Goal: Task Accomplishment & Management: Use online tool/utility

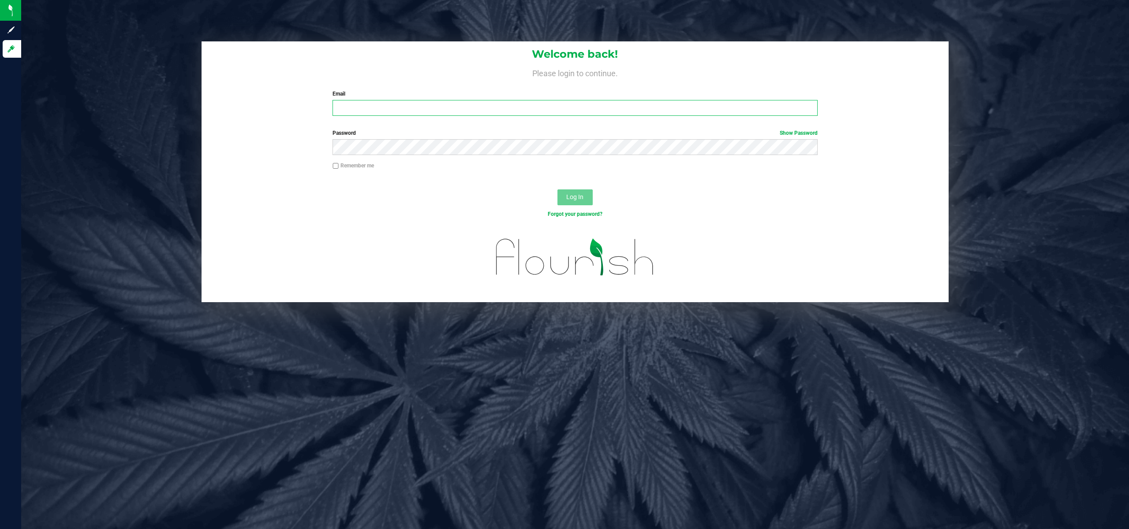
click at [446, 101] on input "Email" at bounding box center [574, 108] width 485 height 16
paste input "[EMAIL_ADDRESS][DOMAIN_NAME]"
type input "[EMAIL_ADDRESS][DOMAIN_NAME]"
click at [557, 190] on button "Log In" at bounding box center [574, 198] width 35 height 16
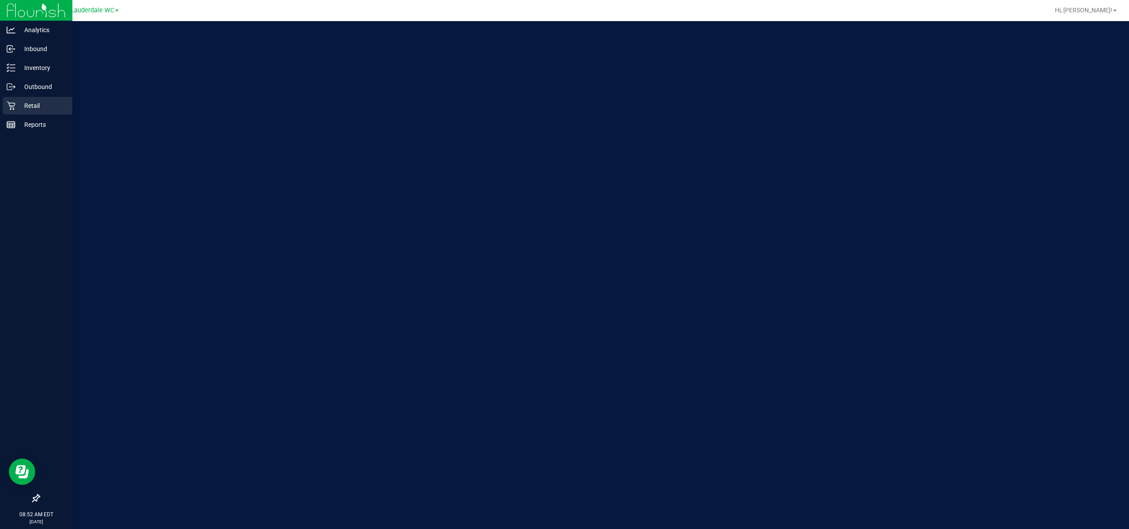
click at [39, 111] on div "Retail" at bounding box center [38, 106] width 70 height 18
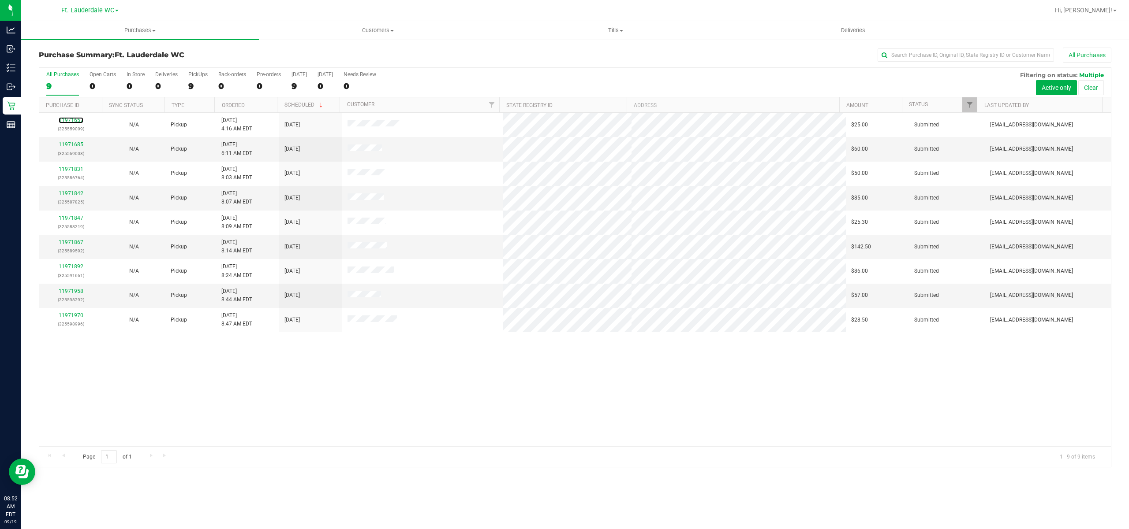
click at [65, 118] on link "11971657" at bounding box center [71, 120] width 25 height 6
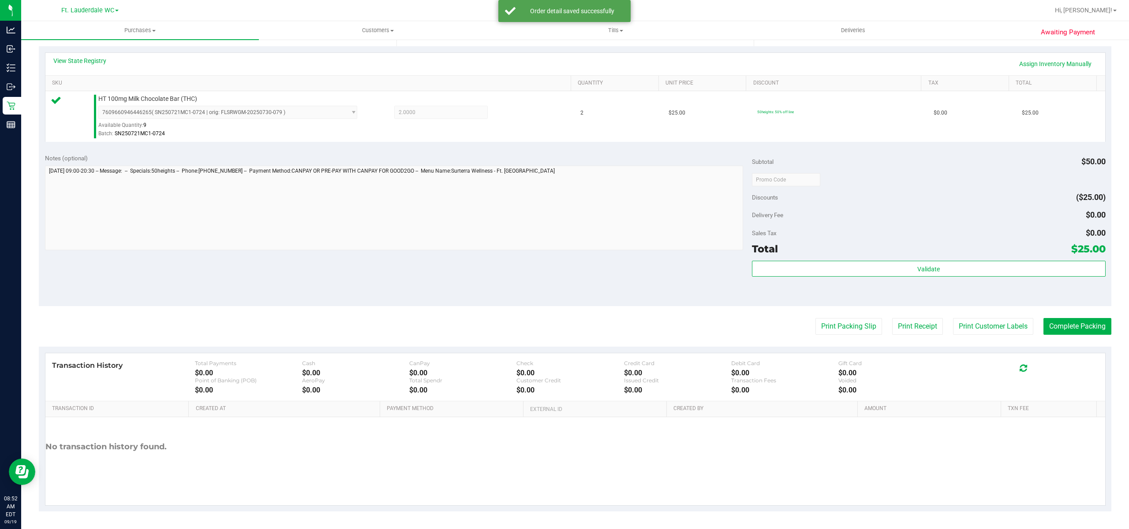
scroll to position [186, 0]
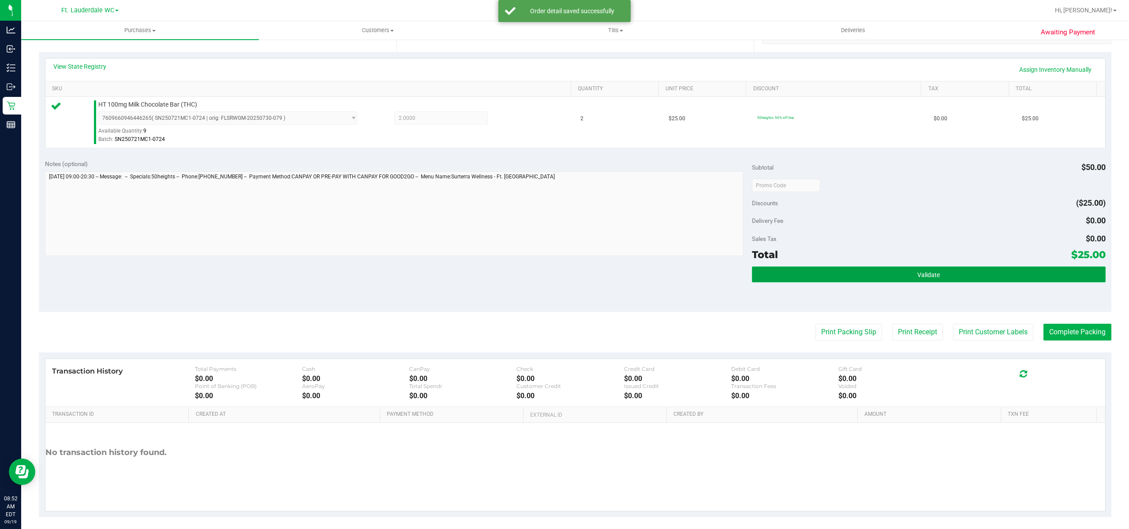
click at [906, 281] on button "Validate" at bounding box center [929, 275] width 354 height 16
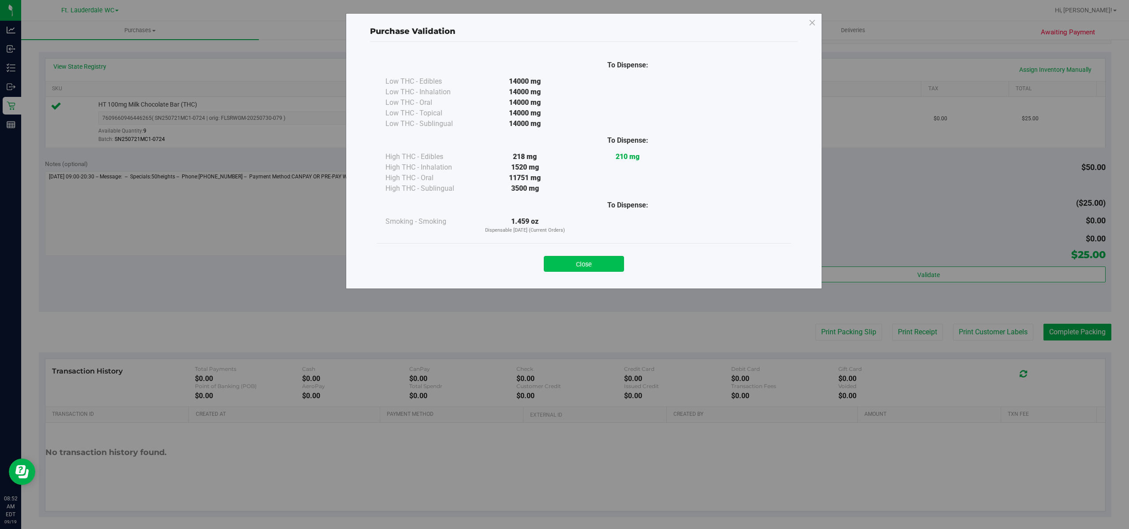
click at [577, 265] on button "Close" at bounding box center [584, 264] width 80 height 16
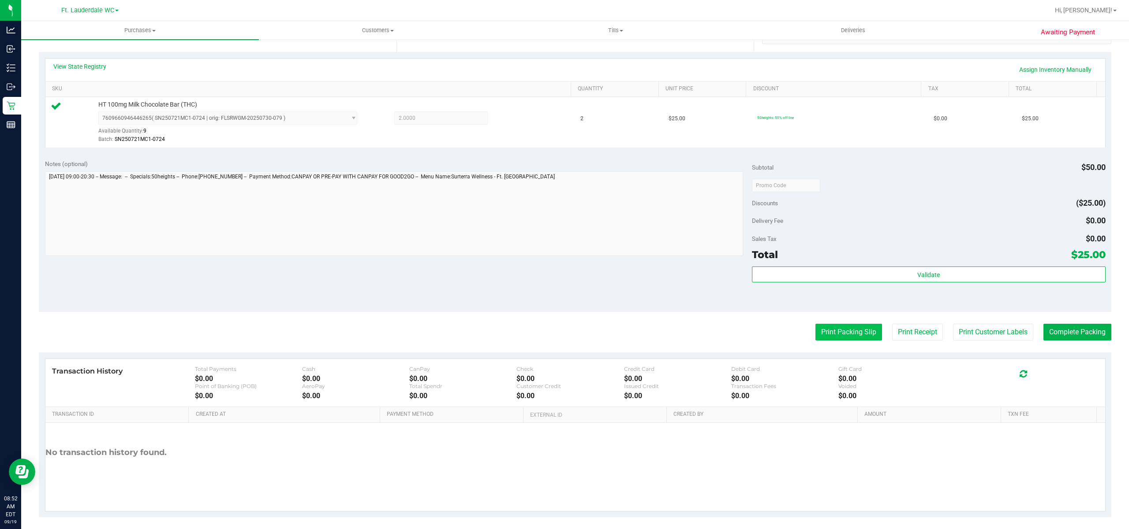
click at [838, 332] on button "Print Packing Slip" at bounding box center [848, 332] width 67 height 17
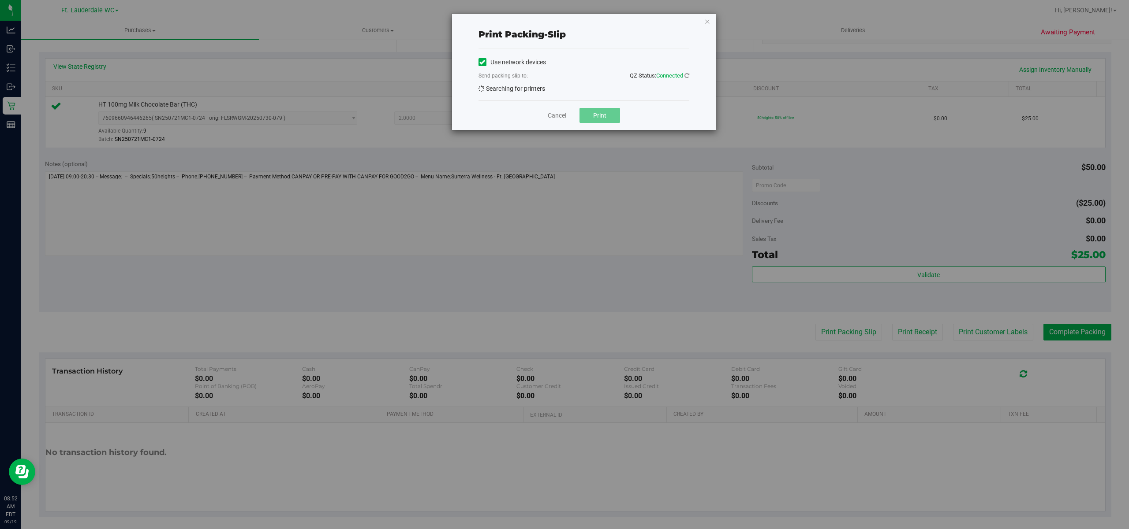
click at [572, 85] on div "Use network devices Send packing-slip to: QZ Status: Connected Searching for pr…" at bounding box center [583, 75] width 211 height 38
click at [598, 91] on span "EPSON-ESTER" at bounding box center [578, 91] width 199 height 12
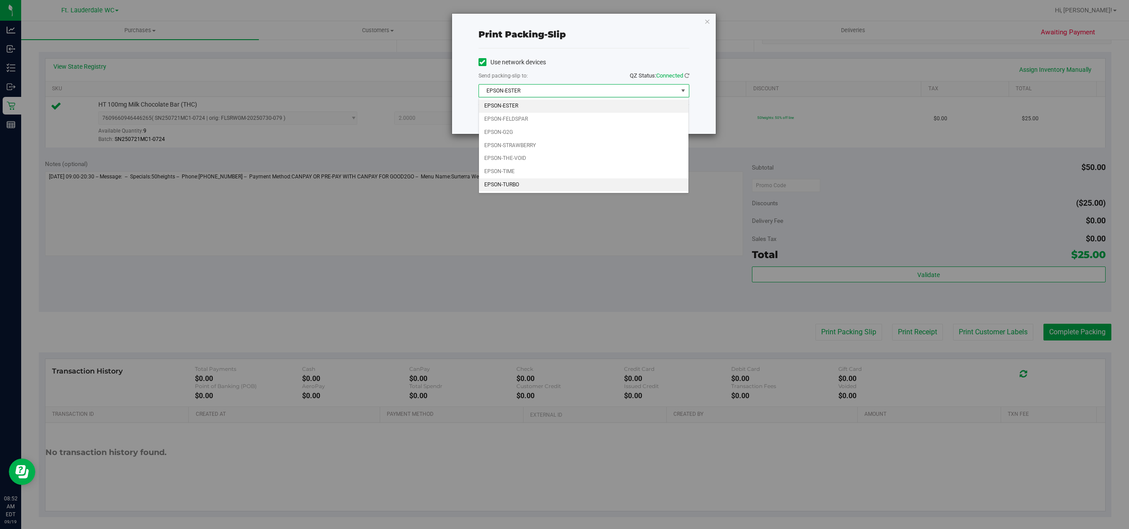
click at [541, 186] on li "EPSON-TURBO" at bounding box center [583, 185] width 209 height 13
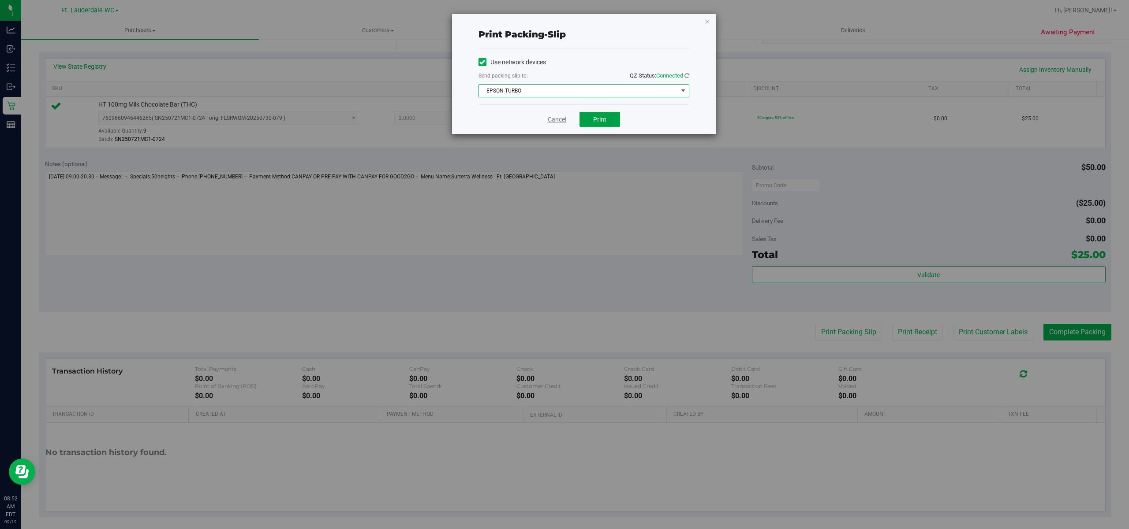
click at [612, 122] on button "Print" at bounding box center [599, 119] width 41 height 15
click at [548, 120] on link "Cancel" at bounding box center [557, 119] width 19 height 9
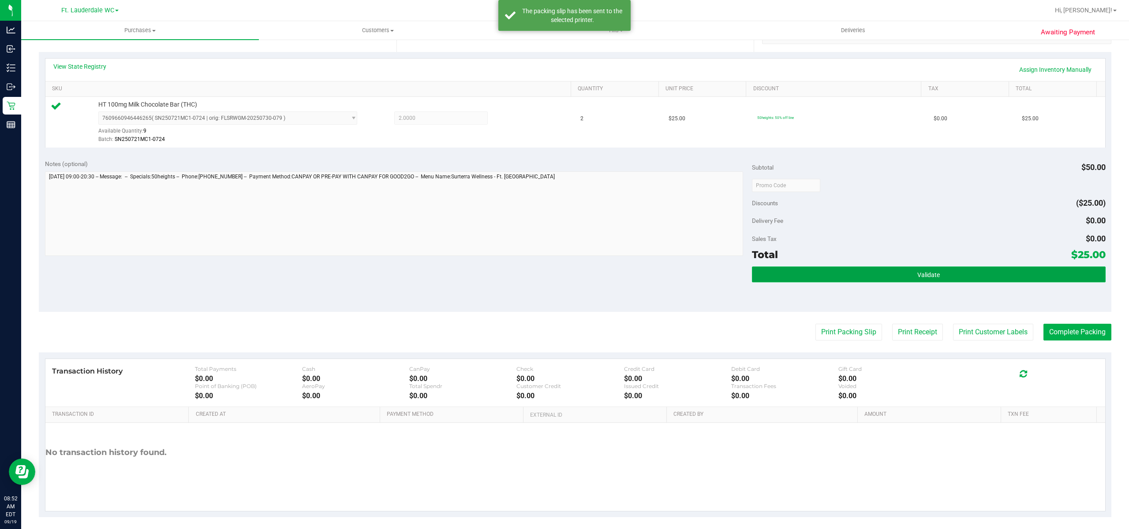
click at [873, 276] on button "Validate" at bounding box center [929, 275] width 354 height 16
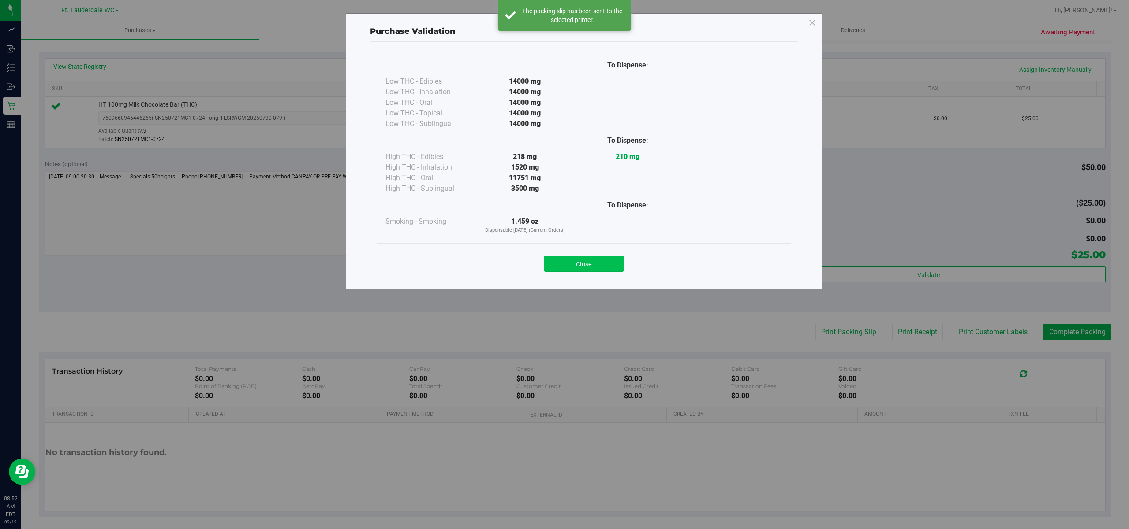
click at [607, 271] on button "Close" at bounding box center [584, 264] width 80 height 16
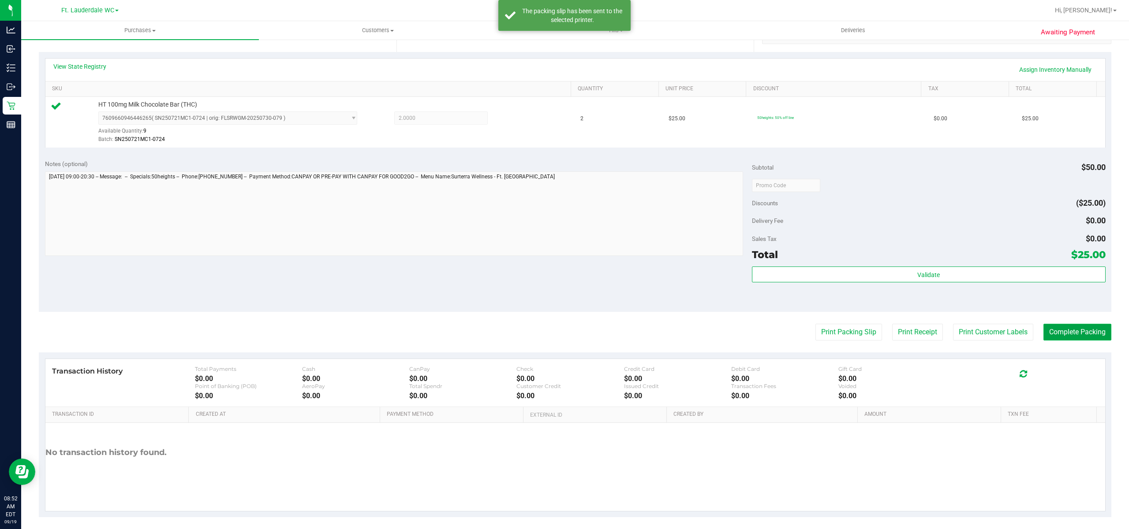
click at [1056, 339] on button "Complete Packing" at bounding box center [1077, 332] width 68 height 17
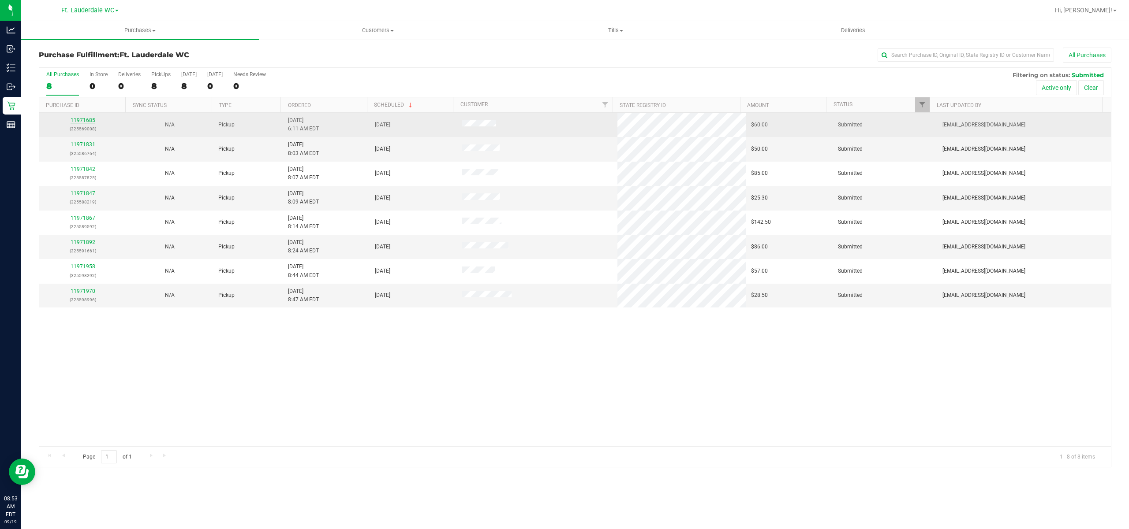
click at [87, 123] on link "11971685" at bounding box center [83, 120] width 25 height 6
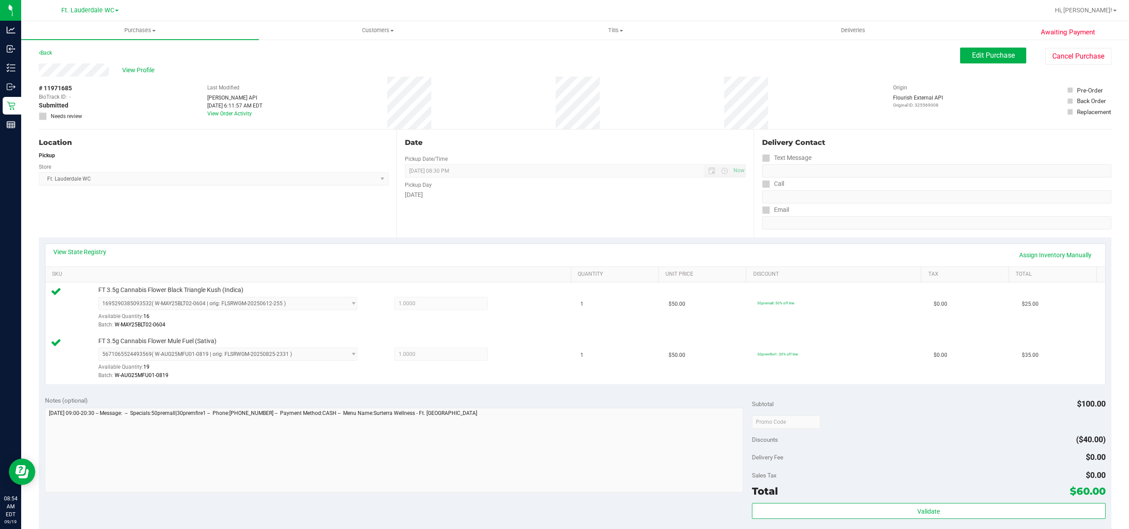
scroll to position [244, 0]
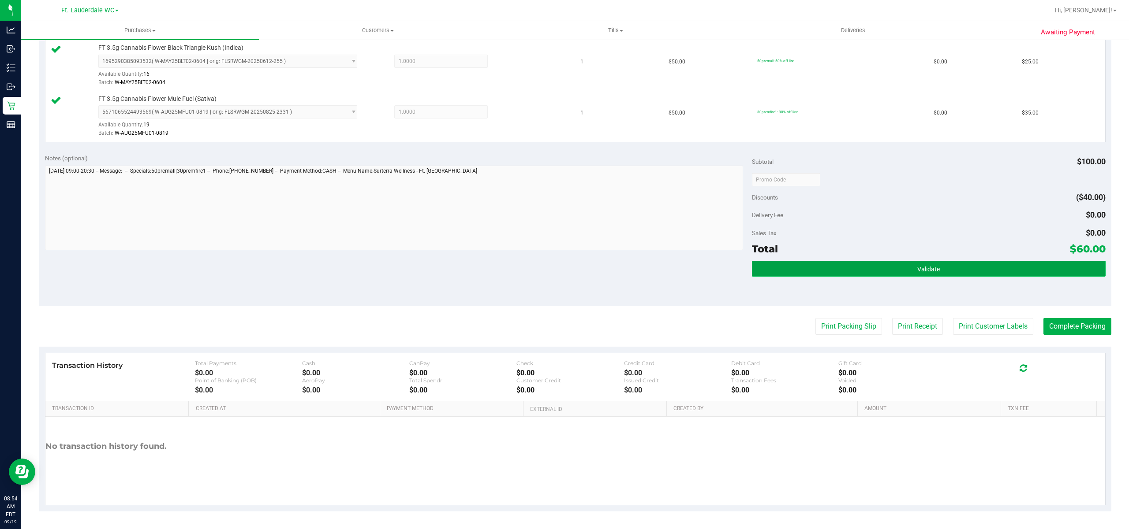
click at [904, 276] on button "Validate" at bounding box center [929, 269] width 354 height 16
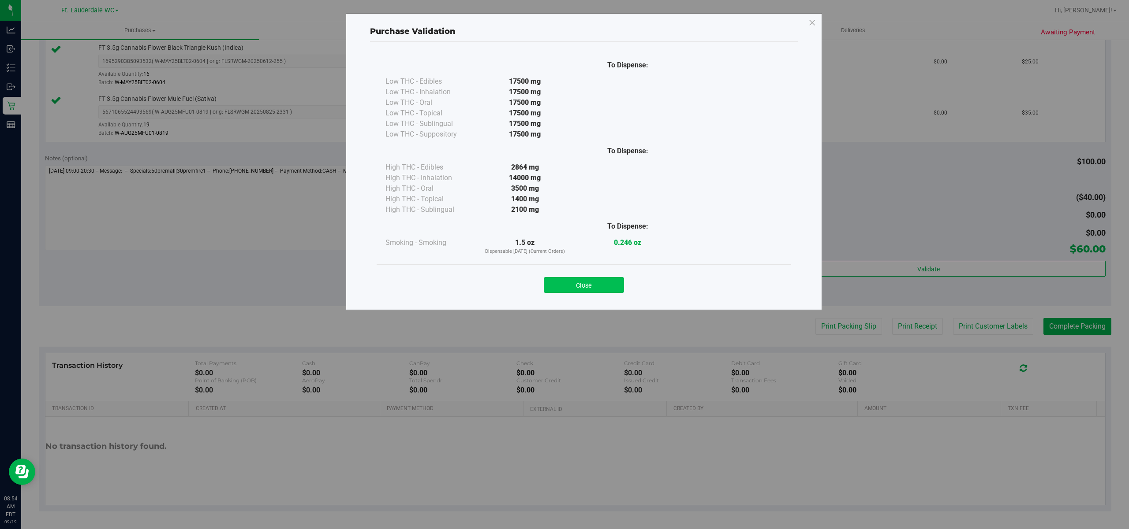
click at [584, 286] on button "Close" at bounding box center [584, 285] width 80 height 16
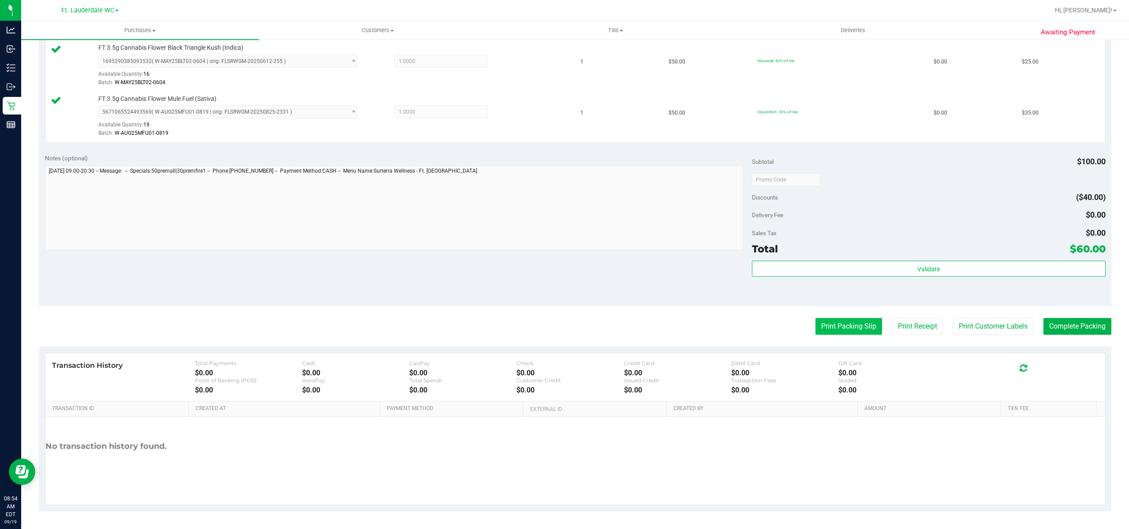
click at [815, 321] on button "Print Packing Slip" at bounding box center [848, 326] width 67 height 17
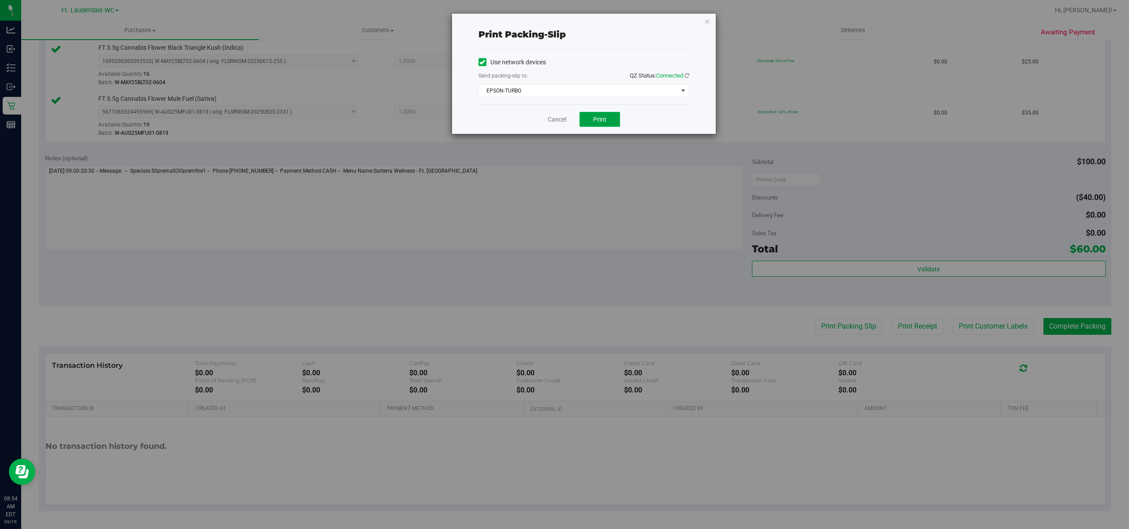
click at [598, 119] on span "Print" at bounding box center [599, 119] width 13 height 7
click at [551, 122] on link "Cancel" at bounding box center [553, 119] width 19 height 9
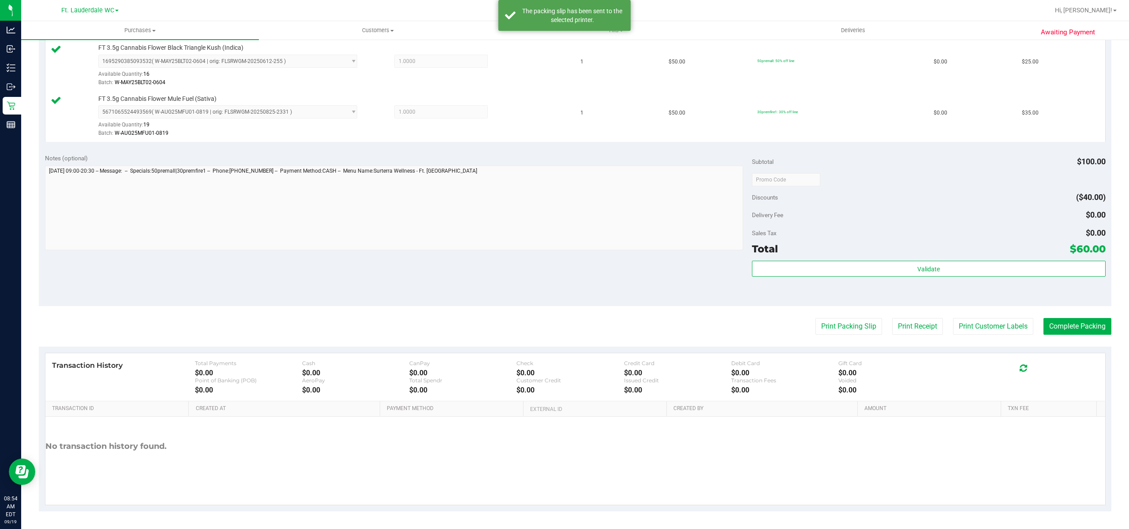
click at [762, 251] on span "Total" at bounding box center [765, 249] width 26 height 12
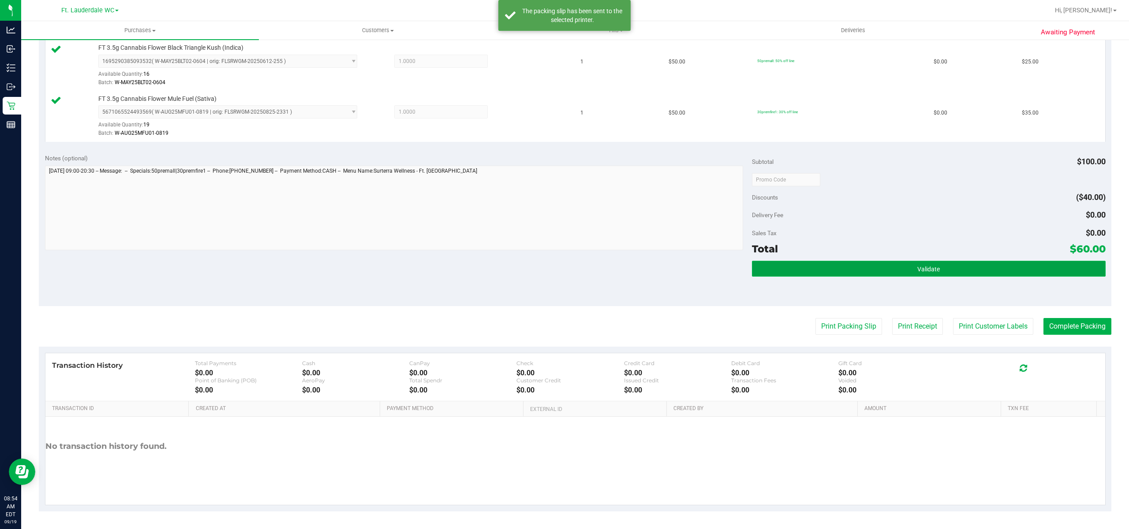
click at [783, 263] on button "Validate" at bounding box center [929, 269] width 354 height 16
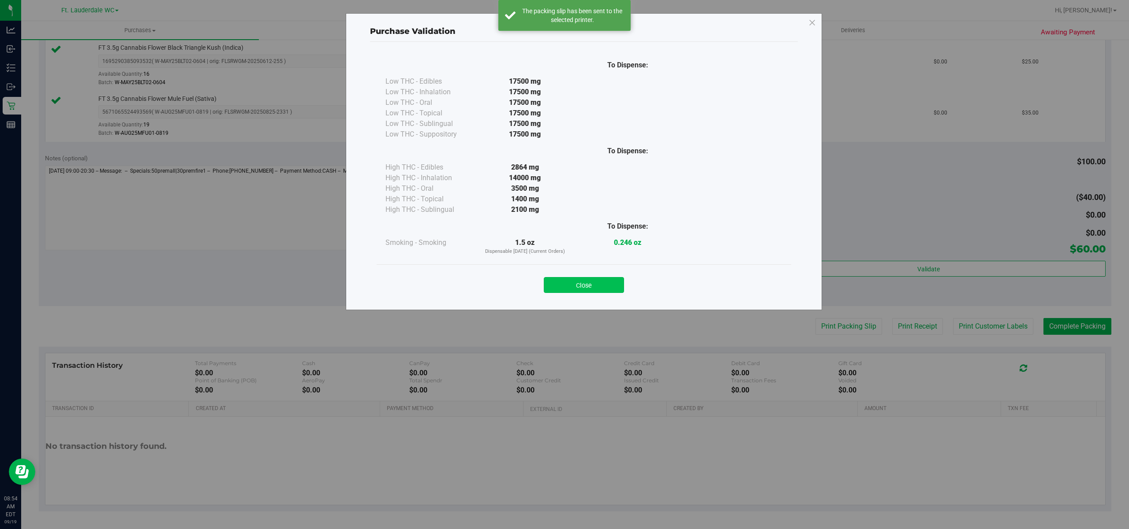
click at [583, 279] on button "Close" at bounding box center [584, 285] width 80 height 16
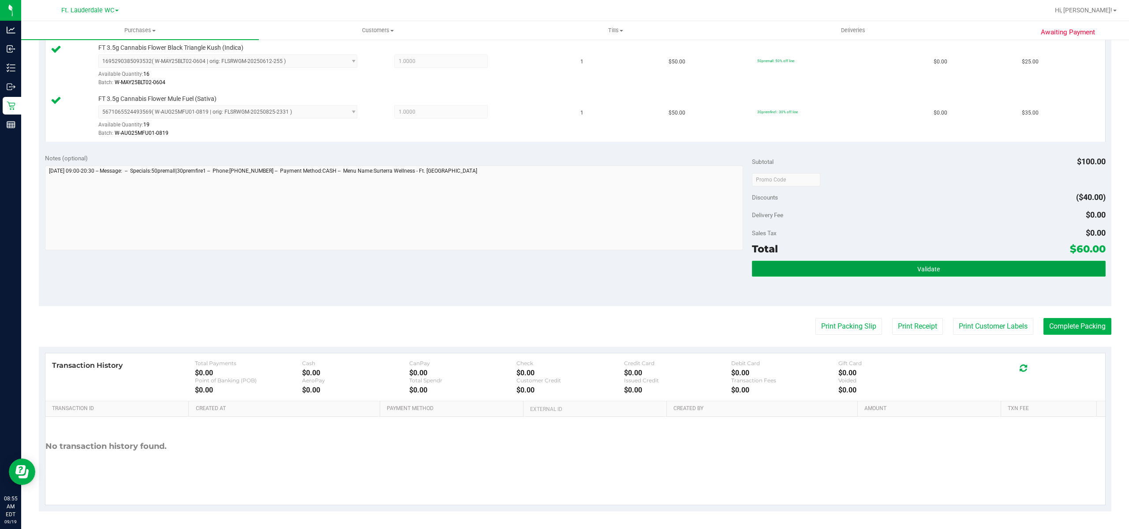
click at [861, 262] on button "Validate" at bounding box center [929, 269] width 354 height 16
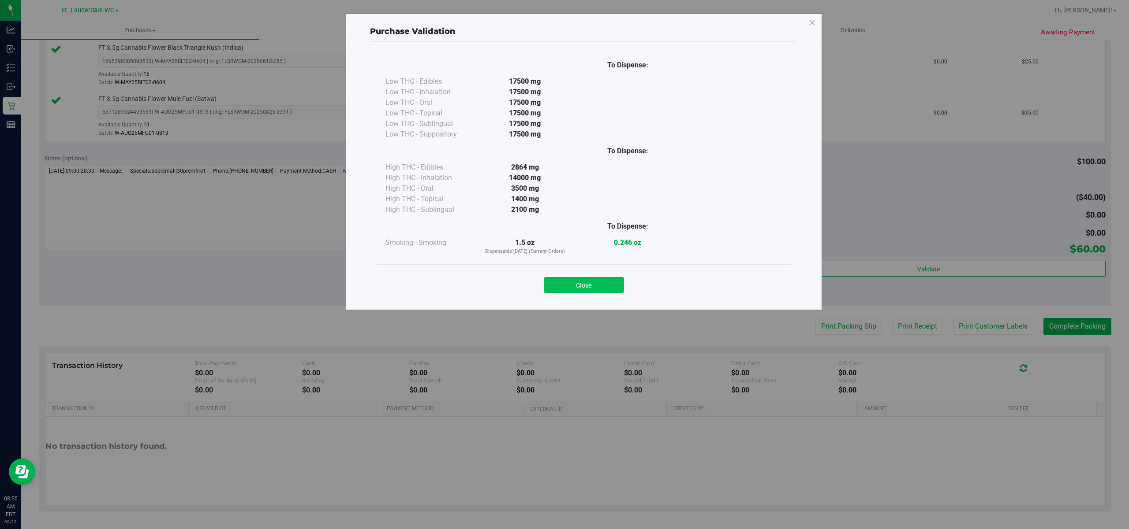
click at [598, 282] on button "Close" at bounding box center [584, 285] width 80 height 16
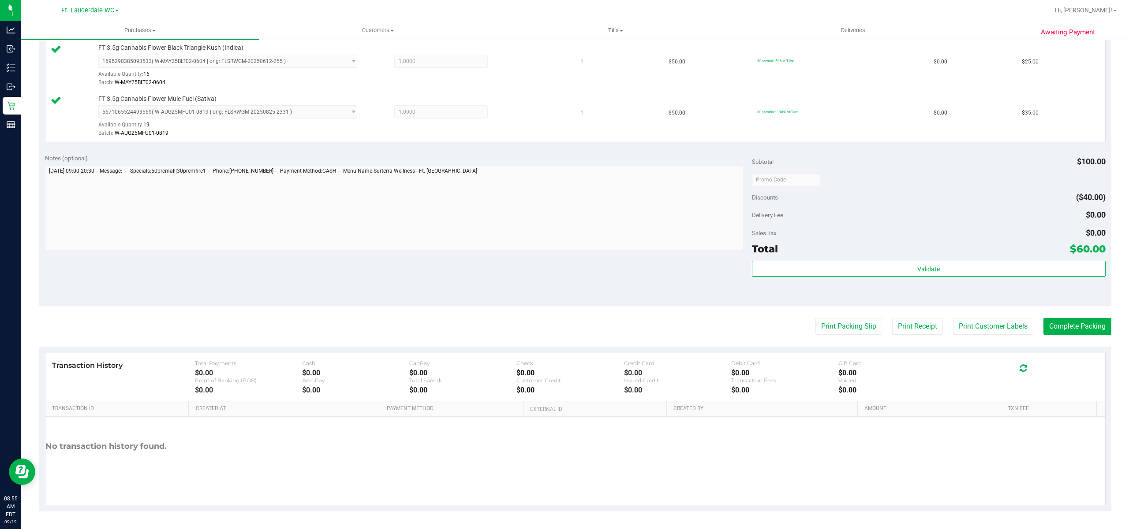
click at [1048, 305] on div "Notes (optional) Subtotal $100.00 Discounts ($40.00) Delivery Fee $0.00 Sales T…" at bounding box center [575, 227] width 1072 height 159
click at [1050, 335] on button "Complete Packing" at bounding box center [1077, 326] width 68 height 17
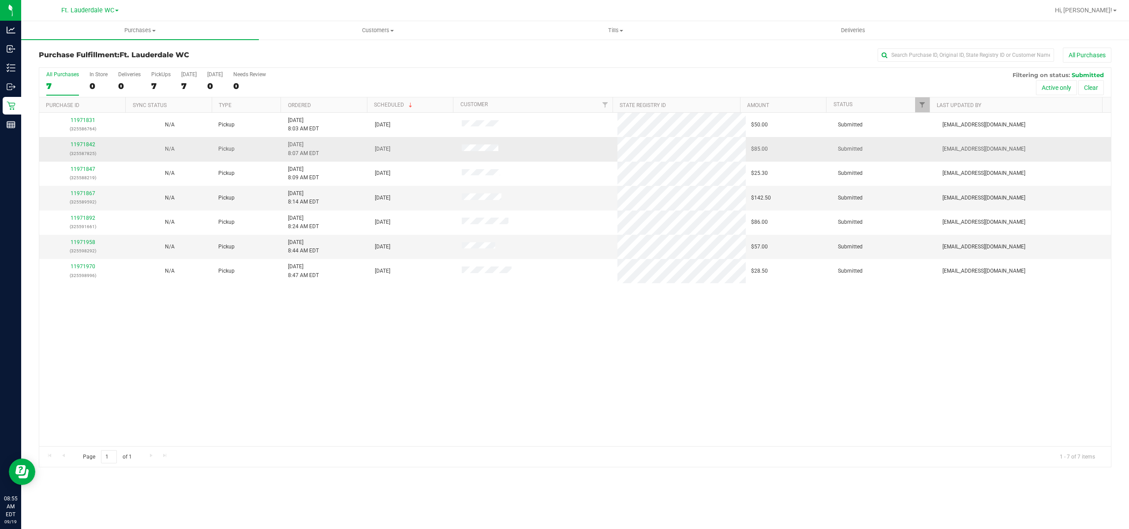
click at [94, 139] on td "11971842 (325587825)" at bounding box center [82, 149] width 87 height 24
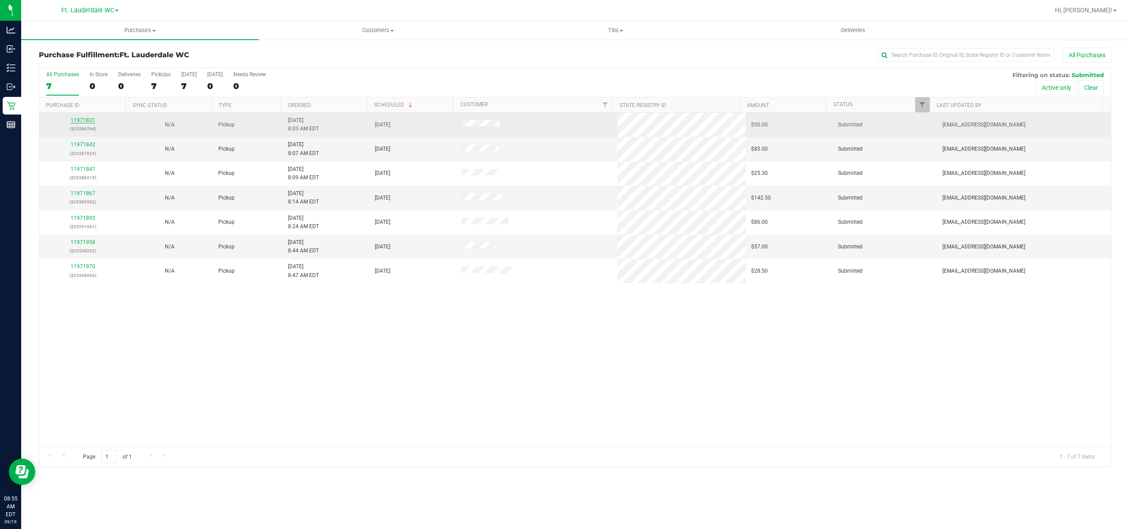
click at [81, 122] on link "11971831" at bounding box center [83, 120] width 25 height 6
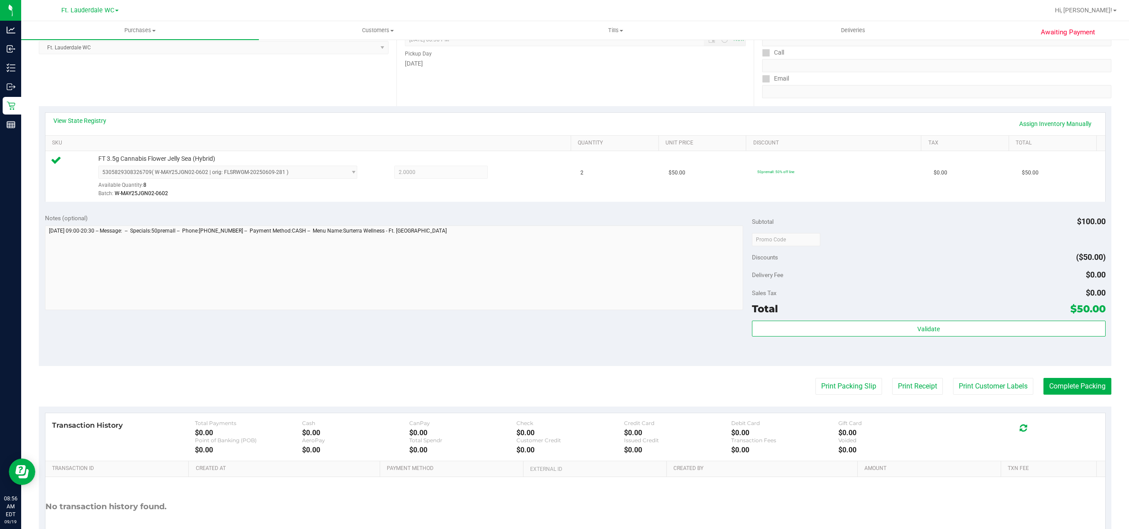
scroll to position [143, 0]
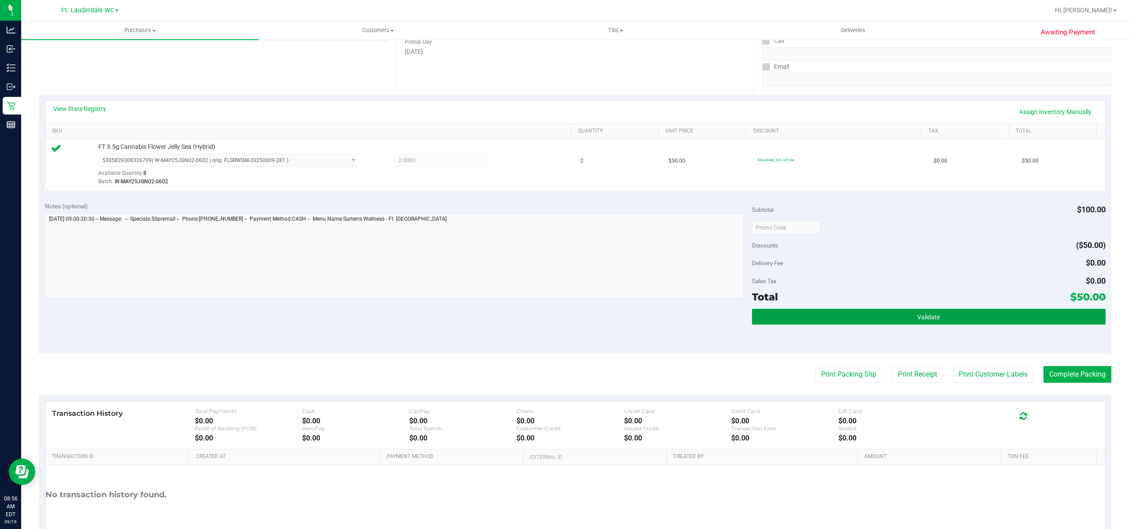
click at [857, 311] on button "Validate" at bounding box center [929, 317] width 354 height 16
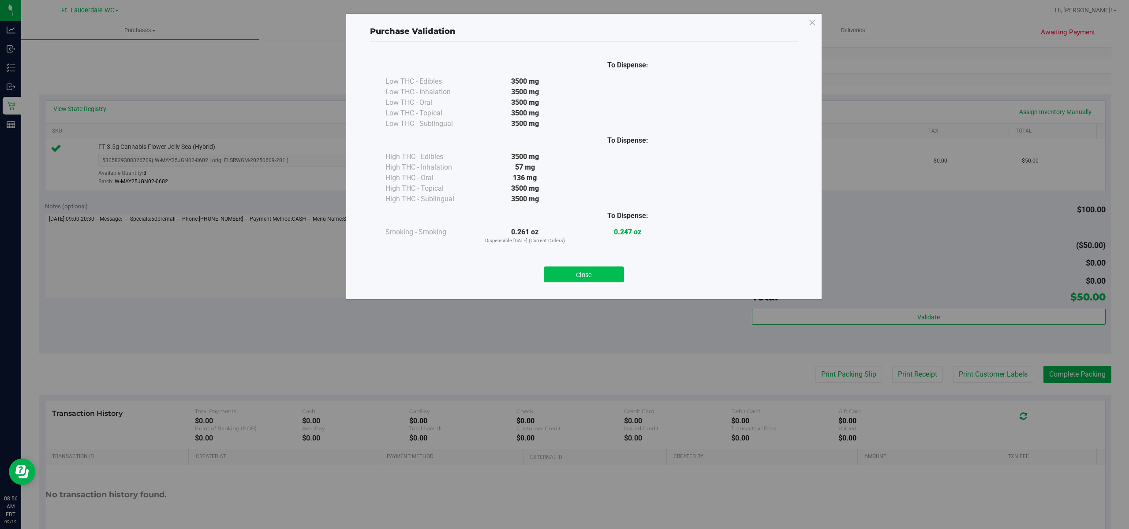
click at [600, 272] on button "Close" at bounding box center [584, 275] width 80 height 16
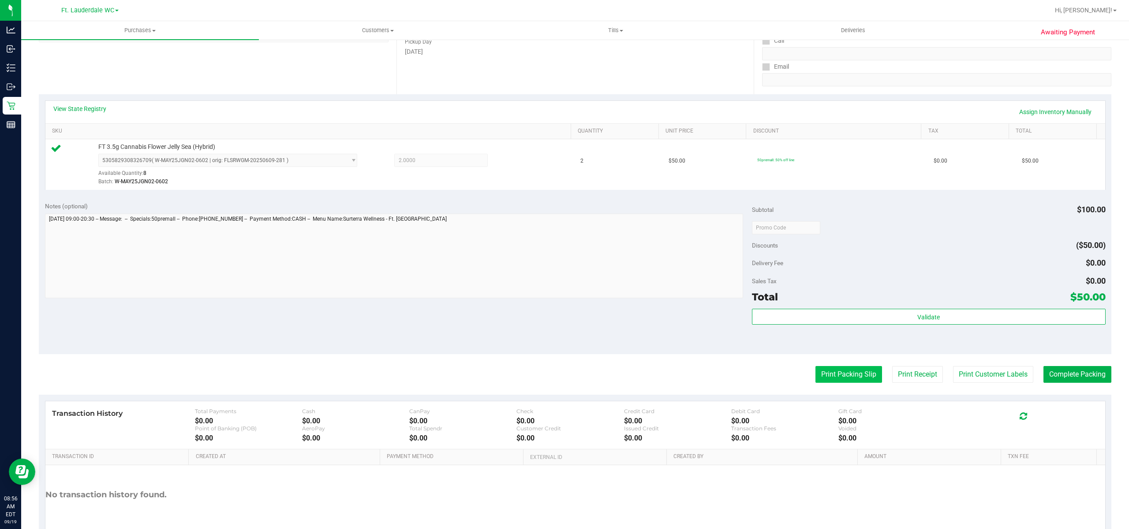
click at [825, 371] on button "Print Packing Slip" at bounding box center [848, 374] width 67 height 17
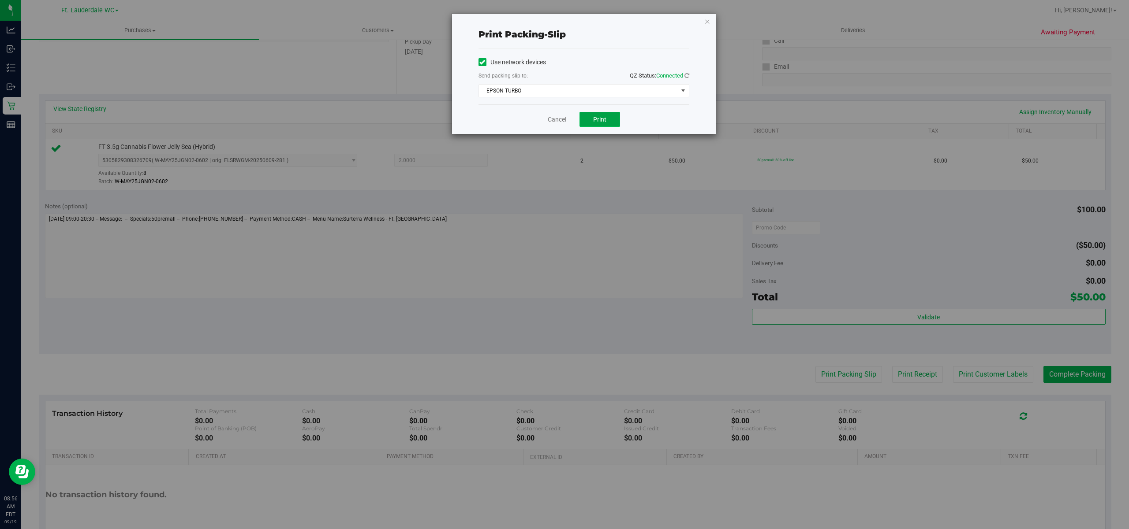
click at [598, 123] on span "Print" at bounding box center [599, 119] width 13 height 7
click at [551, 117] on link "Cancel" at bounding box center [553, 119] width 19 height 9
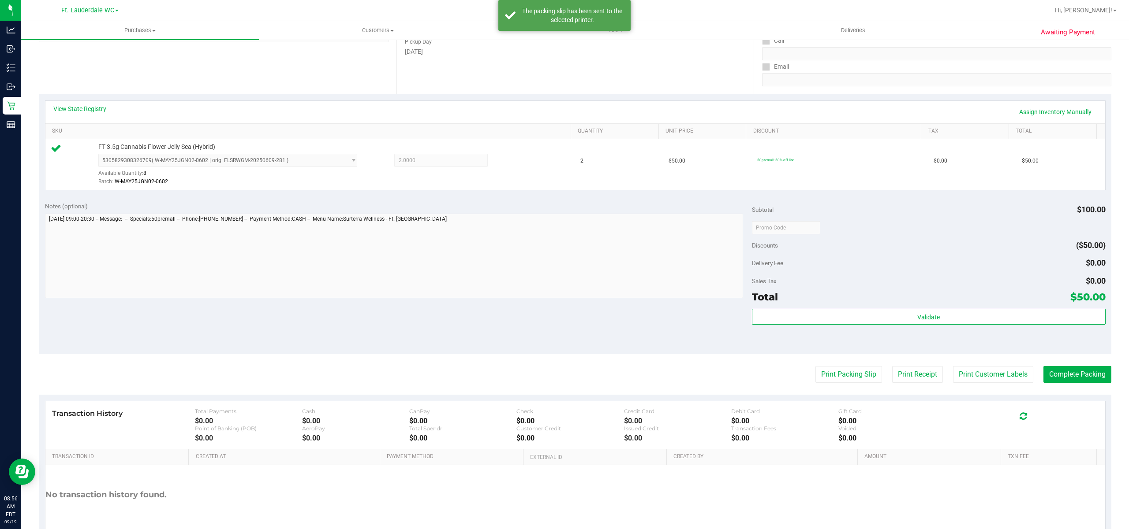
click at [805, 294] on div "Total $50.00" at bounding box center [929, 297] width 354 height 16
click at [841, 323] on button "Validate" at bounding box center [929, 317] width 354 height 16
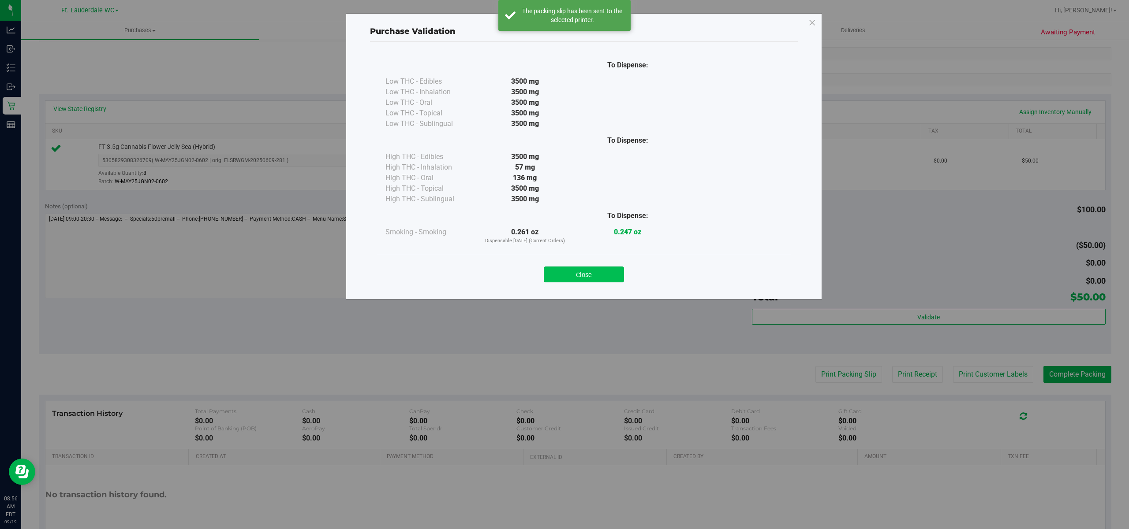
click at [590, 281] on button "Close" at bounding box center [584, 275] width 80 height 16
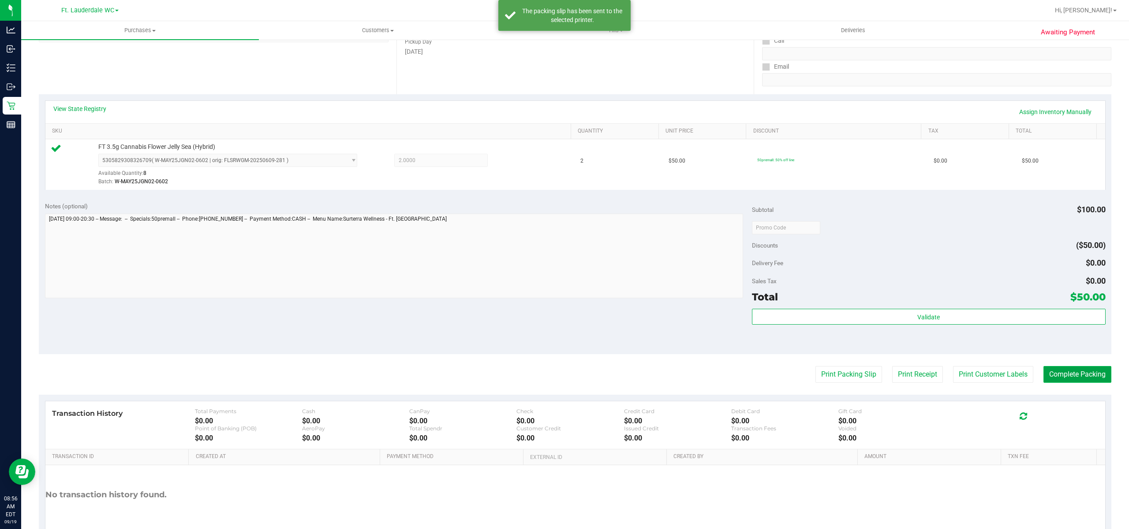
click at [1043, 368] on button "Complete Packing" at bounding box center [1077, 374] width 68 height 17
click at [1062, 376] on button "Complete Packing" at bounding box center [1073, 374] width 75 height 17
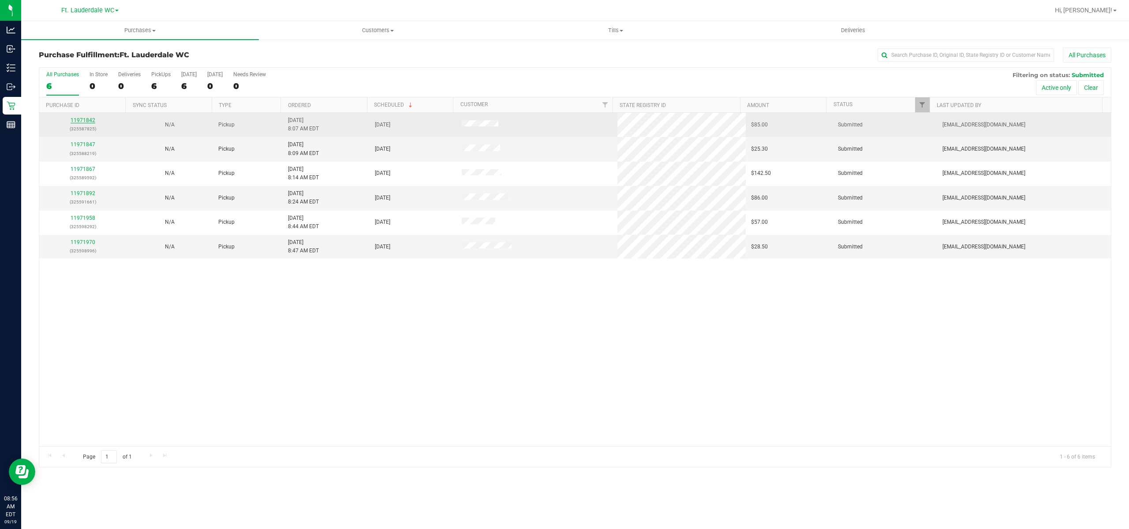
click at [90, 121] on link "11971842" at bounding box center [83, 120] width 25 height 6
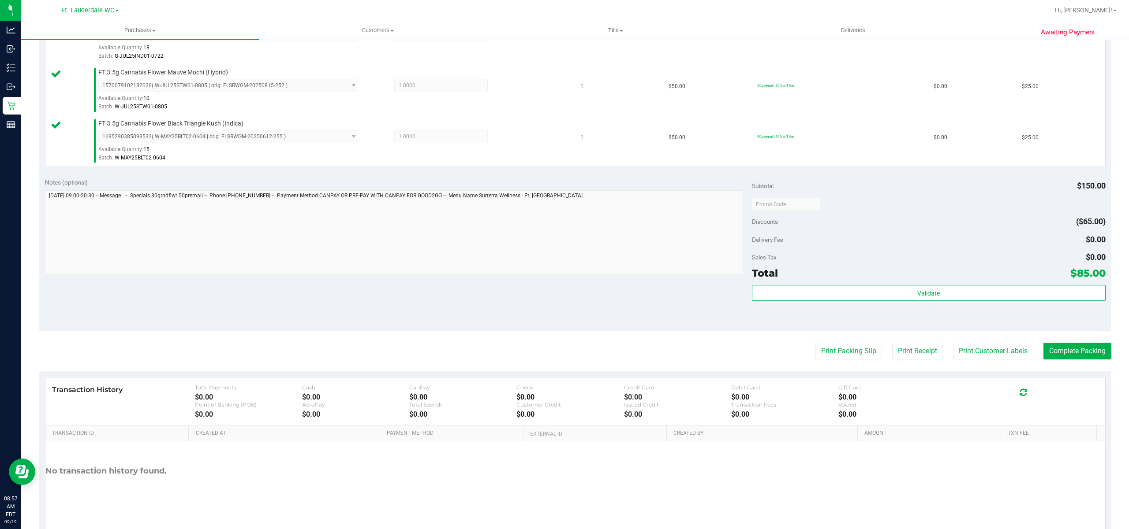
scroll to position [295, 0]
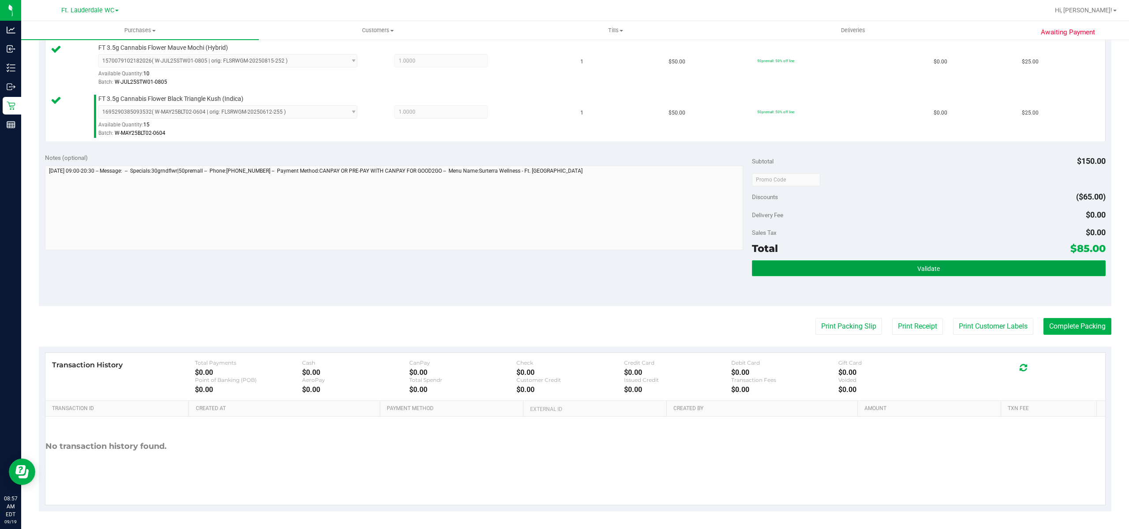
click at [913, 274] on button "Validate" at bounding box center [929, 269] width 354 height 16
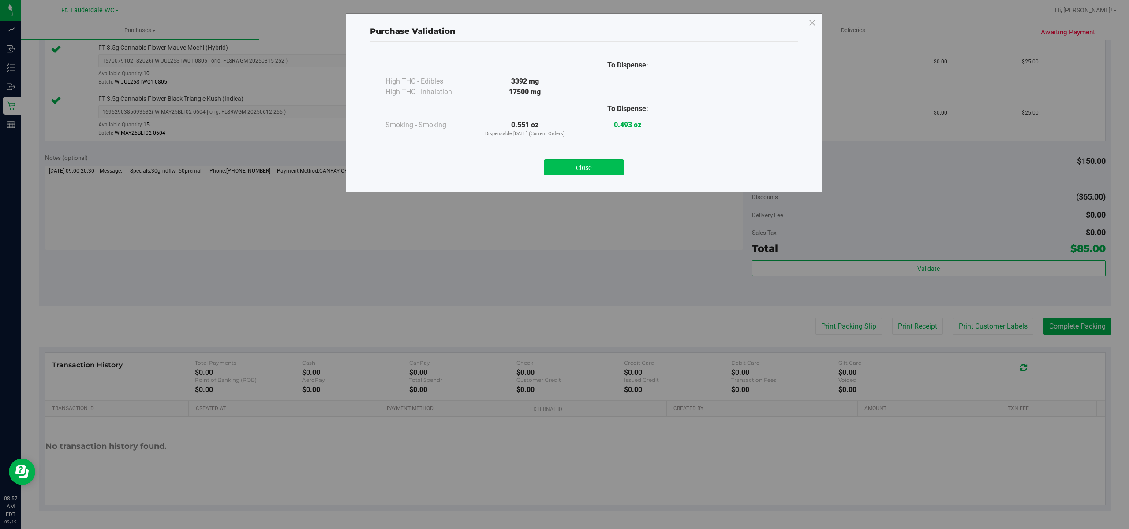
click at [605, 172] on button "Close" at bounding box center [584, 168] width 80 height 16
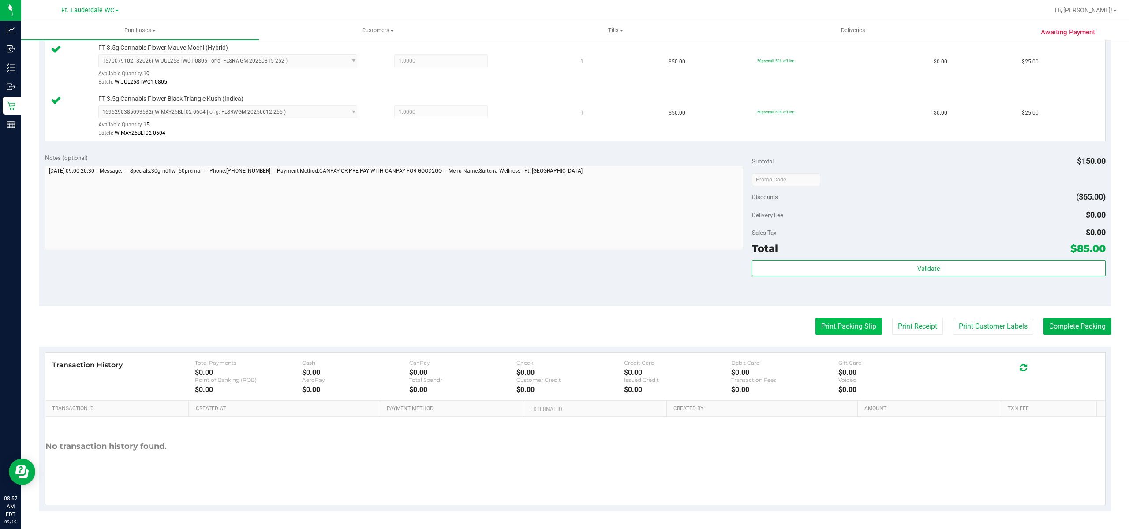
click at [833, 321] on button "Print Packing Slip" at bounding box center [848, 326] width 67 height 17
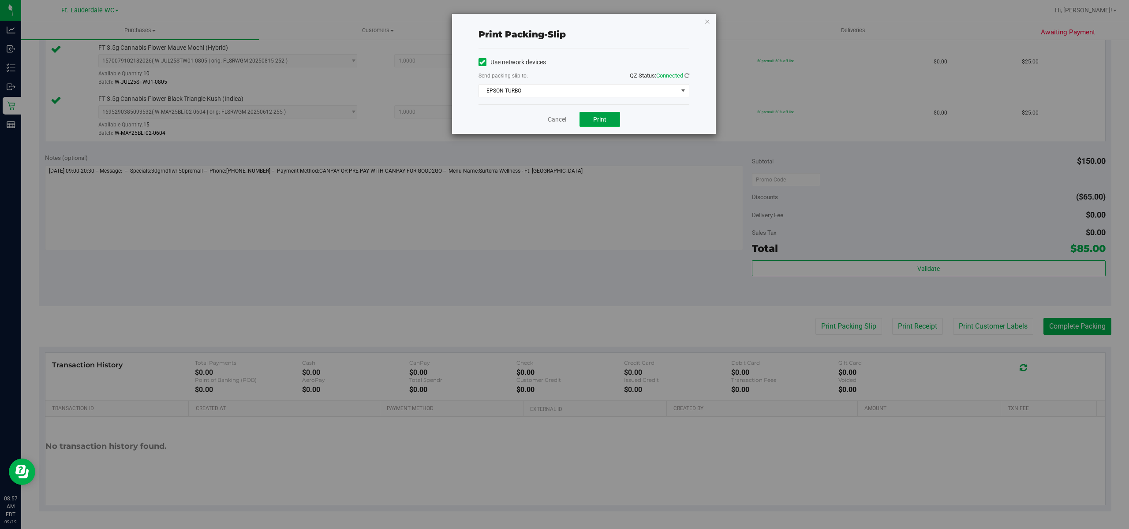
click at [608, 120] on button "Print" at bounding box center [599, 119] width 41 height 15
click at [558, 120] on link "Cancel" at bounding box center [553, 119] width 19 height 9
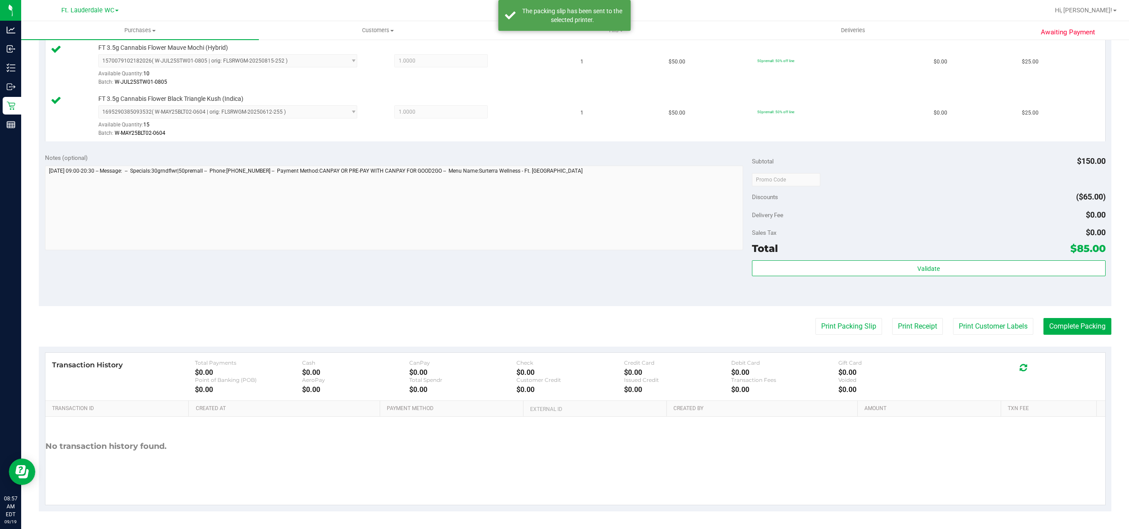
click at [851, 287] on div "Validate" at bounding box center [929, 281] width 354 height 40
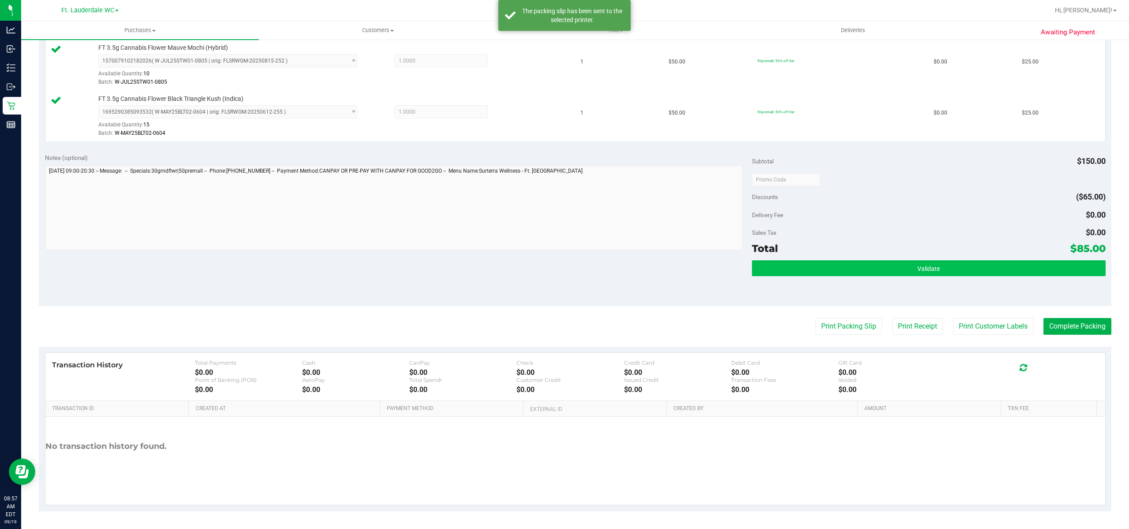
click at [850, 269] on button "Validate" at bounding box center [929, 269] width 354 height 16
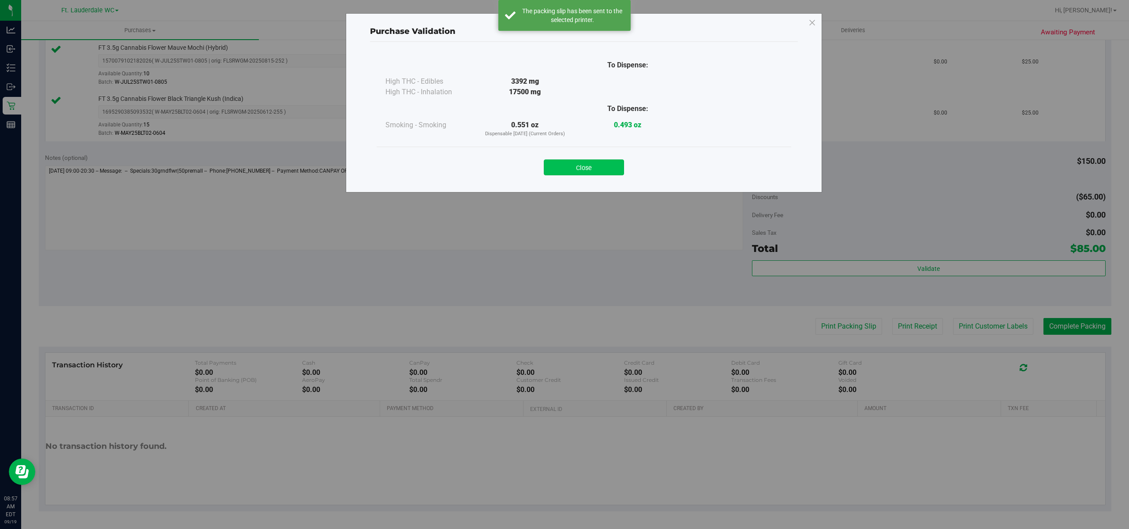
click at [575, 169] on button "Close" at bounding box center [584, 168] width 80 height 16
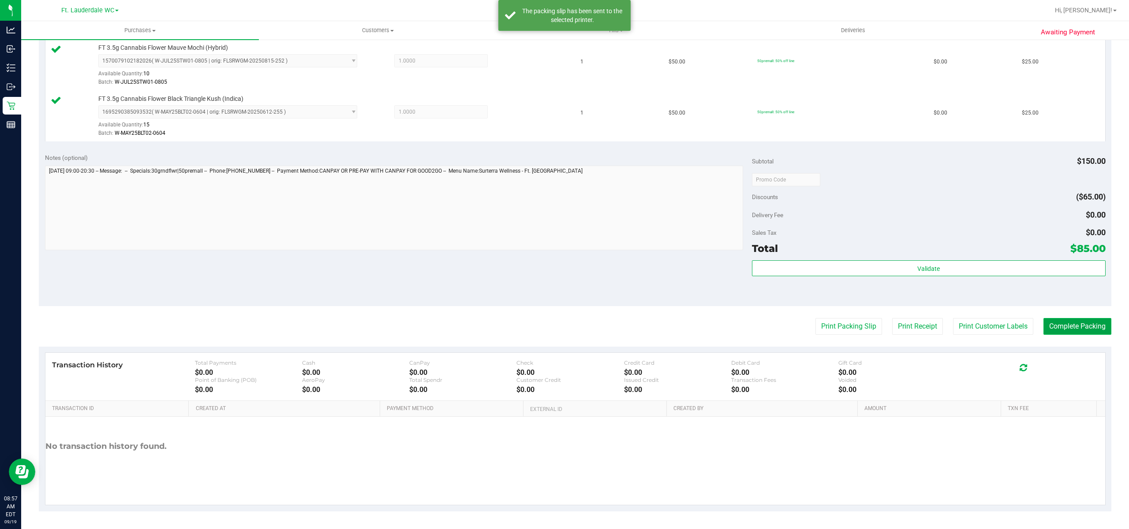
click at [1062, 330] on button "Complete Packing" at bounding box center [1077, 326] width 68 height 17
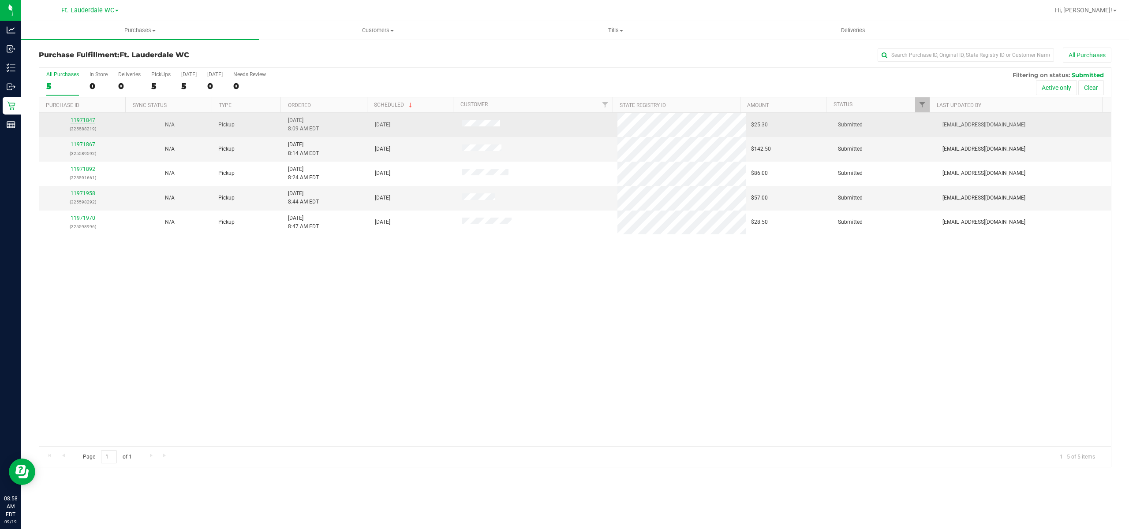
click at [88, 123] on link "11971847" at bounding box center [83, 120] width 25 height 6
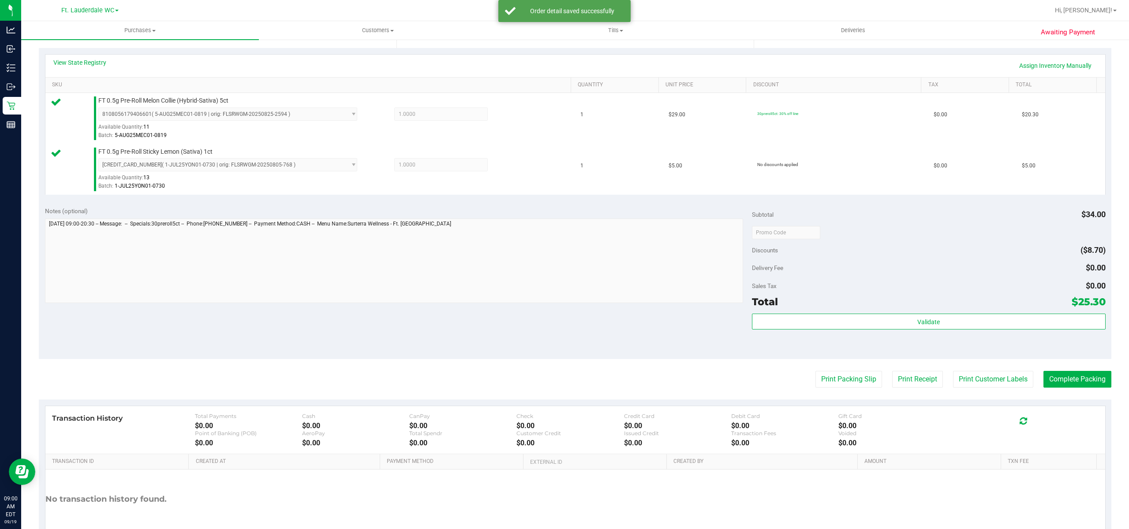
scroll to position [244, 0]
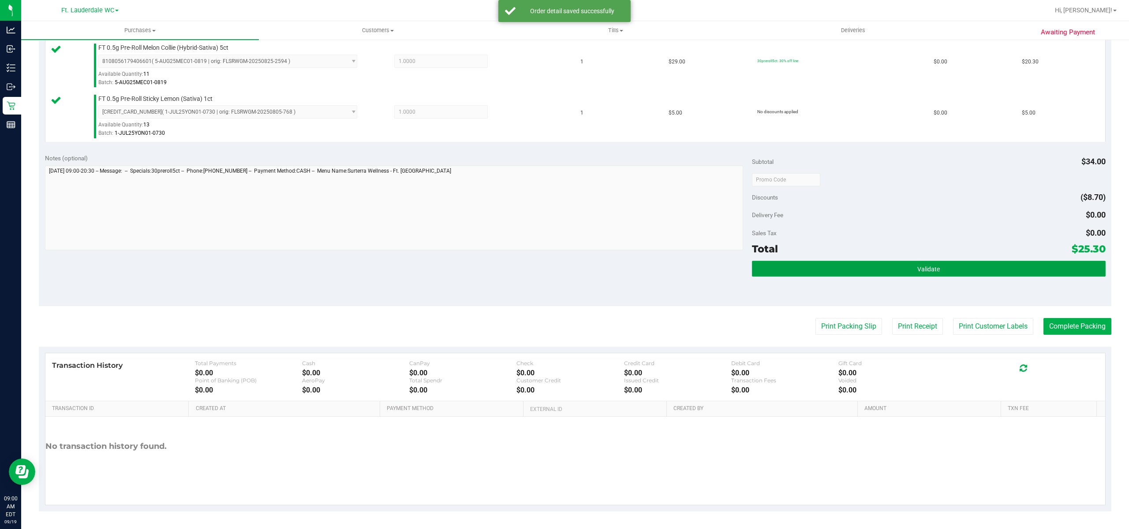
click at [904, 272] on button "Validate" at bounding box center [929, 269] width 354 height 16
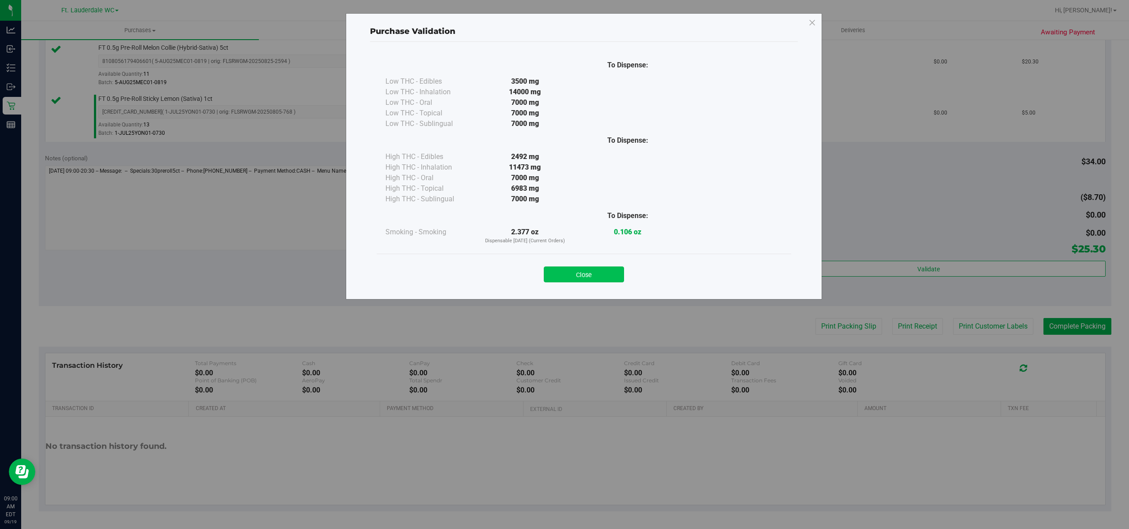
click at [606, 272] on button "Close" at bounding box center [584, 275] width 80 height 16
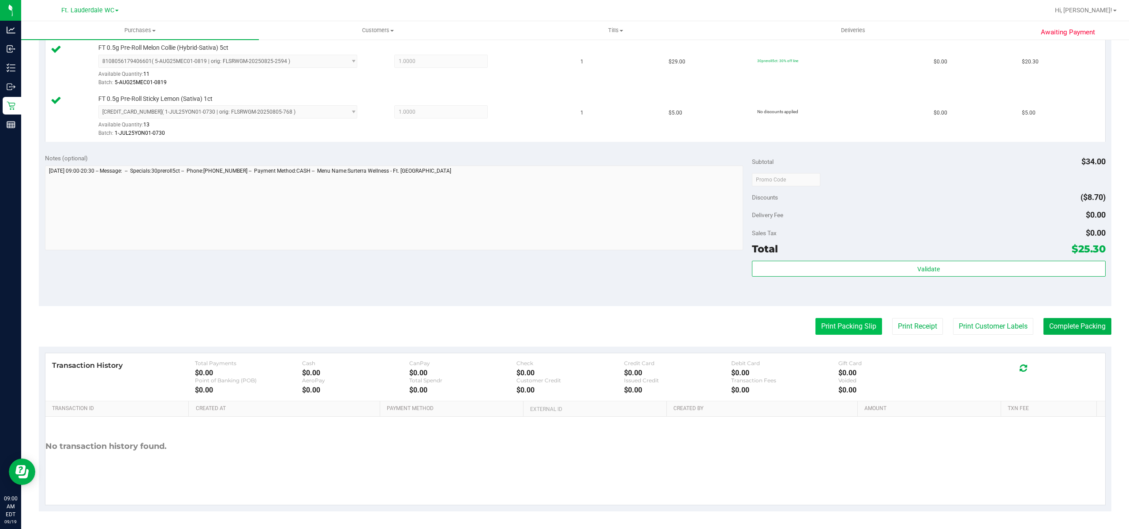
click at [815, 325] on button "Print Packing Slip" at bounding box center [848, 326] width 67 height 17
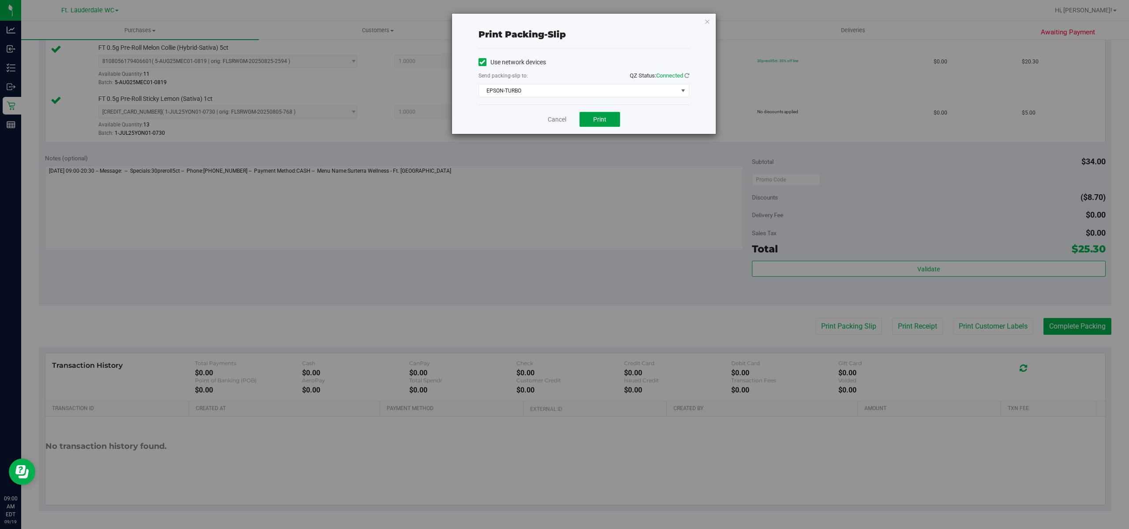
click at [599, 119] on span "Print" at bounding box center [599, 119] width 13 height 7
click at [550, 120] on link "Cancel" at bounding box center [553, 119] width 19 height 9
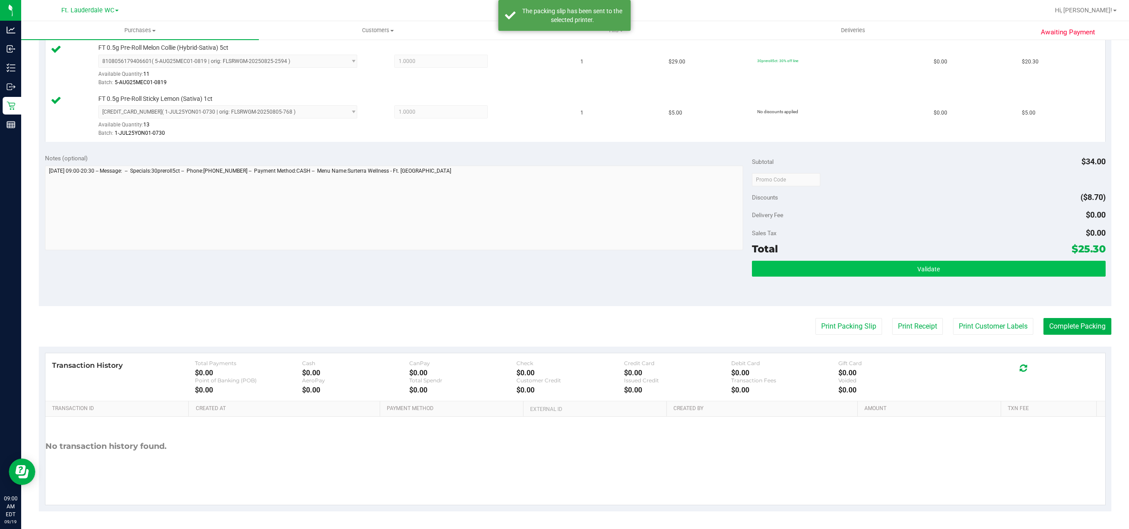
click at [795, 265] on button "Validate" at bounding box center [929, 269] width 354 height 16
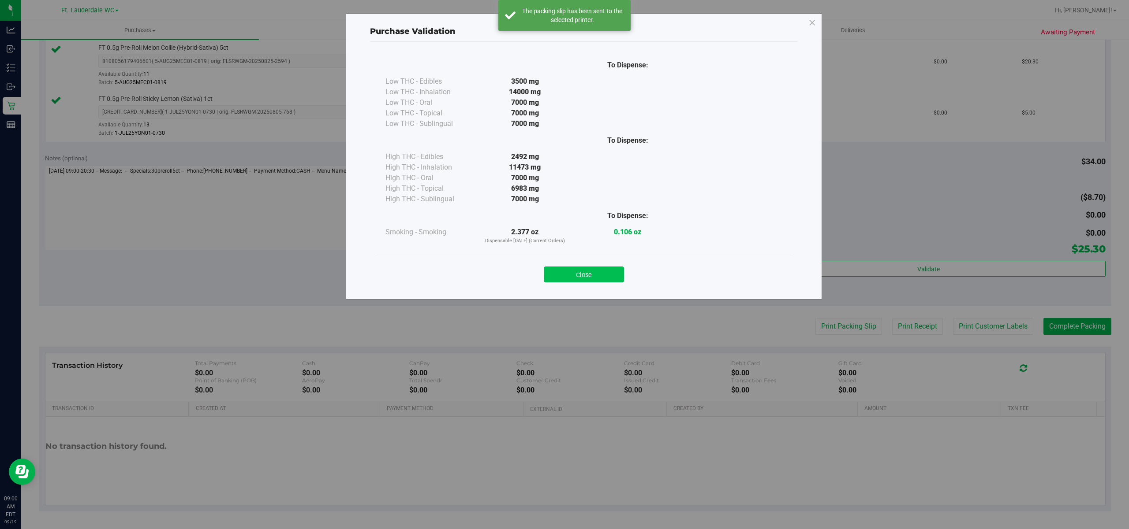
click at [596, 267] on button "Close" at bounding box center [584, 275] width 80 height 16
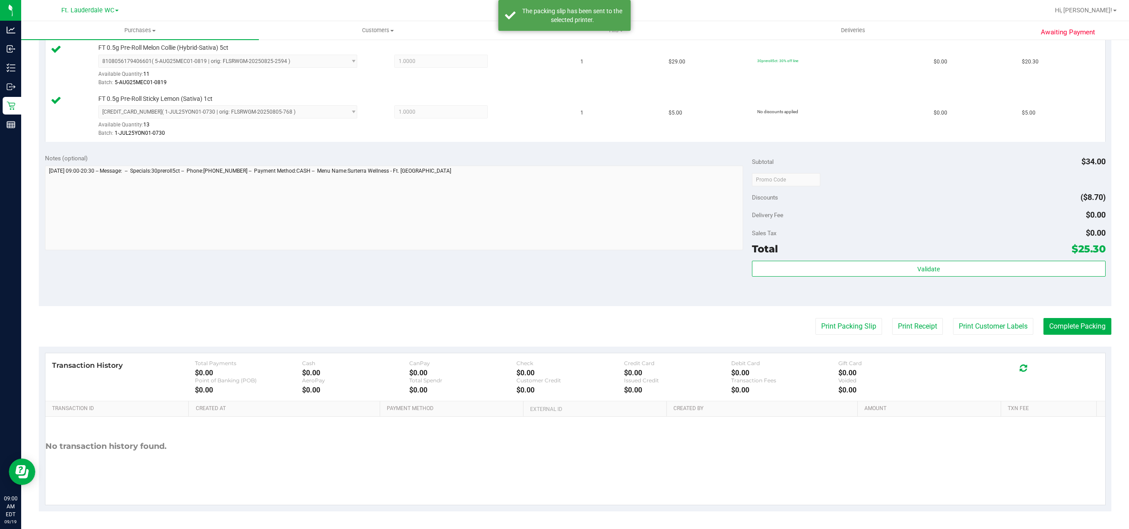
click at [607, 274] on div "Notes (optional) Subtotal $34.00 Discounts ($8.70) Delivery Fee $0.00 Sales Tax…" at bounding box center [575, 227] width 1072 height 159
click at [1051, 323] on button "Complete Packing" at bounding box center [1077, 326] width 68 height 17
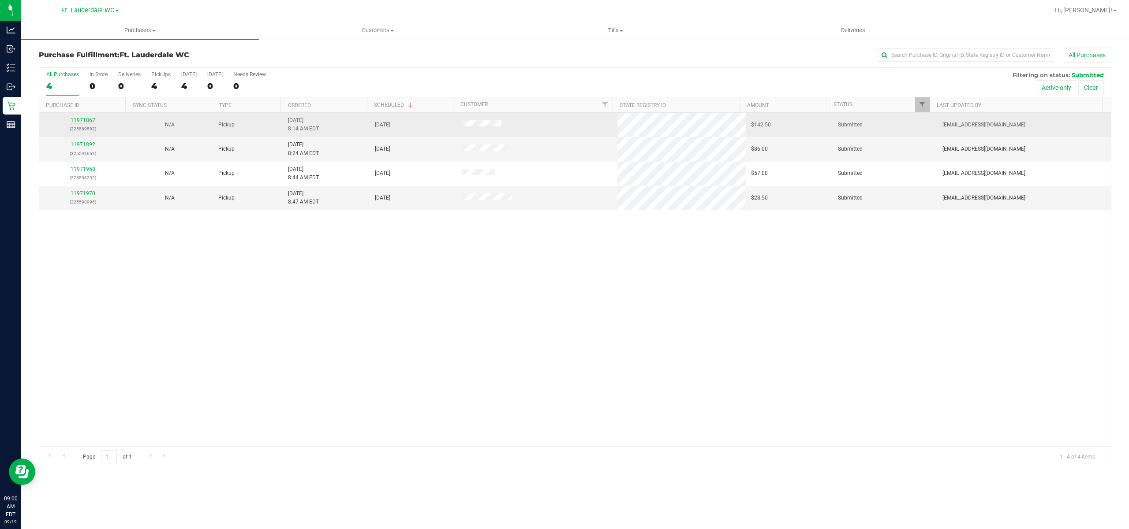
click at [78, 121] on link "11971867" at bounding box center [83, 120] width 25 height 6
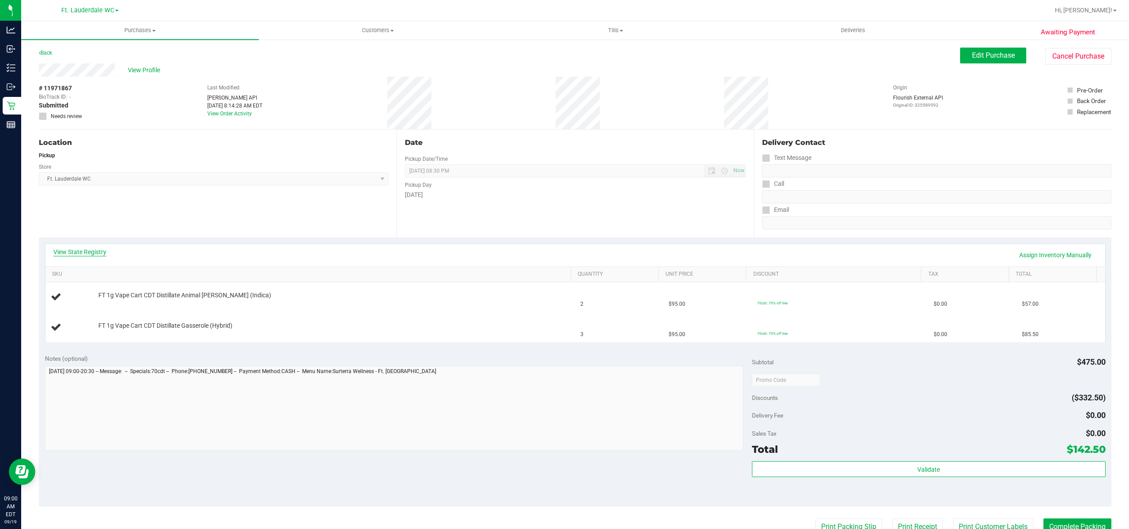
click at [80, 252] on link "View State Registry" at bounding box center [79, 252] width 53 height 9
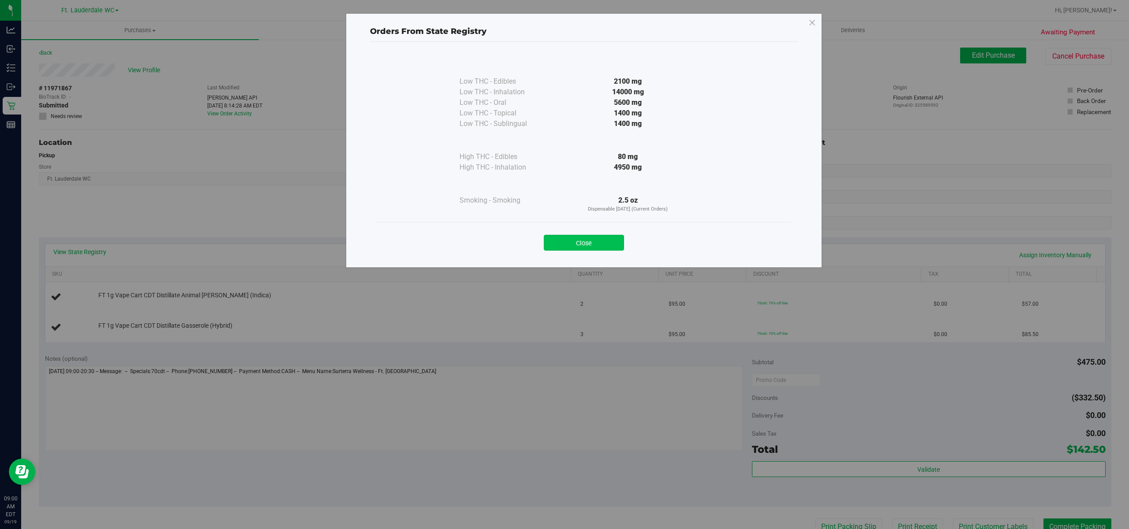
click at [593, 247] on button "Close" at bounding box center [584, 243] width 80 height 16
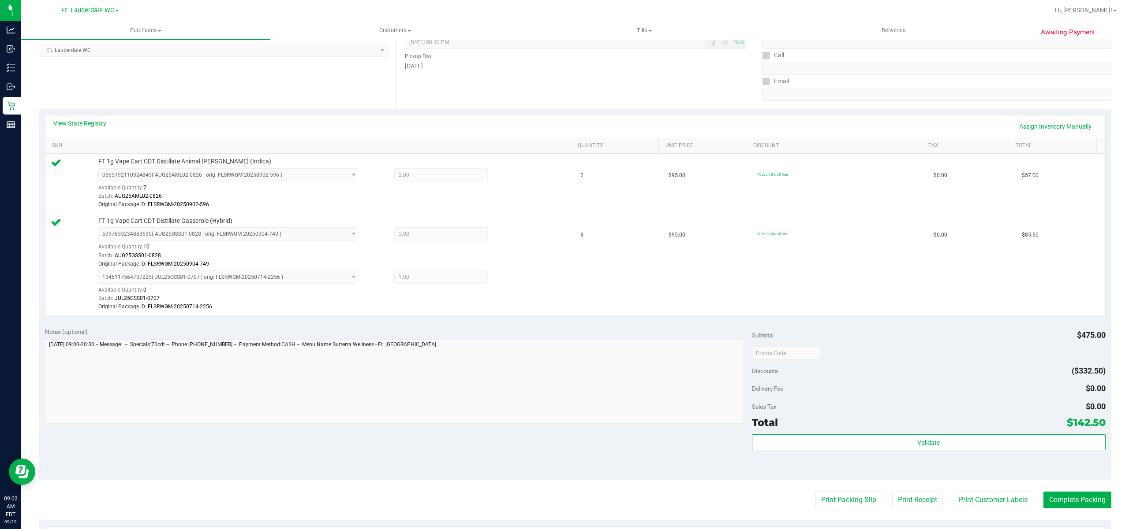
scroll to position [257, 0]
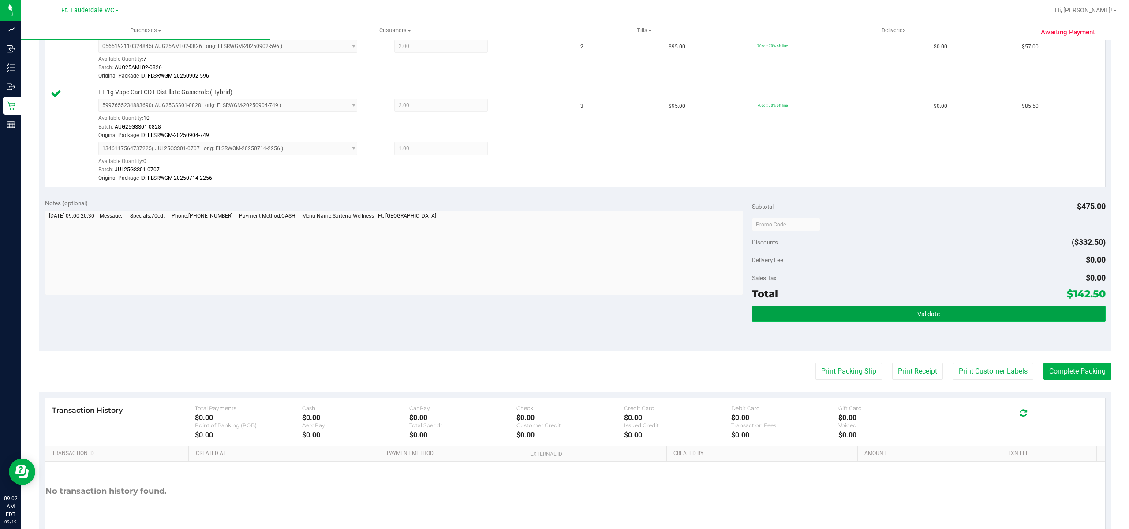
click at [833, 312] on button "Validate" at bounding box center [929, 314] width 354 height 16
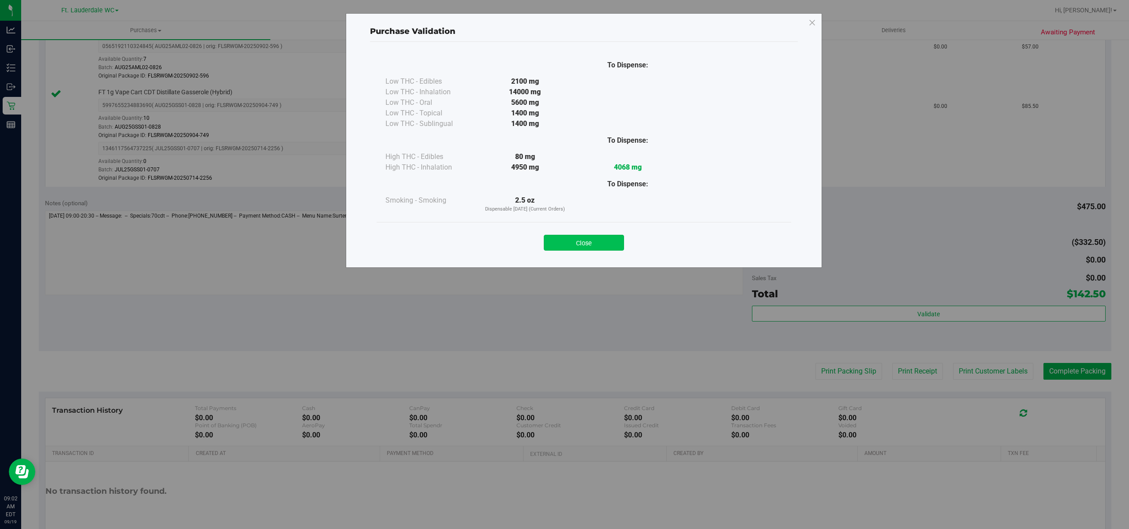
click at [591, 251] on button "Close" at bounding box center [584, 243] width 80 height 16
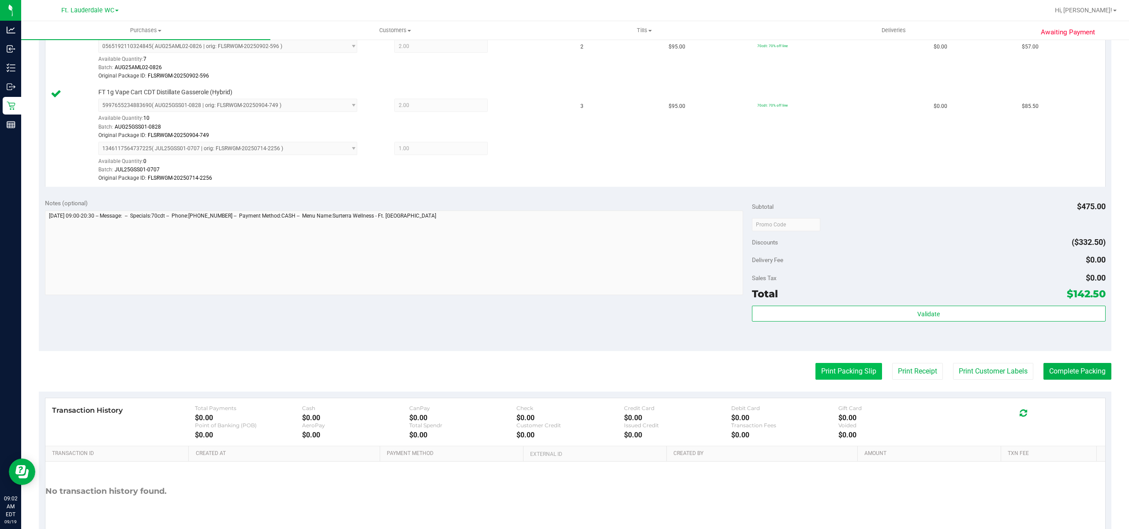
click at [839, 373] on button "Print Packing Slip" at bounding box center [848, 371] width 67 height 17
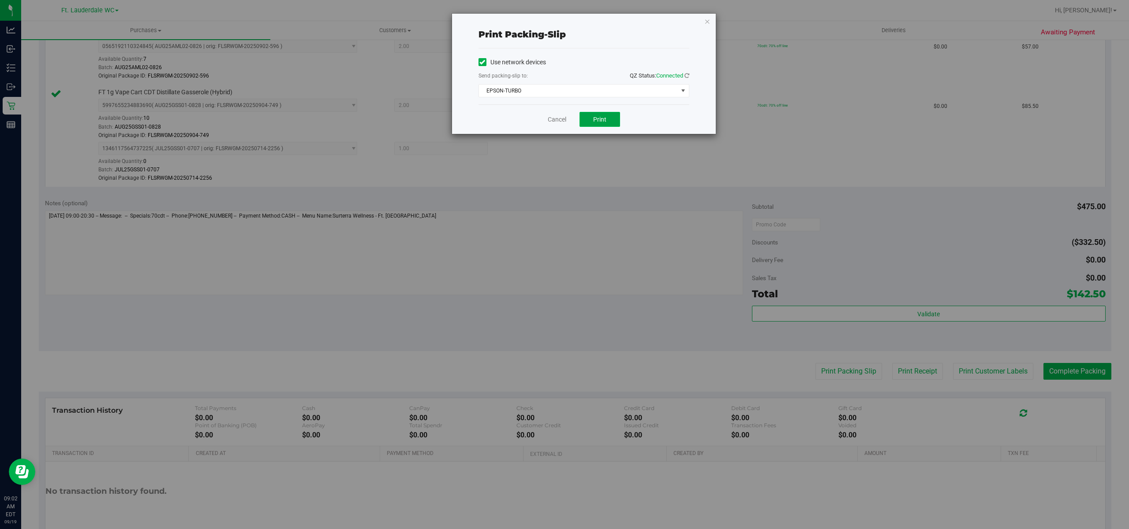
click at [598, 120] on span "Print" at bounding box center [599, 119] width 13 height 7
click at [548, 119] on link "Cancel" at bounding box center [553, 119] width 19 height 9
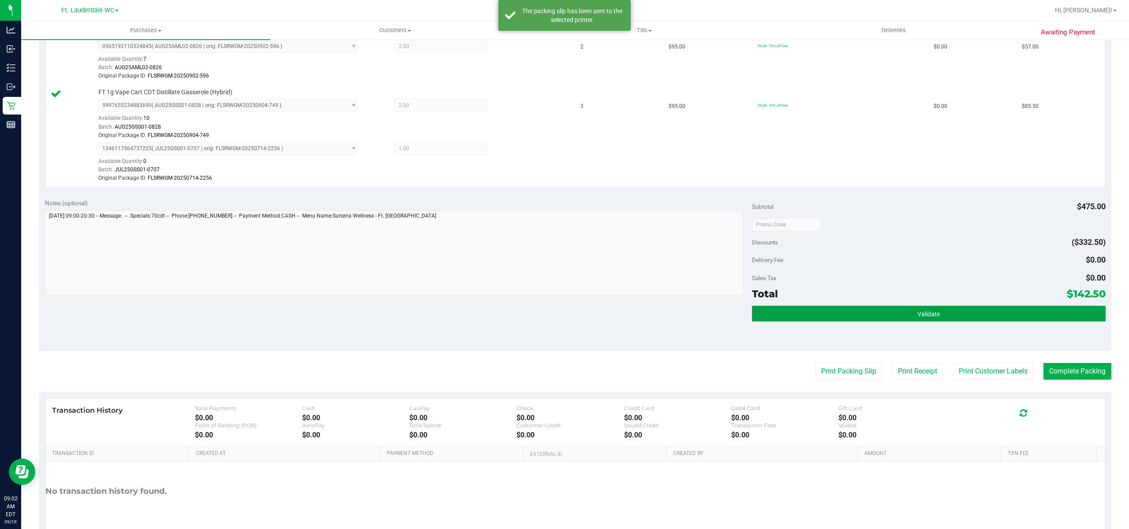
click at [821, 319] on button "Validate" at bounding box center [929, 314] width 354 height 16
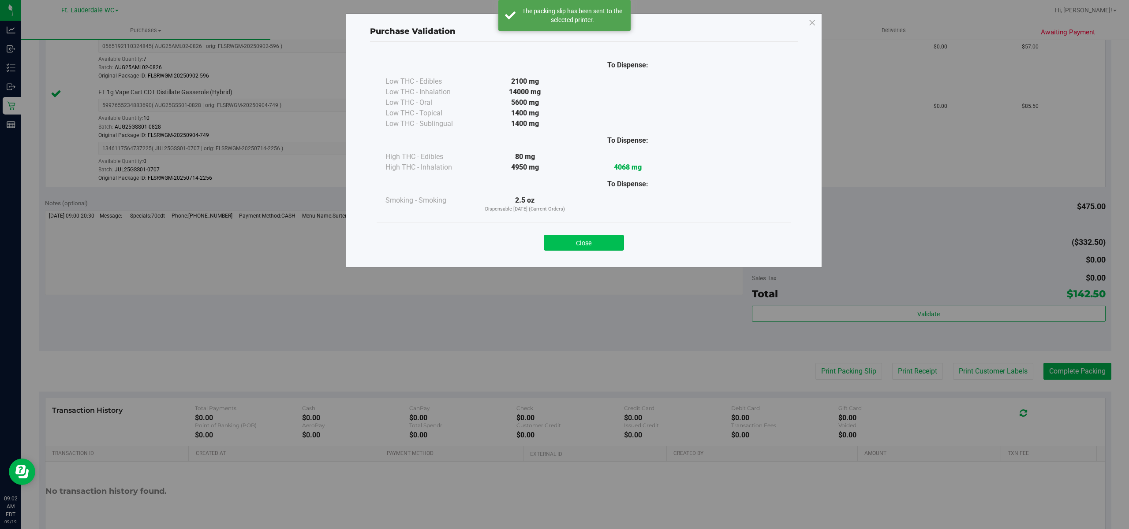
click at [578, 245] on button "Close" at bounding box center [584, 243] width 80 height 16
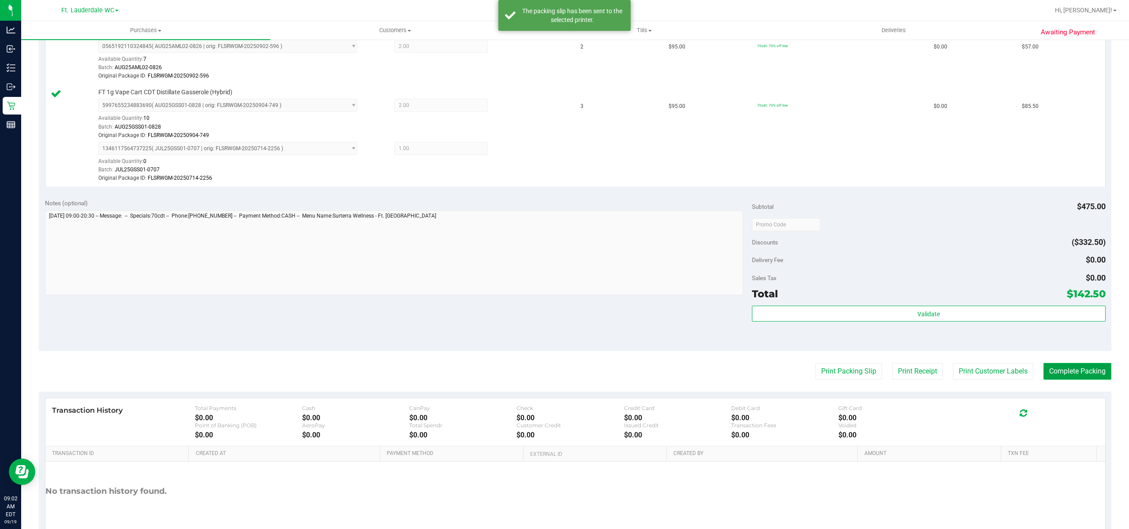
click at [1062, 377] on button "Complete Packing" at bounding box center [1077, 371] width 68 height 17
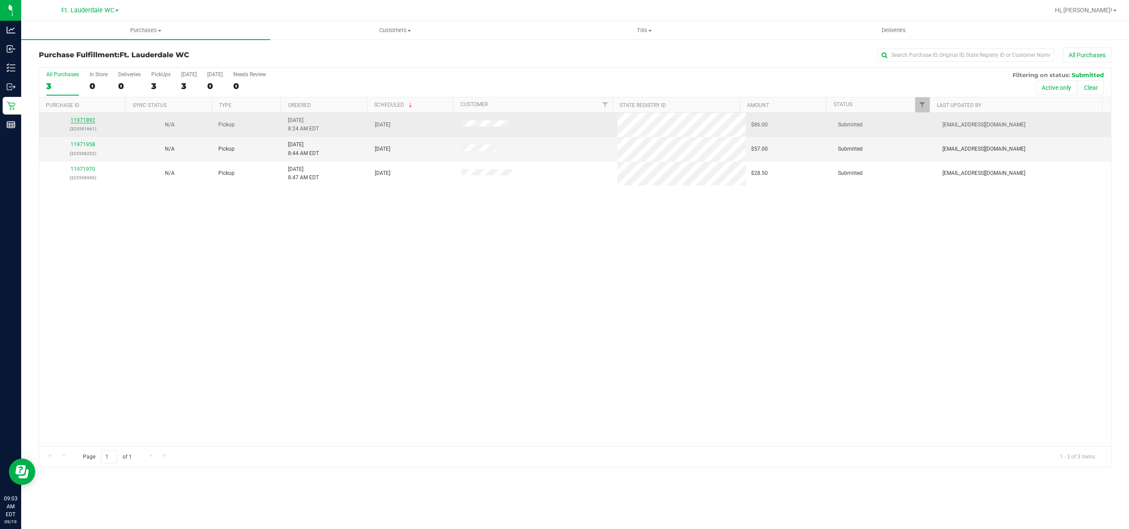
click at [78, 120] on link "11971892" at bounding box center [83, 120] width 25 height 6
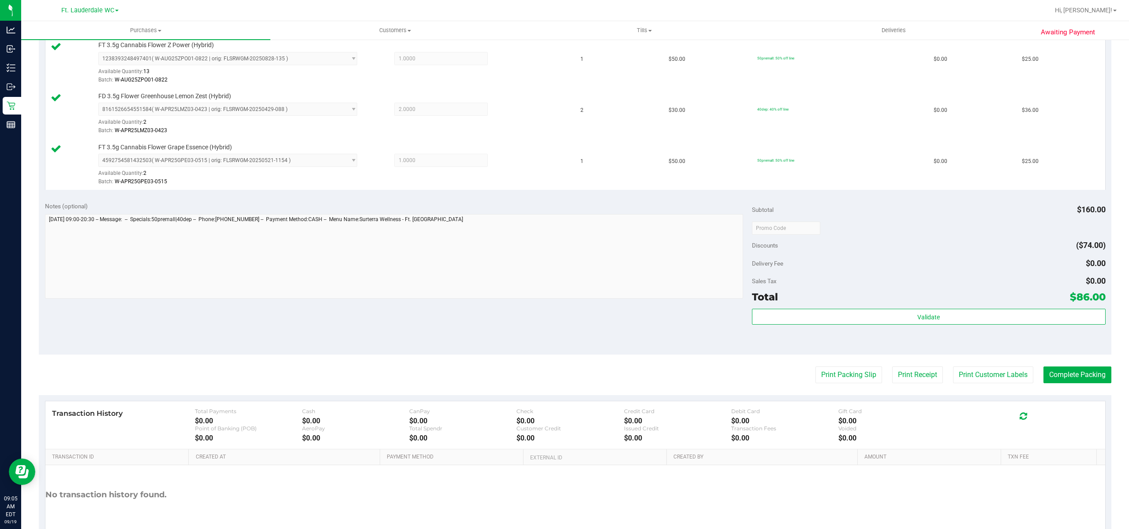
scroll to position [282, 0]
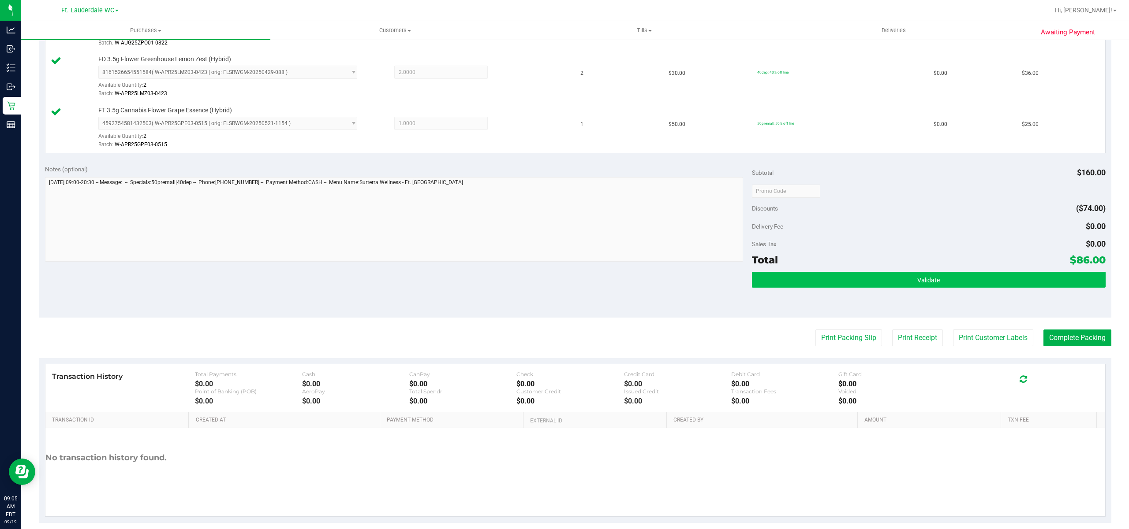
click at [891, 284] on button "Validate" at bounding box center [929, 280] width 354 height 16
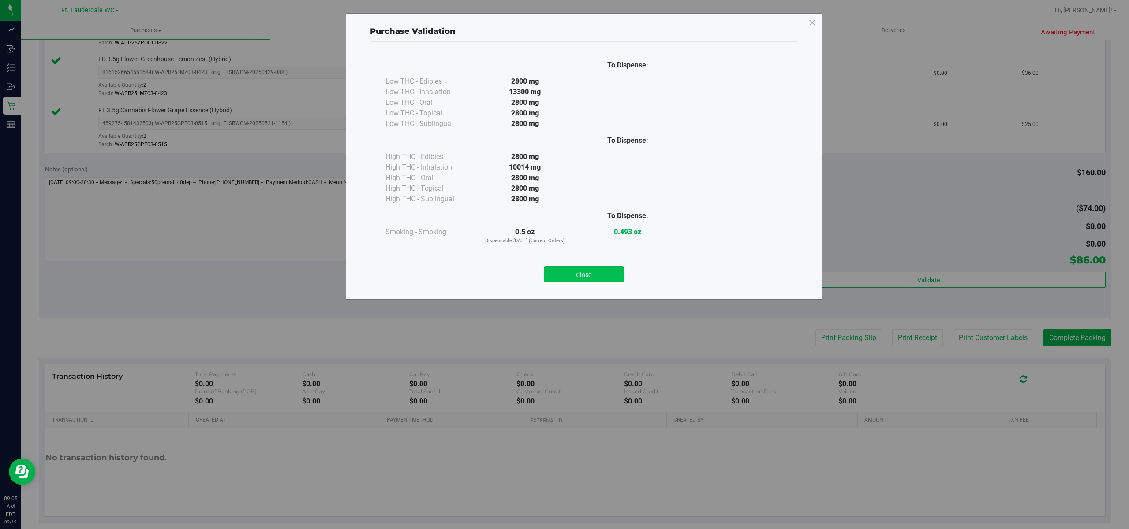
click at [596, 271] on button "Close" at bounding box center [584, 275] width 80 height 16
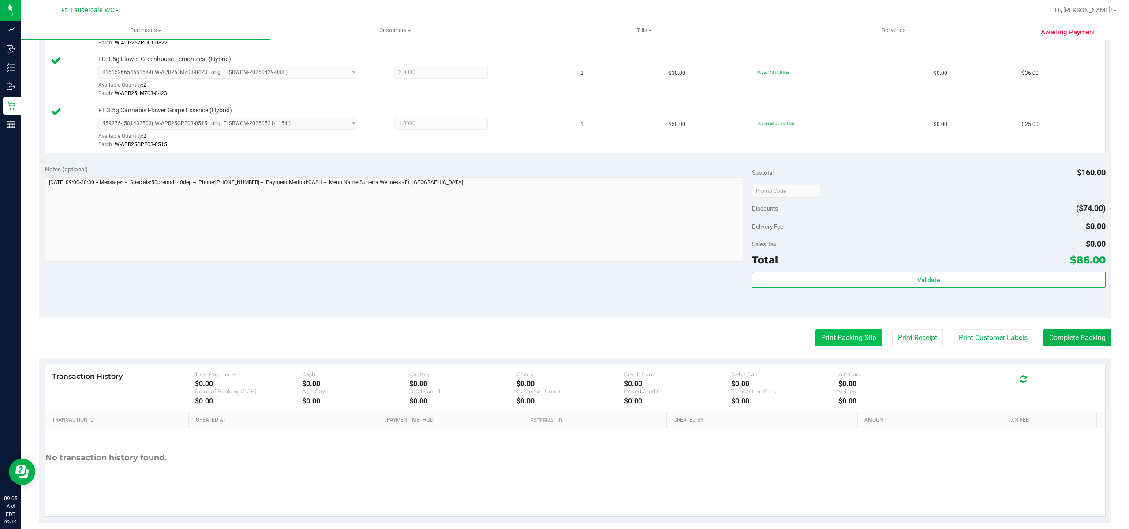
click at [838, 339] on button "Print Packing Slip" at bounding box center [848, 338] width 67 height 17
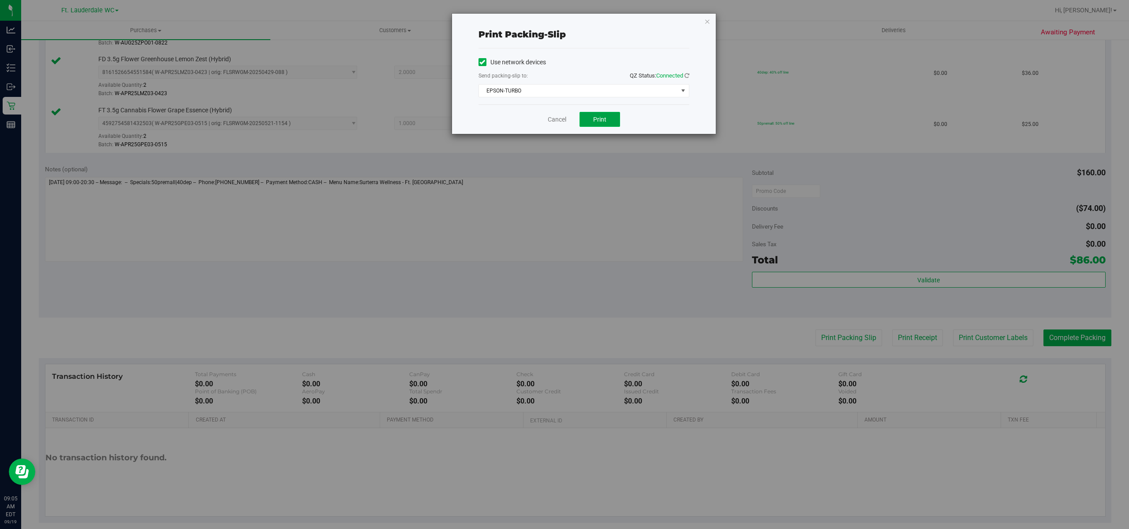
click at [592, 126] on button "Print" at bounding box center [599, 119] width 41 height 15
click at [552, 118] on link "Cancel" at bounding box center [553, 119] width 19 height 9
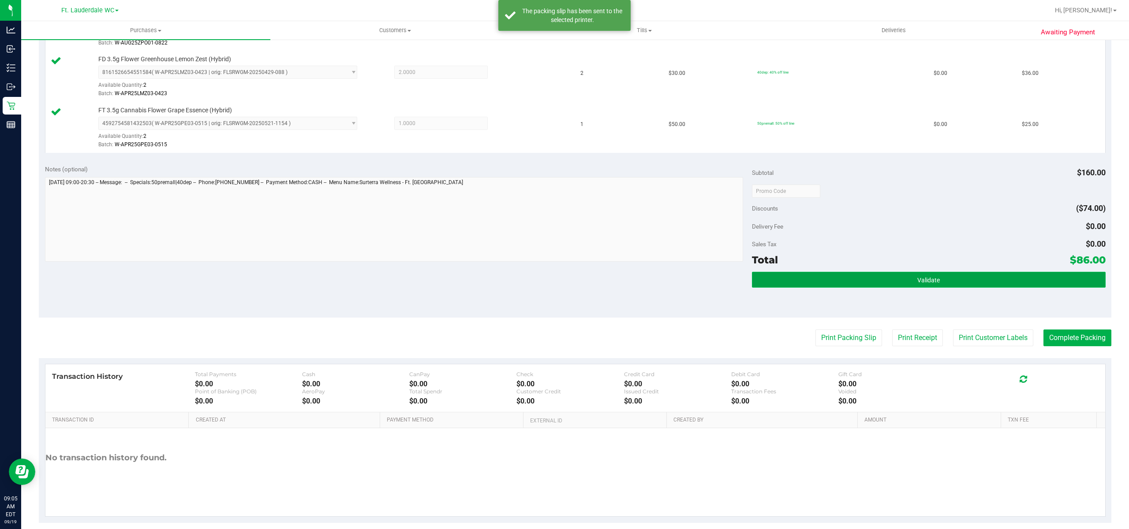
click at [870, 287] on button "Validate" at bounding box center [929, 280] width 354 height 16
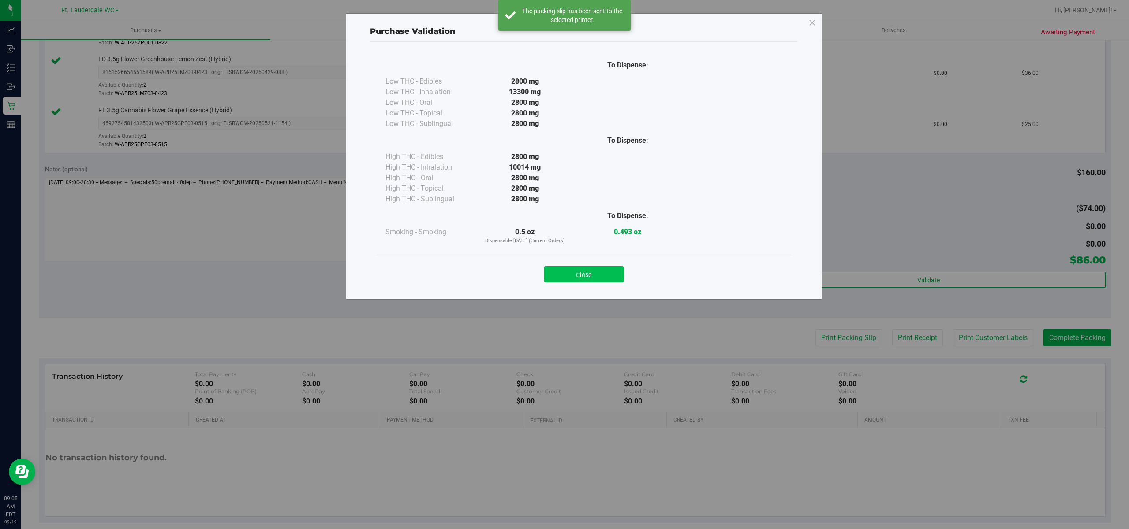
click at [595, 278] on button "Close" at bounding box center [584, 275] width 80 height 16
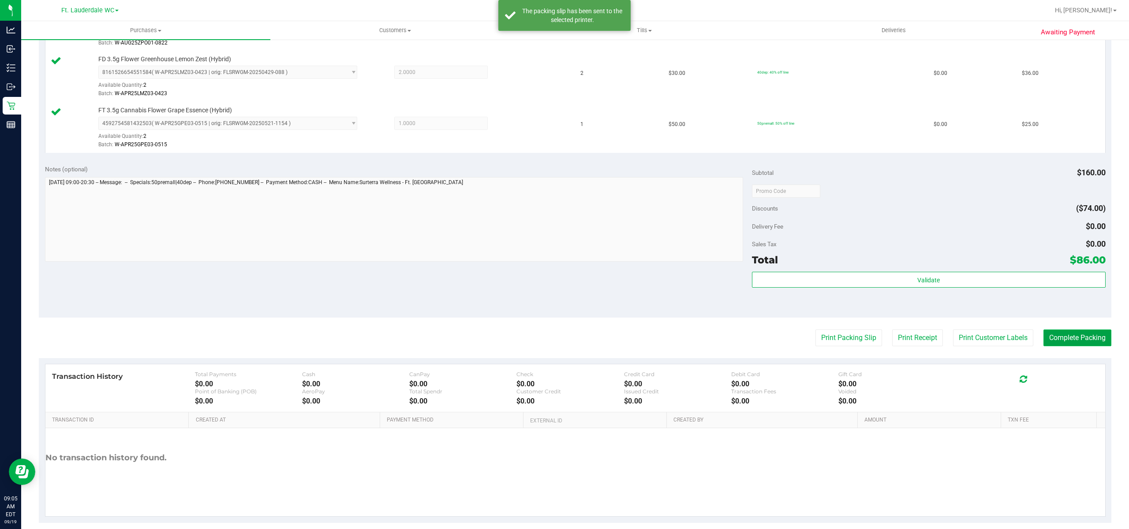
click at [1077, 339] on button "Complete Packing" at bounding box center [1077, 338] width 68 height 17
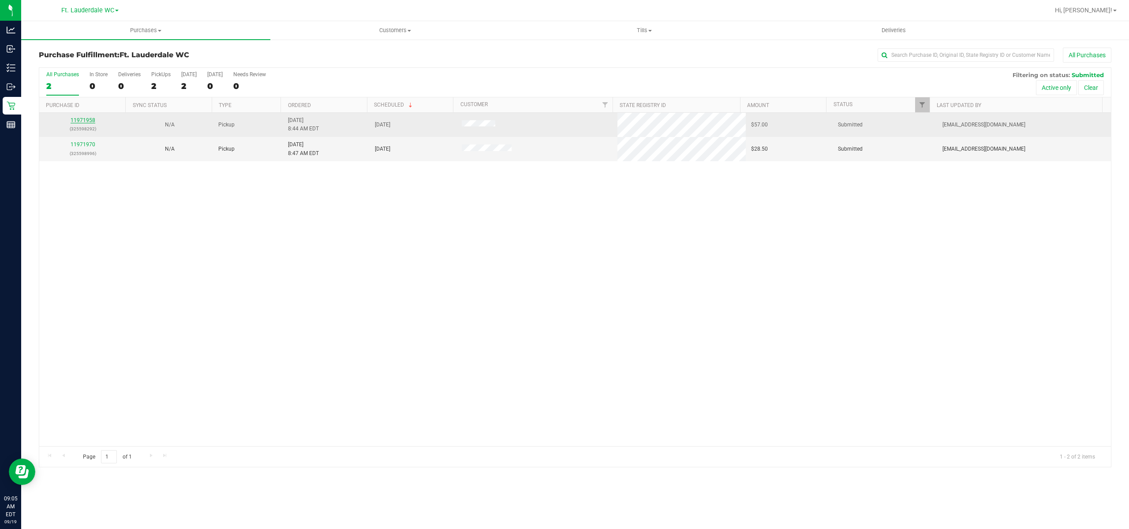
click at [90, 122] on link "11971958" at bounding box center [83, 120] width 25 height 6
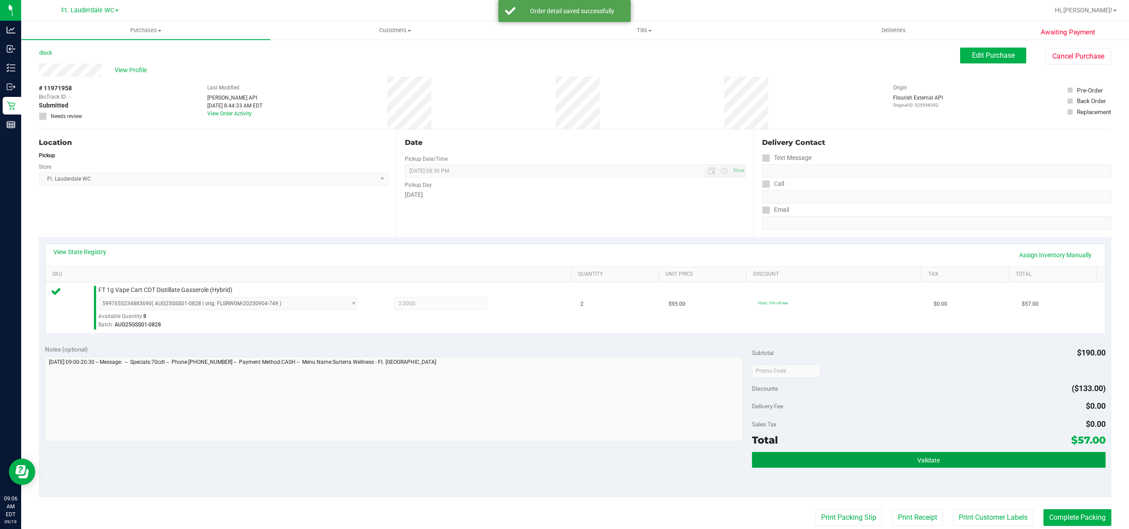
click at [868, 459] on button "Validate" at bounding box center [929, 460] width 354 height 16
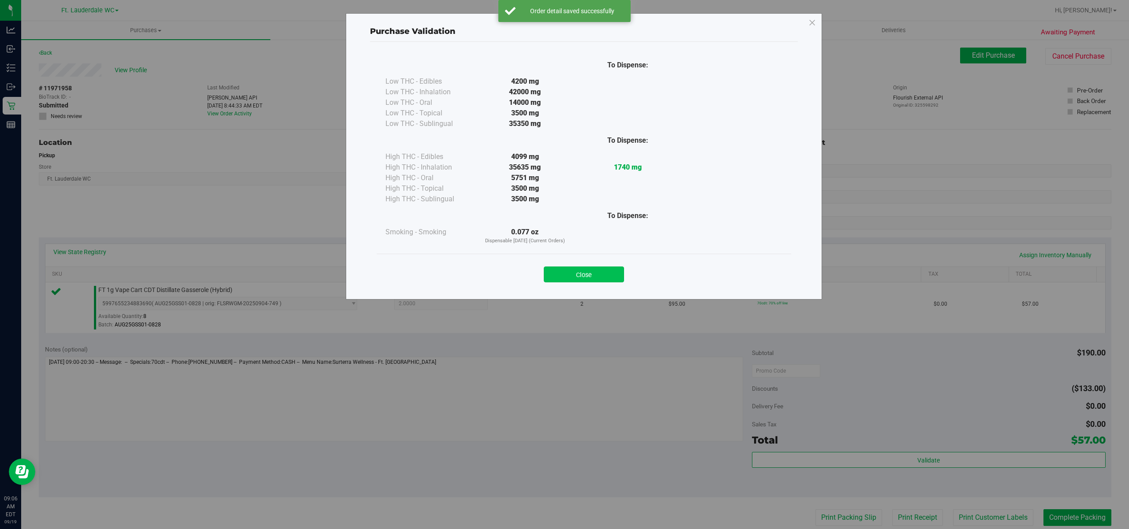
click at [593, 281] on button "Close" at bounding box center [584, 275] width 80 height 16
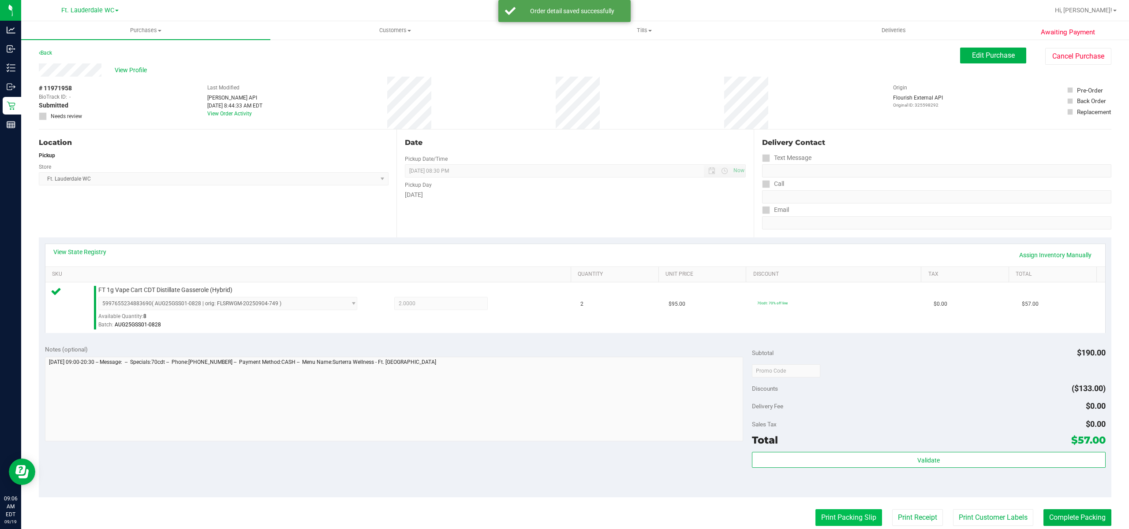
click at [820, 515] on button "Print Packing Slip" at bounding box center [848, 518] width 67 height 17
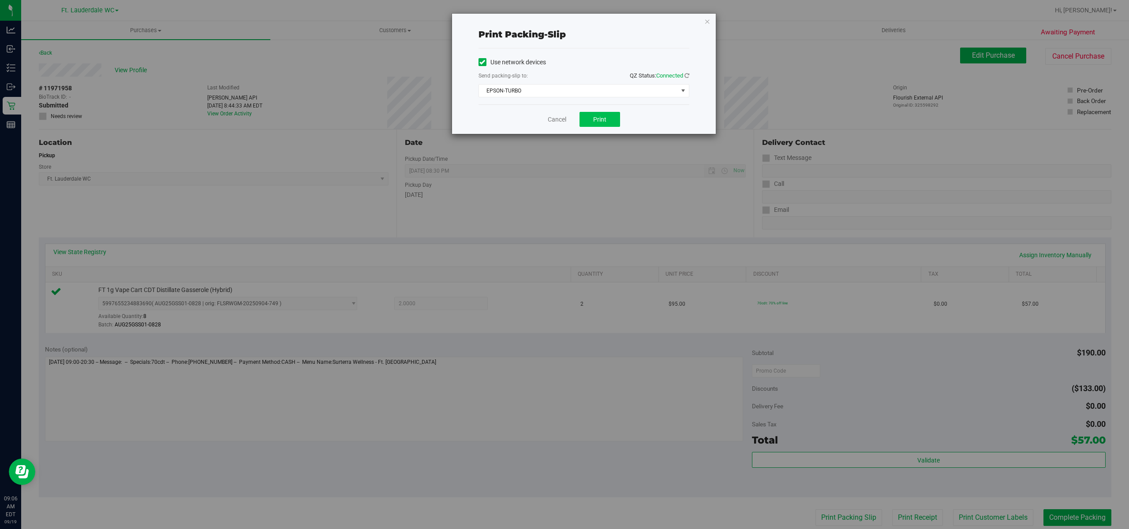
click at [595, 120] on span "Print" at bounding box center [599, 119] width 13 height 7
click at [547, 120] on link "Cancel" at bounding box center [553, 119] width 19 height 9
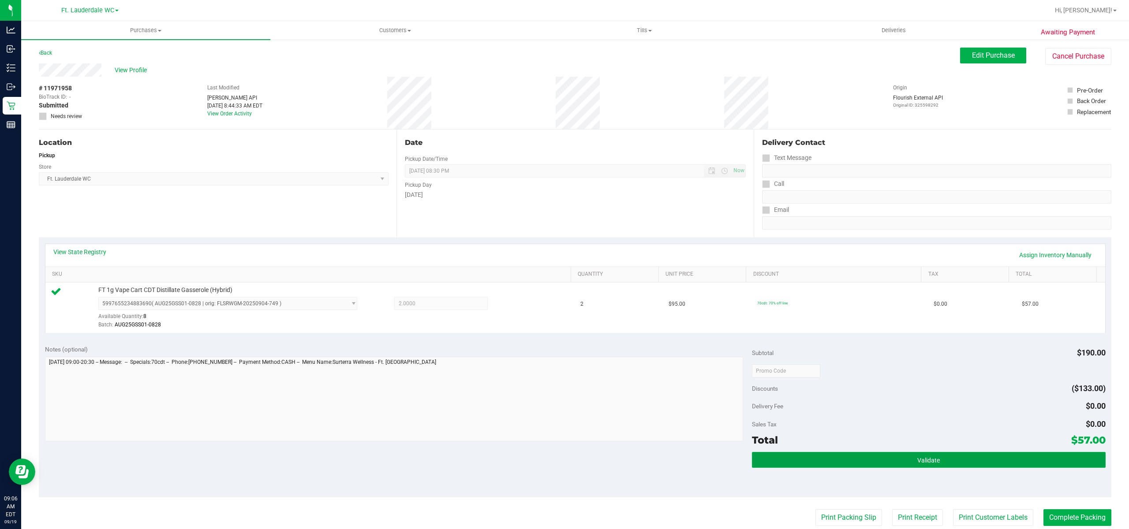
click at [838, 455] on button "Validate" at bounding box center [929, 460] width 354 height 16
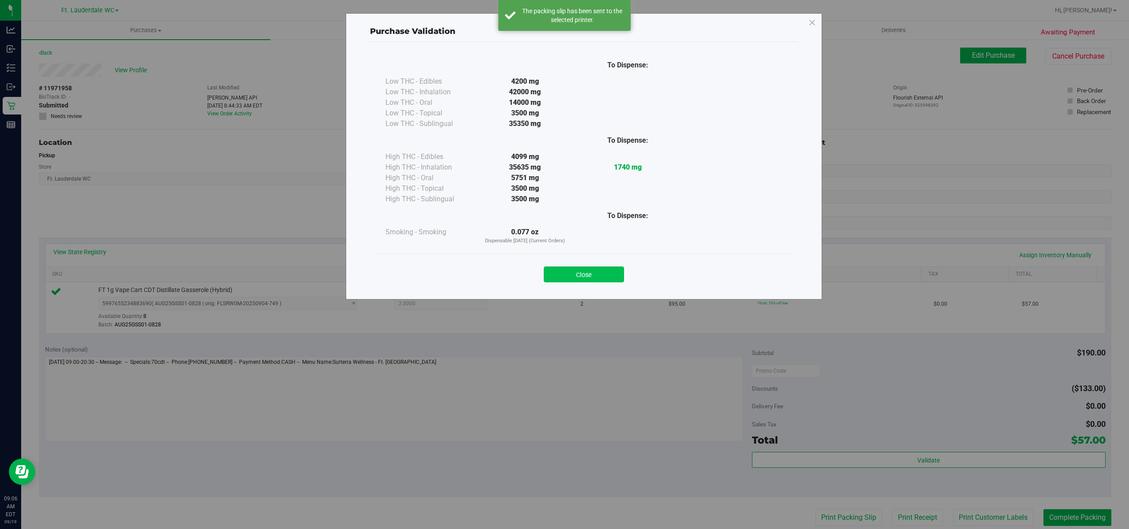
click at [587, 272] on button "Close" at bounding box center [584, 275] width 80 height 16
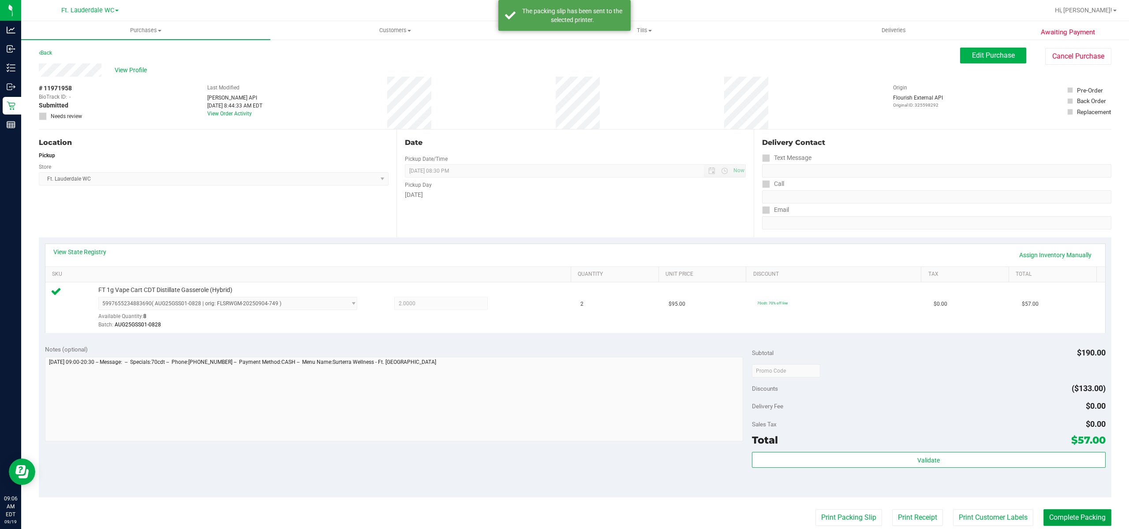
click at [1075, 516] on button "Complete Packing" at bounding box center [1077, 518] width 68 height 17
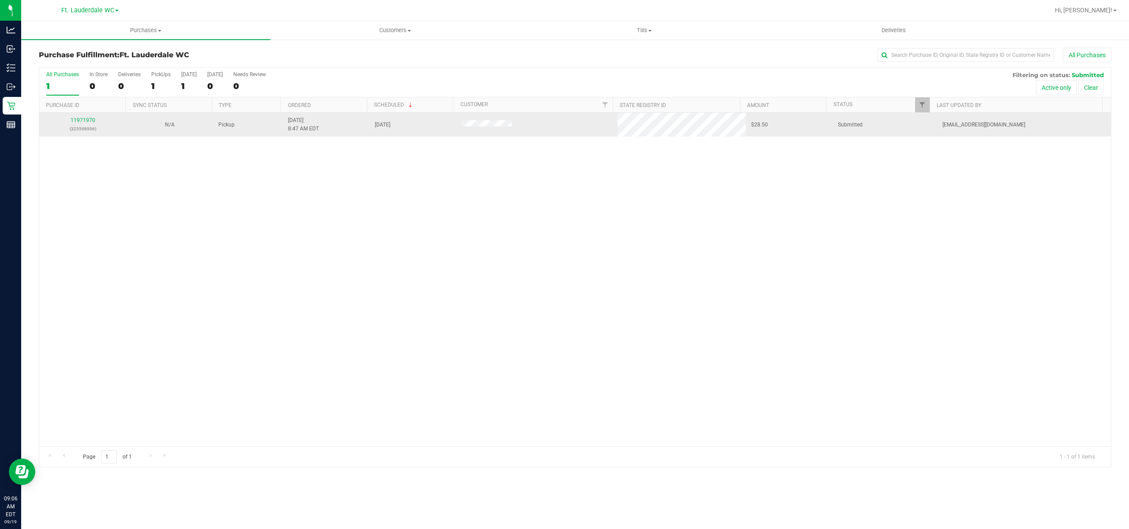
click at [83, 129] on p "(325598996)" at bounding box center [83, 129] width 76 height 8
click at [97, 133] on p "(325598996)" at bounding box center [83, 129] width 76 height 8
click at [86, 123] on link "11971970" at bounding box center [83, 120] width 25 height 6
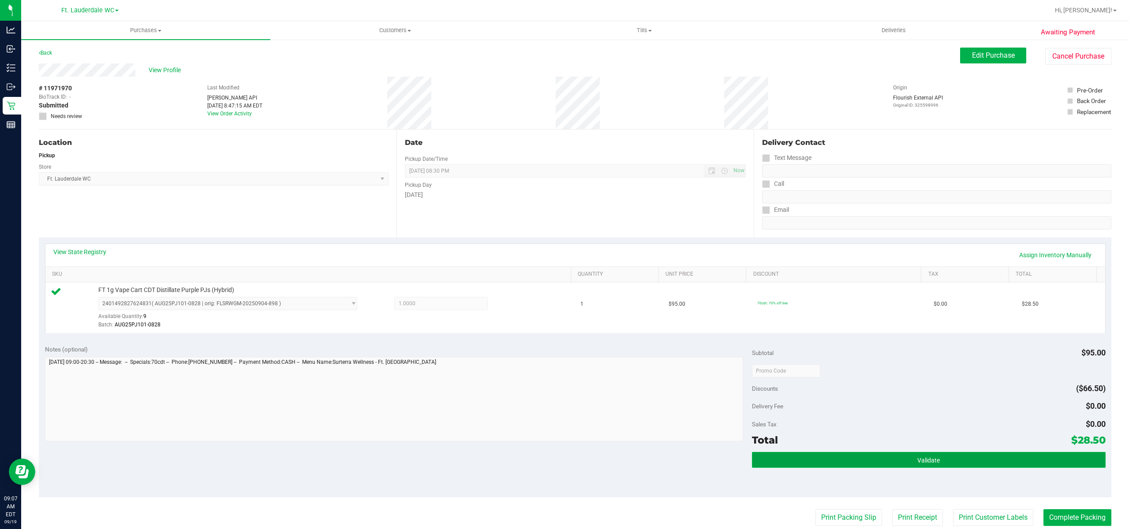
click at [856, 456] on button "Validate" at bounding box center [929, 460] width 354 height 16
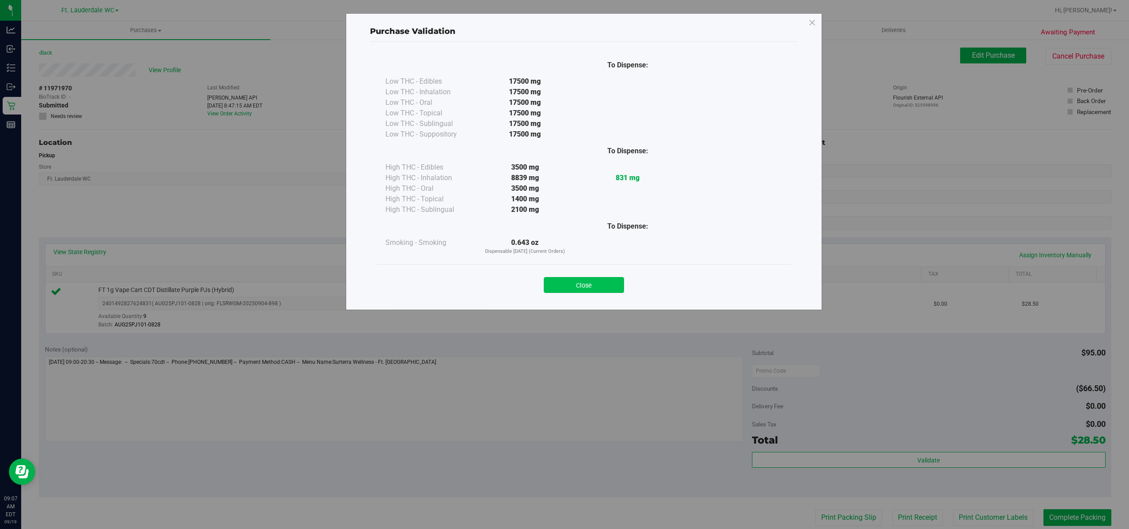
click at [595, 288] on button "Close" at bounding box center [584, 285] width 80 height 16
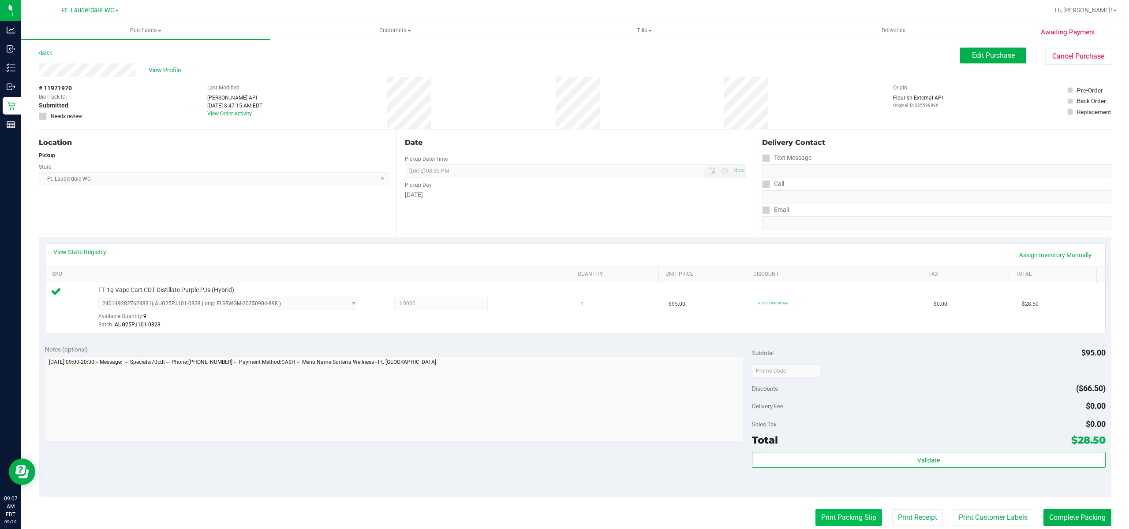
click at [816, 510] on button "Print Packing Slip" at bounding box center [848, 518] width 67 height 17
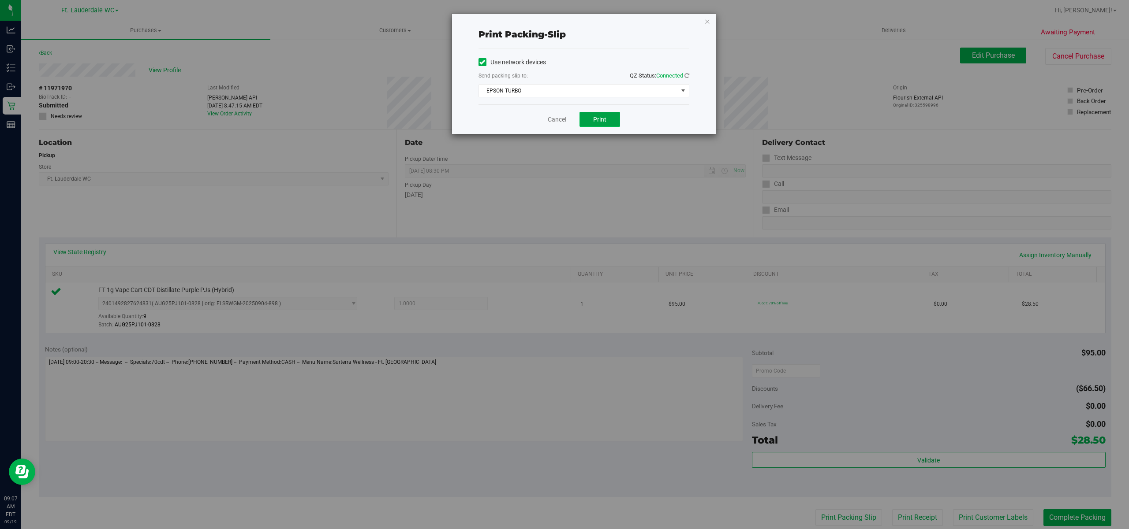
click at [593, 116] on span "Print" at bounding box center [599, 119] width 13 height 7
click at [548, 120] on link "Cancel" at bounding box center [553, 119] width 19 height 9
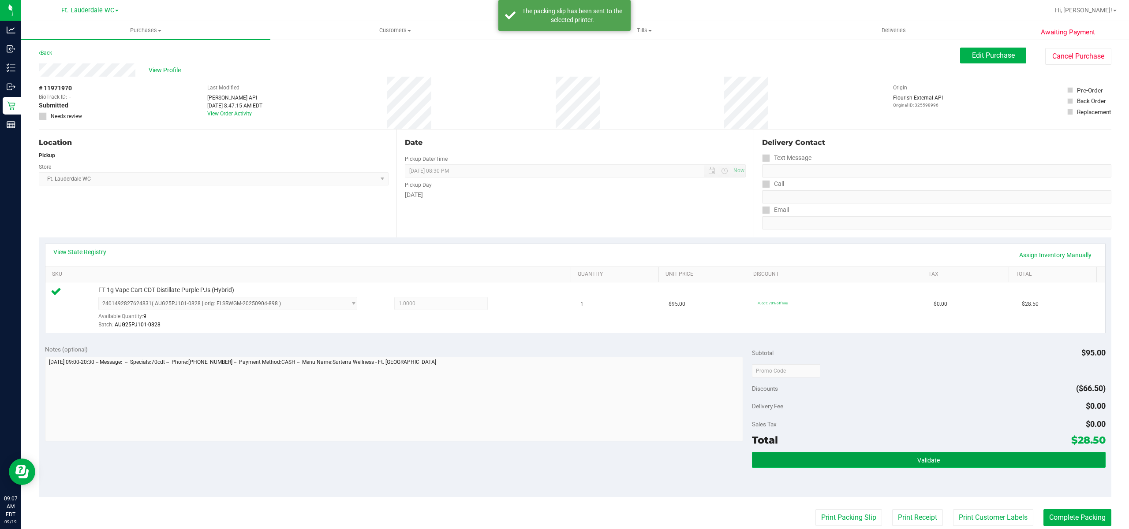
click at [833, 454] on button "Validate" at bounding box center [929, 460] width 354 height 16
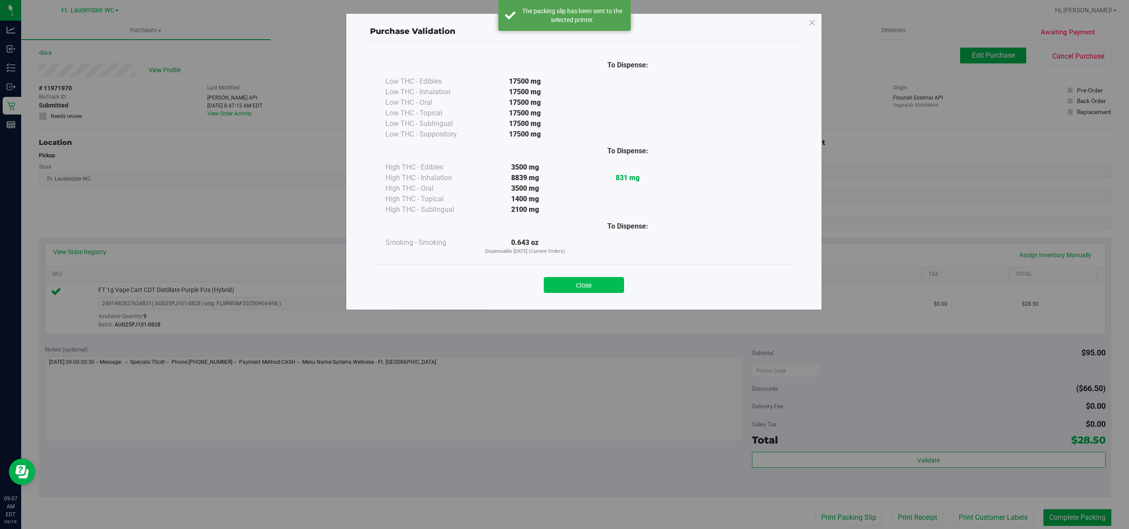
click at [587, 279] on button "Close" at bounding box center [584, 285] width 80 height 16
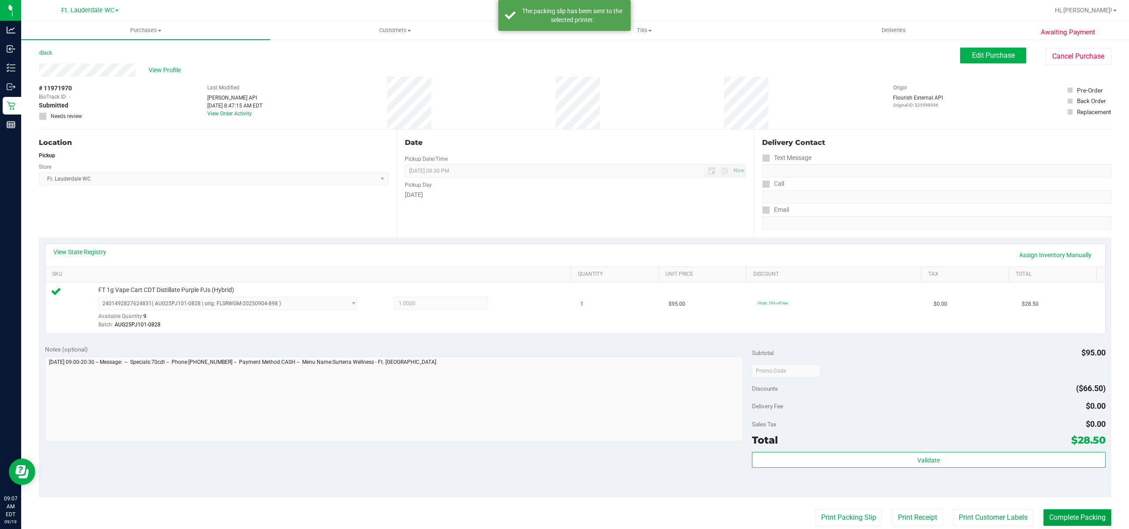
click at [1069, 519] on button "Complete Packing" at bounding box center [1077, 518] width 68 height 17
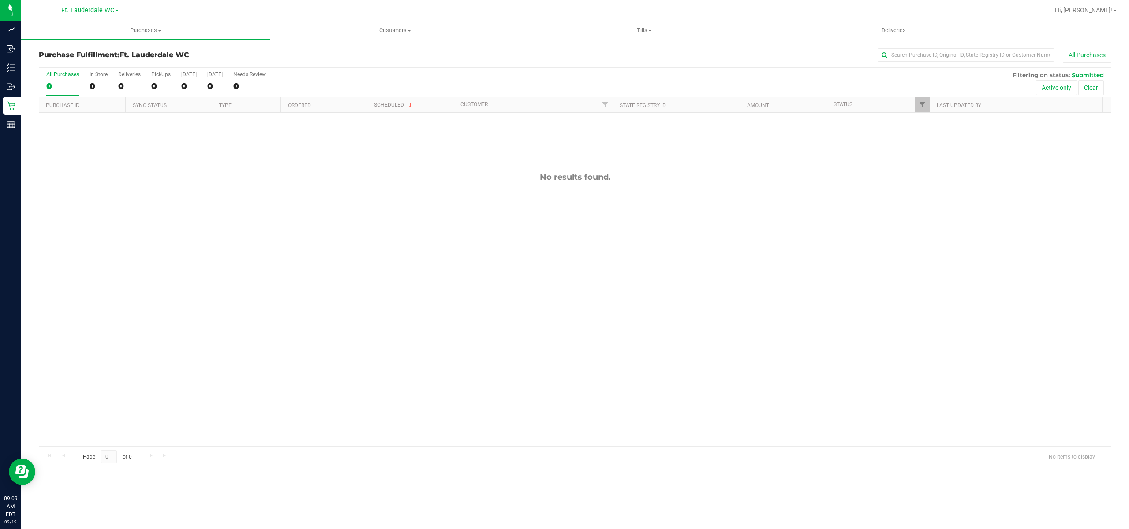
click at [62, 82] on div "0" at bounding box center [62, 86] width 33 height 10
click at [0, 0] on input "All Purchases 0" at bounding box center [0, 0] width 0 height 0
click at [58, 88] on div "0" at bounding box center [62, 86] width 33 height 10
click at [0, 0] on input "All Purchases 0" at bounding box center [0, 0] width 0 height 0
click at [48, 86] on div "0" at bounding box center [62, 86] width 33 height 10
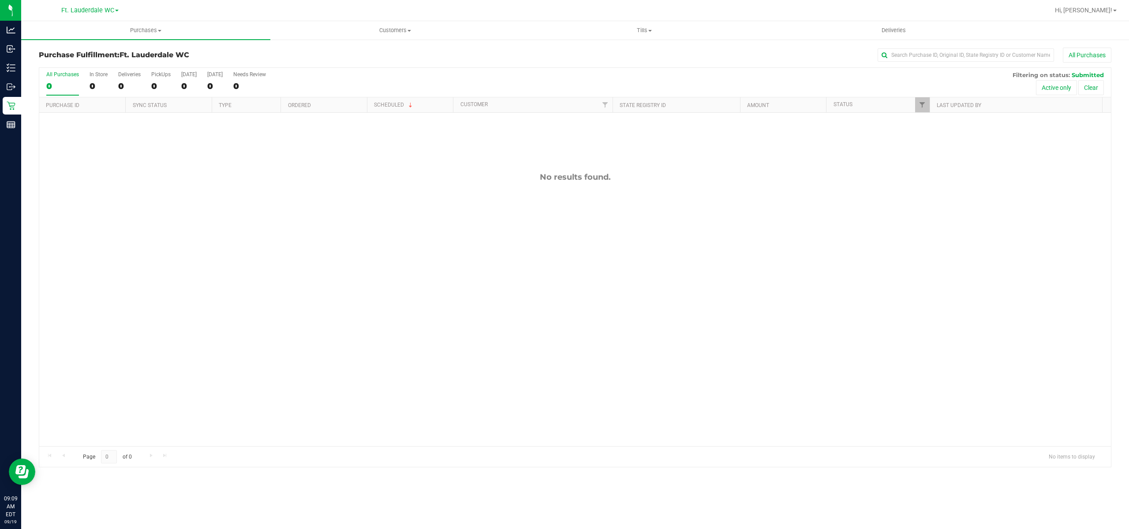
click at [0, 0] on input "All Purchases 0" at bounding box center [0, 0] width 0 height 0
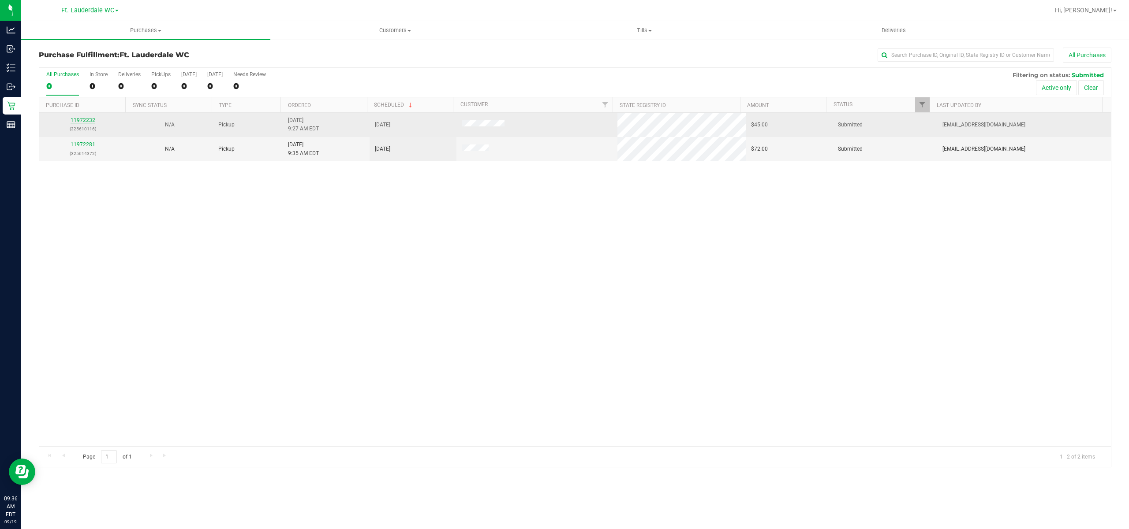
click at [84, 119] on link "11972232" at bounding box center [83, 120] width 25 height 6
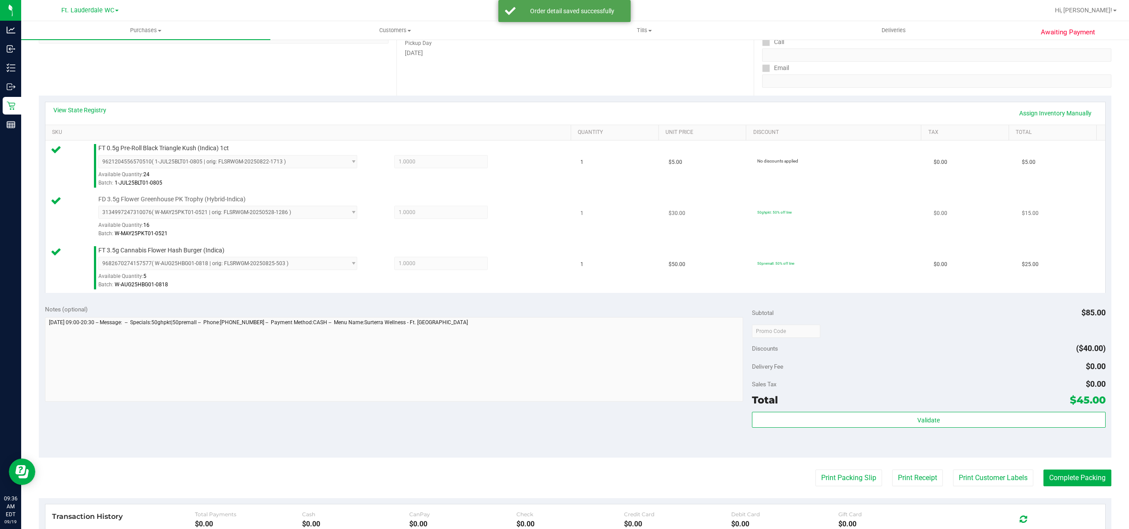
scroll to position [176, 0]
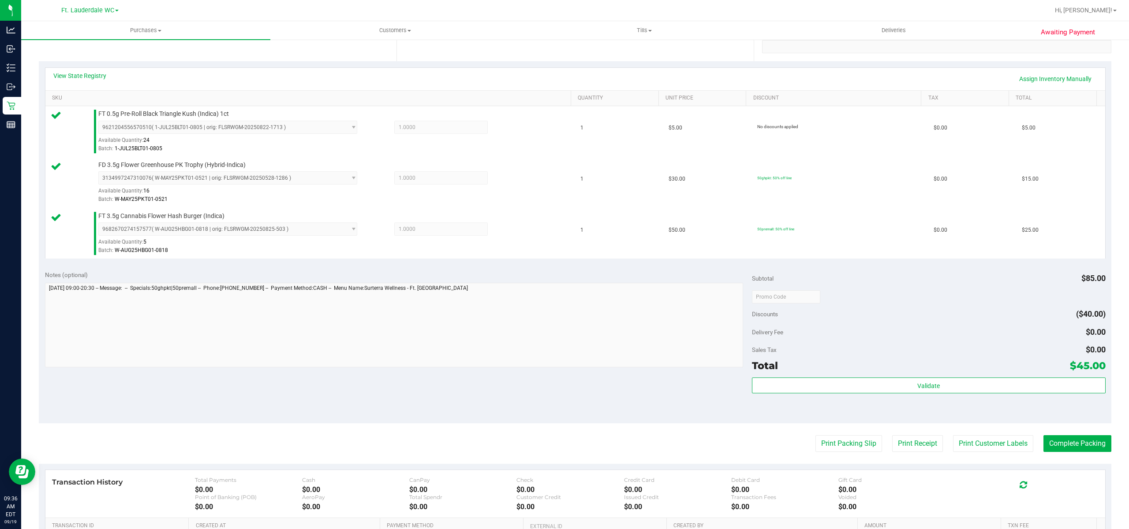
click at [829, 399] on div "Validate" at bounding box center [929, 398] width 354 height 40
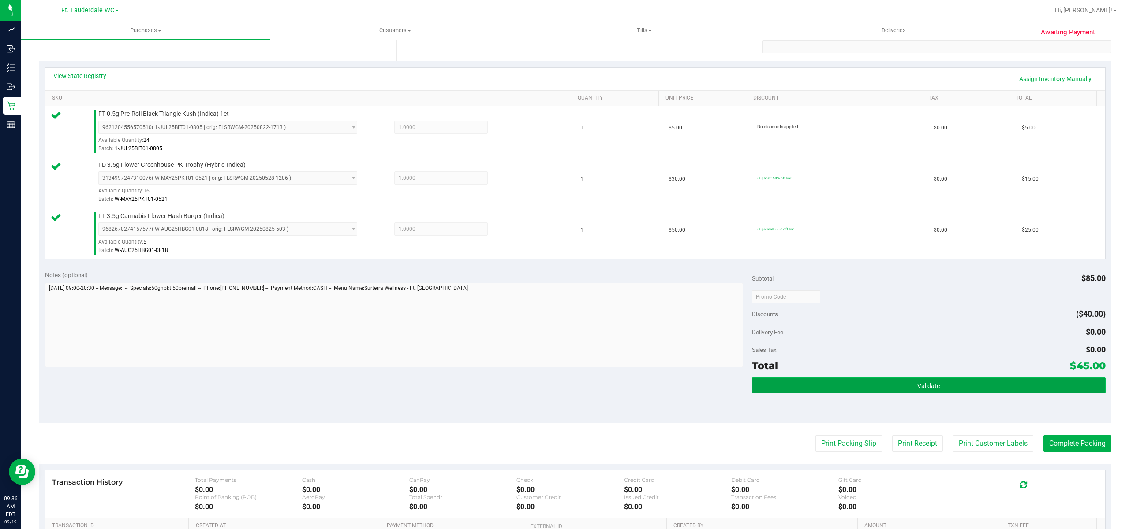
click at [827, 394] on button "Validate" at bounding box center [929, 386] width 354 height 16
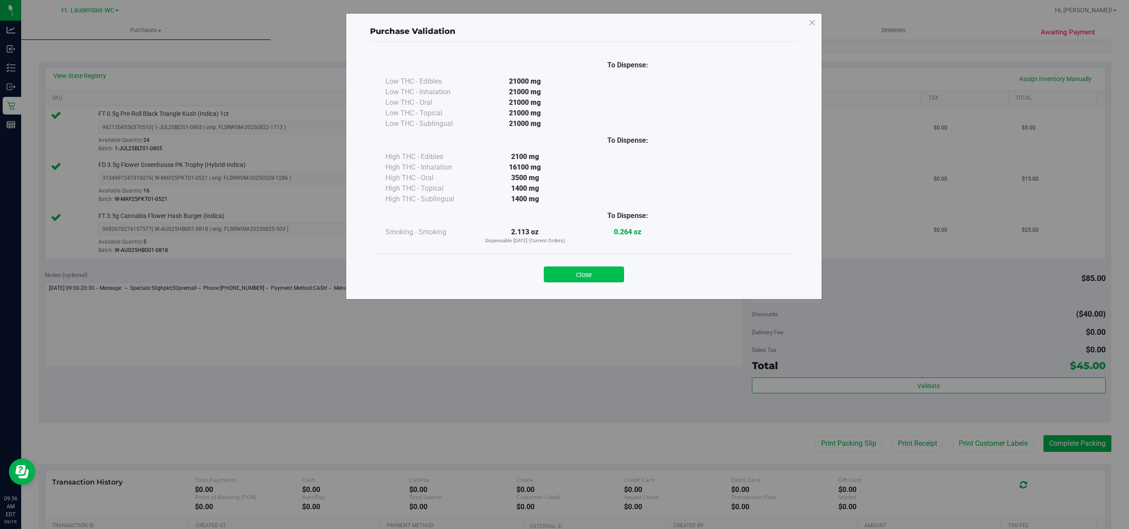
click at [594, 272] on button "Close" at bounding box center [584, 275] width 80 height 16
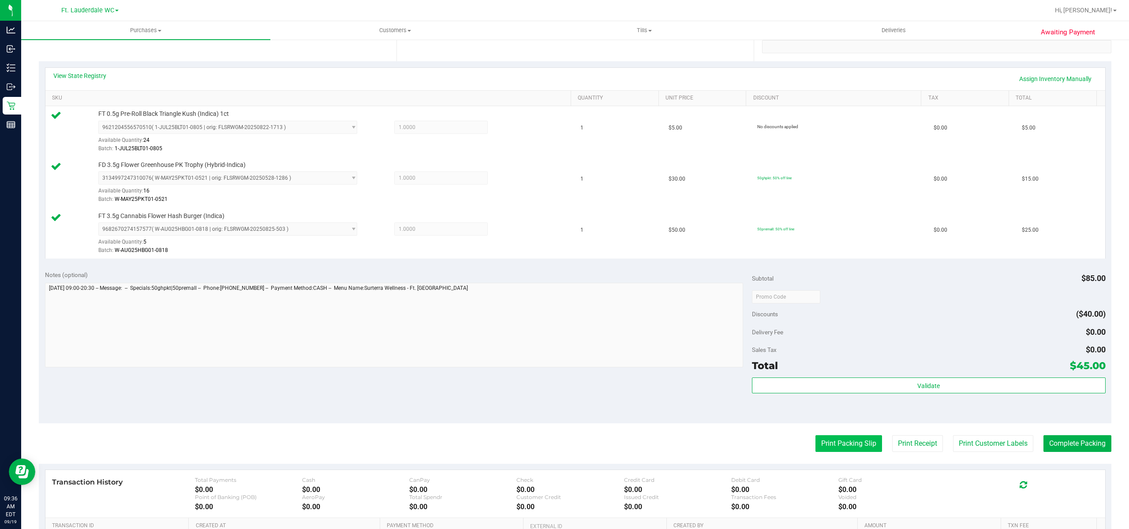
click at [831, 440] on button "Print Packing Slip" at bounding box center [848, 444] width 67 height 17
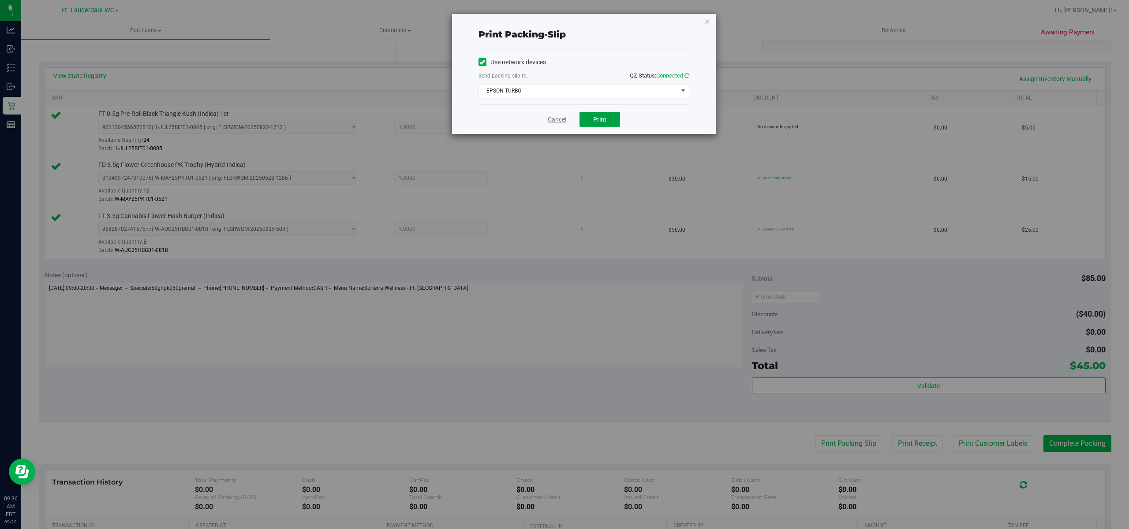
click at [598, 120] on span "Print" at bounding box center [599, 119] width 13 height 7
click at [552, 122] on link "Cancel" at bounding box center [557, 119] width 19 height 9
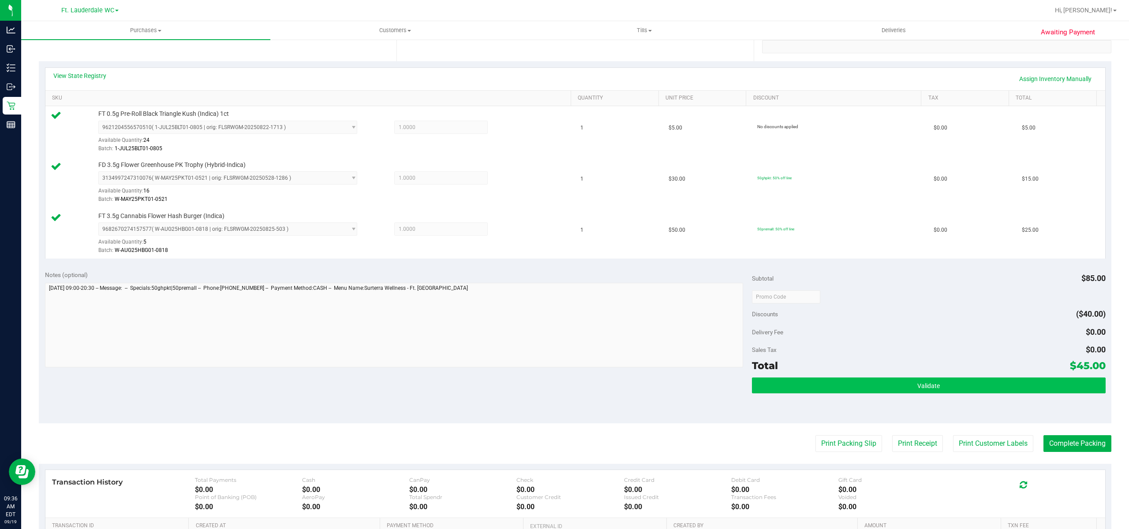
click at [837, 388] on button "Validate" at bounding box center [929, 386] width 354 height 16
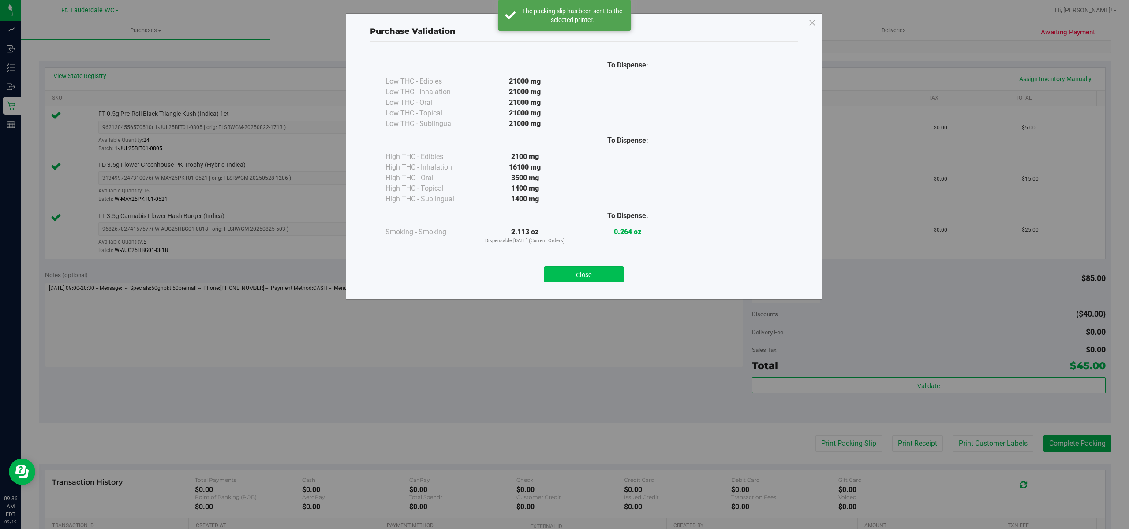
click at [607, 279] on button "Close" at bounding box center [584, 275] width 80 height 16
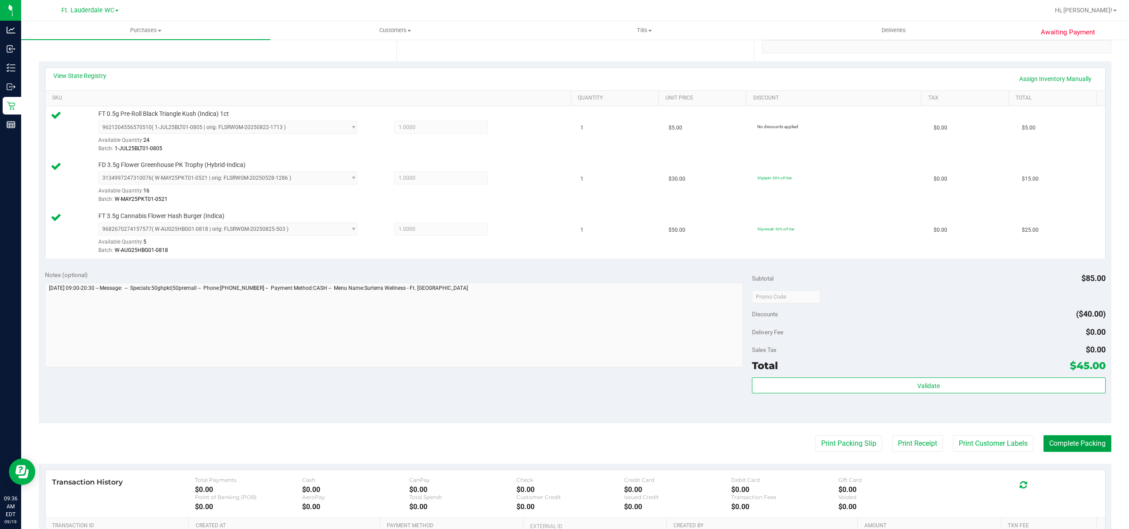
click at [1071, 452] on button "Complete Packing" at bounding box center [1077, 444] width 68 height 17
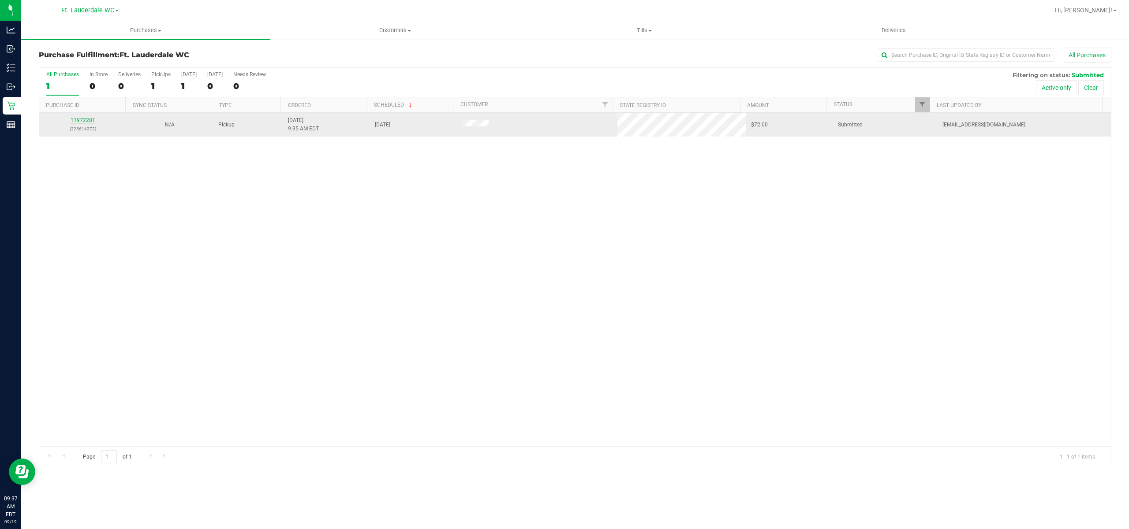
click at [80, 122] on link "11972281" at bounding box center [83, 120] width 25 height 6
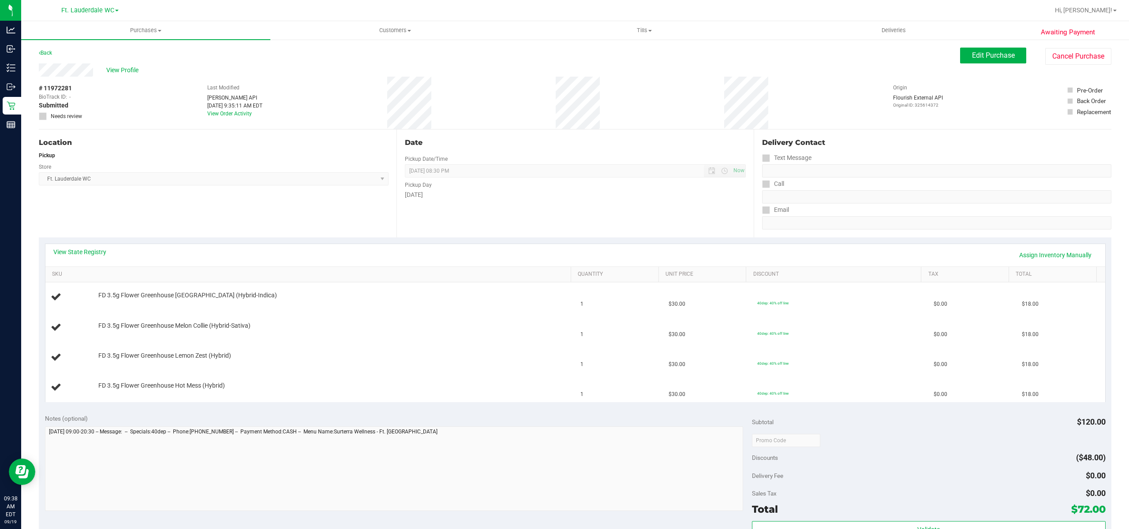
click at [707, 230] on div "Date Pickup Date/Time 09/19/2025 Now 09/19/2025 08:30 PM Now Pickup Day Friday" at bounding box center [575, 184] width 358 height 108
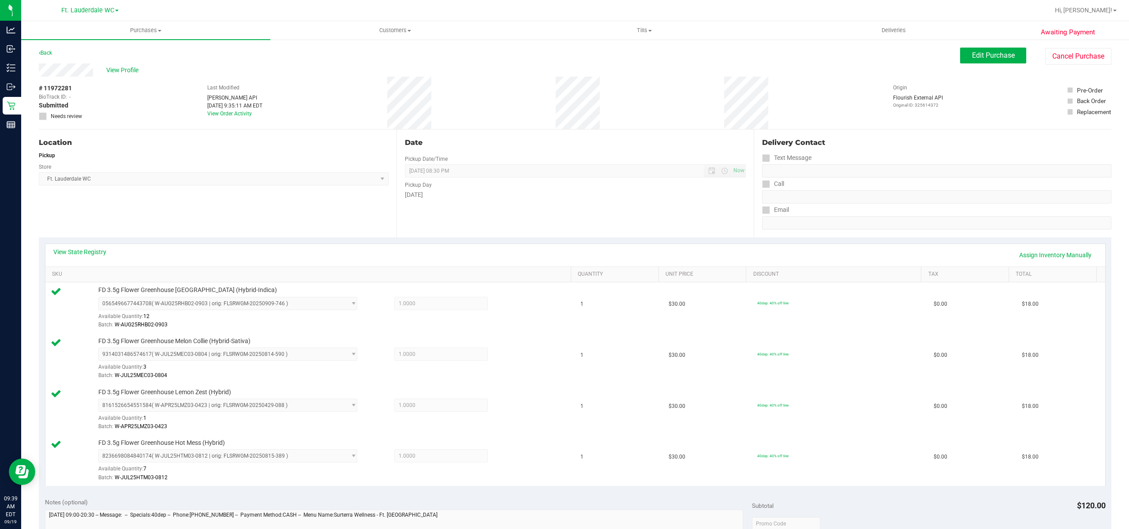
scroll to position [254, 0]
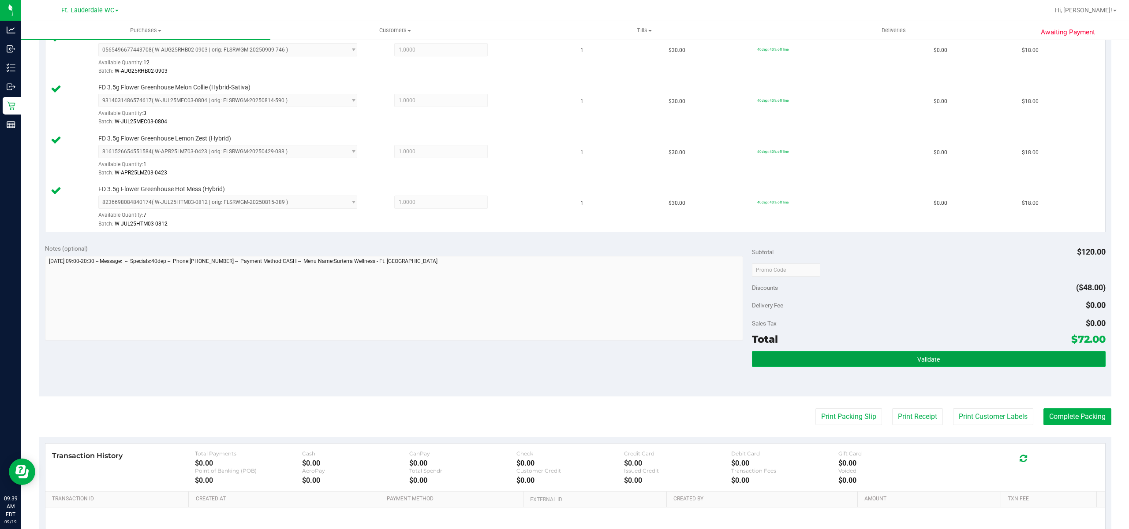
click at [845, 367] on button "Validate" at bounding box center [929, 359] width 354 height 16
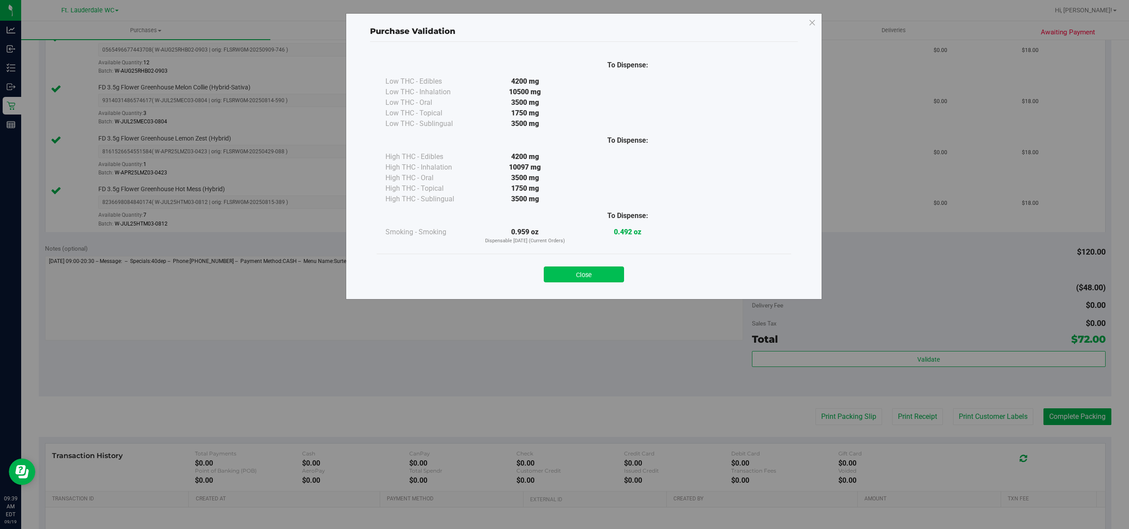
click at [588, 270] on button "Close" at bounding box center [584, 275] width 80 height 16
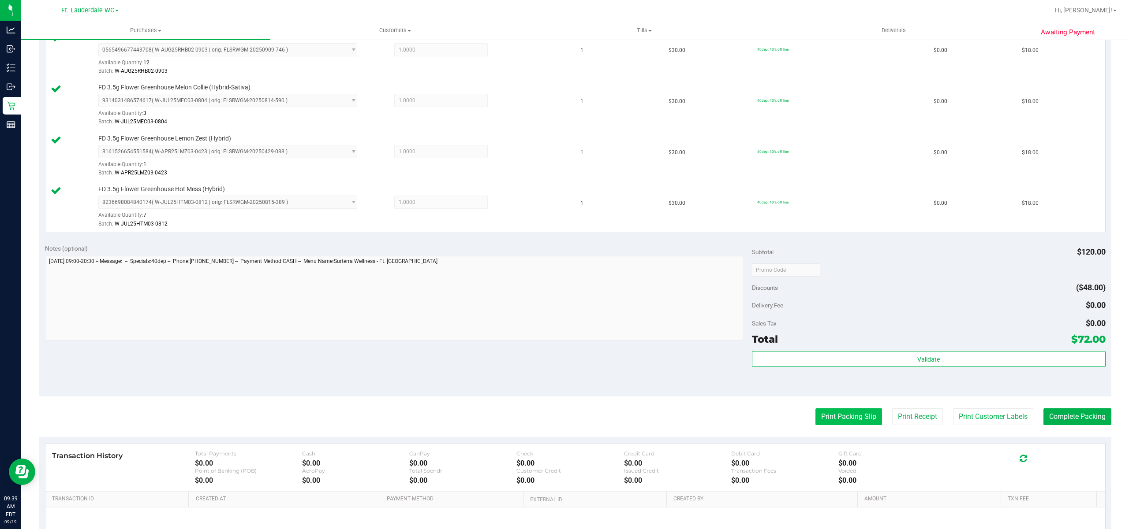
click at [815, 417] on button "Print Packing Slip" at bounding box center [848, 417] width 67 height 17
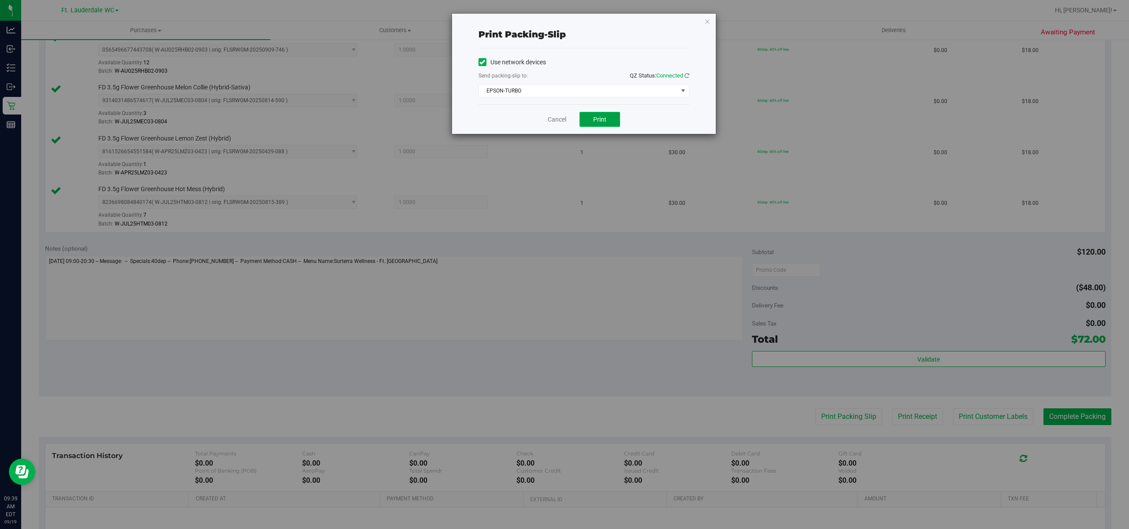
click at [598, 122] on span "Print" at bounding box center [599, 119] width 13 height 7
click at [559, 120] on link "Cancel" at bounding box center [557, 119] width 19 height 9
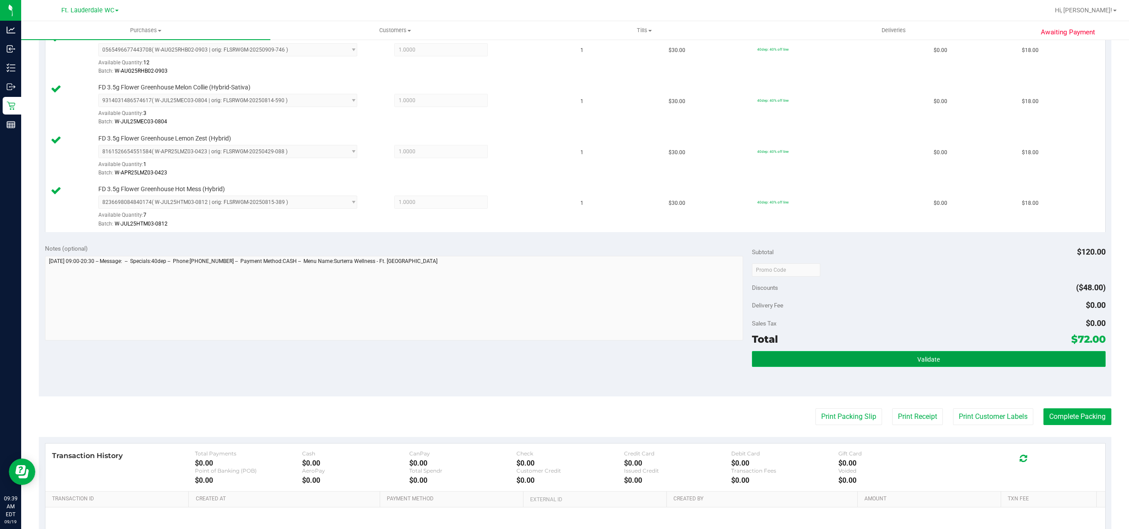
click at [845, 364] on button "Validate" at bounding box center [929, 359] width 354 height 16
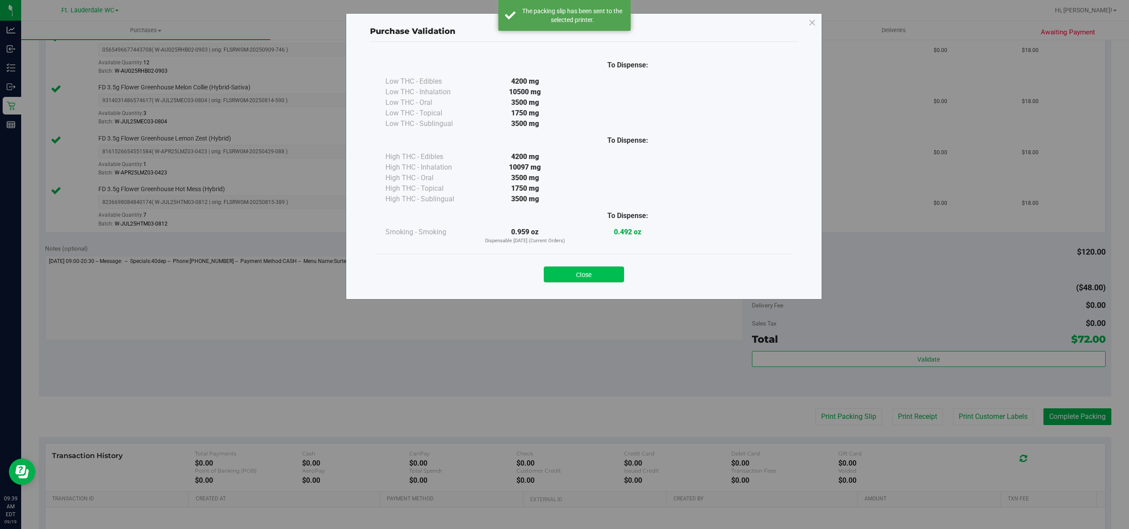
click at [597, 275] on button "Close" at bounding box center [584, 275] width 80 height 16
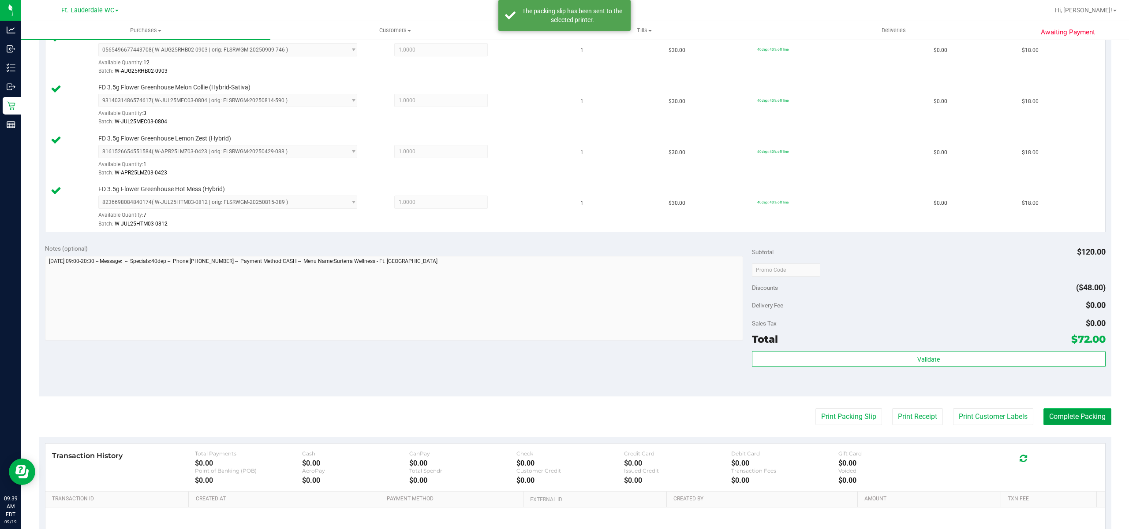
click at [1057, 418] on button "Complete Packing" at bounding box center [1077, 417] width 68 height 17
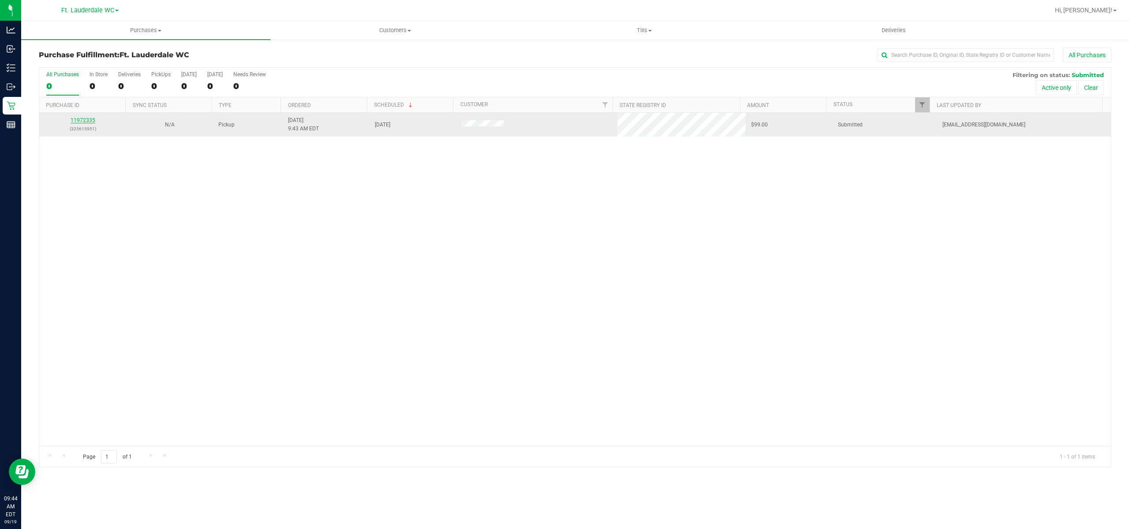
click at [80, 118] on link "11972335" at bounding box center [83, 120] width 25 height 6
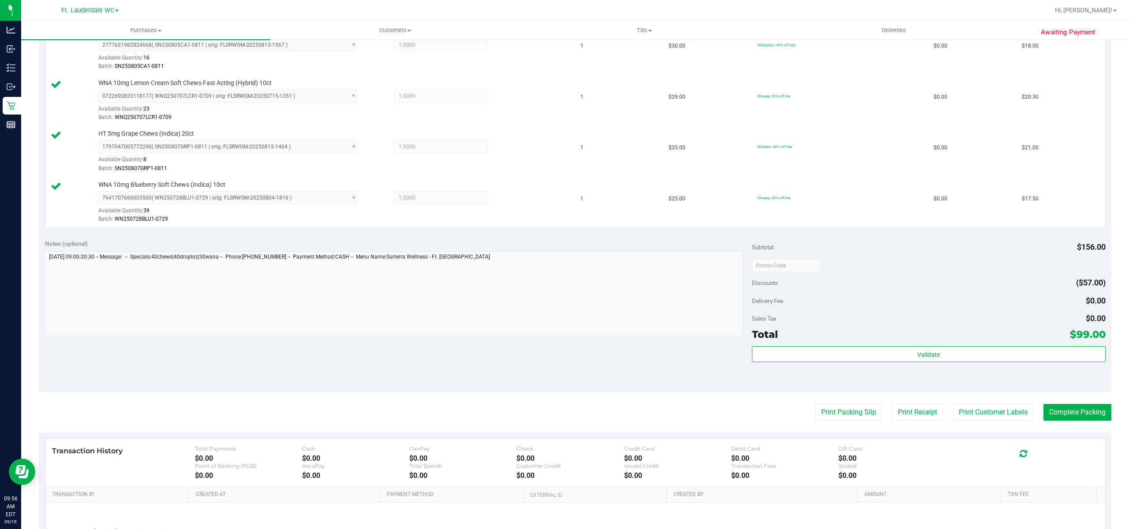
scroll to position [353, 0]
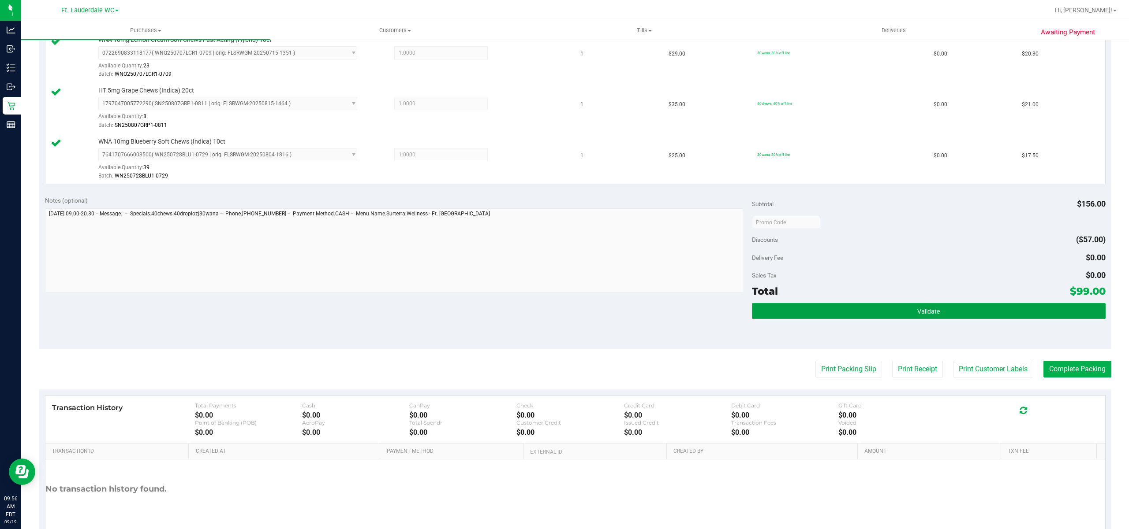
click at [846, 309] on button "Validate" at bounding box center [929, 311] width 354 height 16
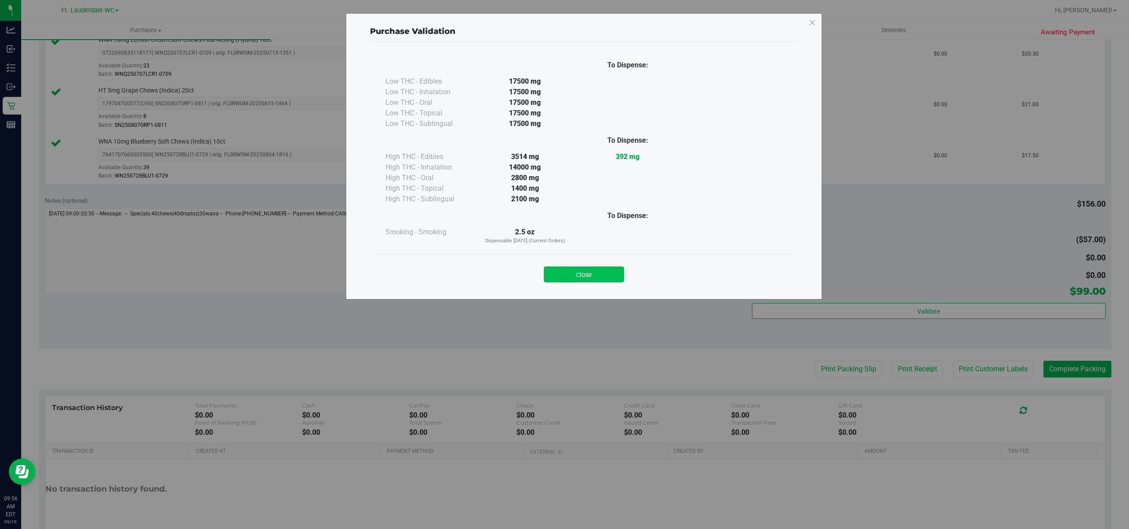
click at [602, 273] on button "Close" at bounding box center [584, 275] width 80 height 16
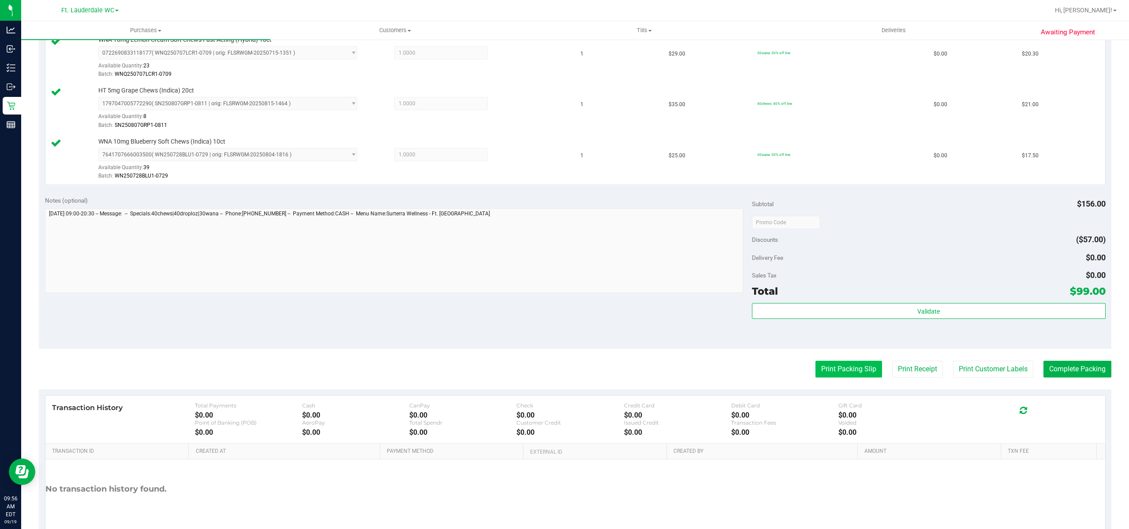
click at [837, 370] on button "Print Packing Slip" at bounding box center [848, 369] width 67 height 17
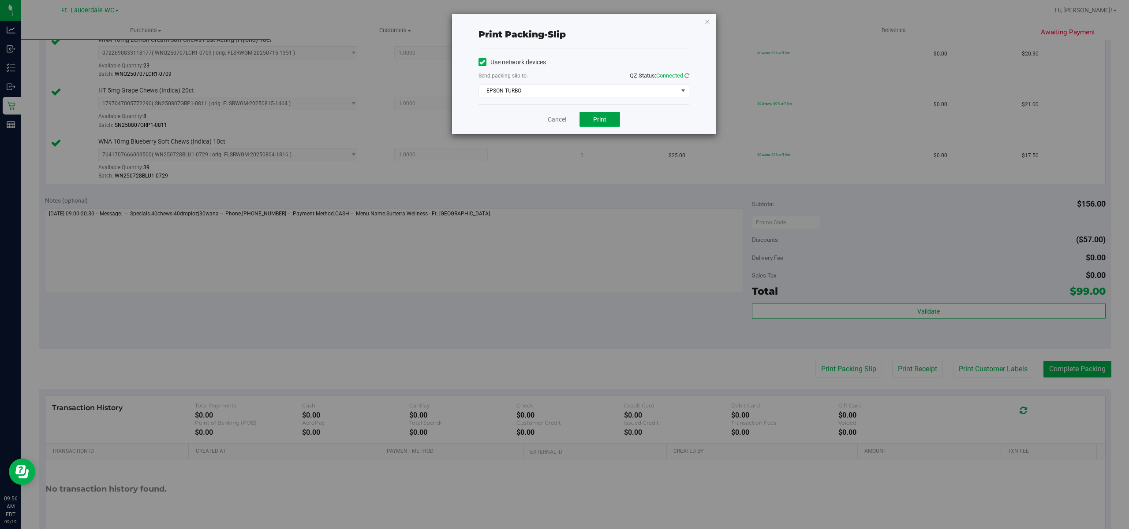
click at [606, 119] on button "Print" at bounding box center [599, 119] width 41 height 15
click at [564, 117] on link "Cancel" at bounding box center [557, 119] width 19 height 9
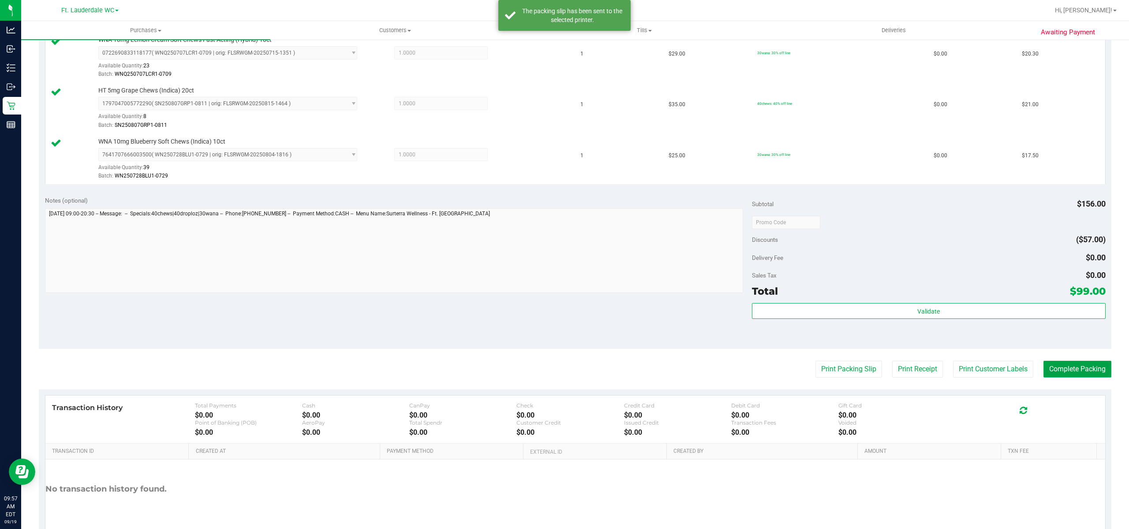
click at [1076, 370] on button "Complete Packing" at bounding box center [1077, 369] width 68 height 17
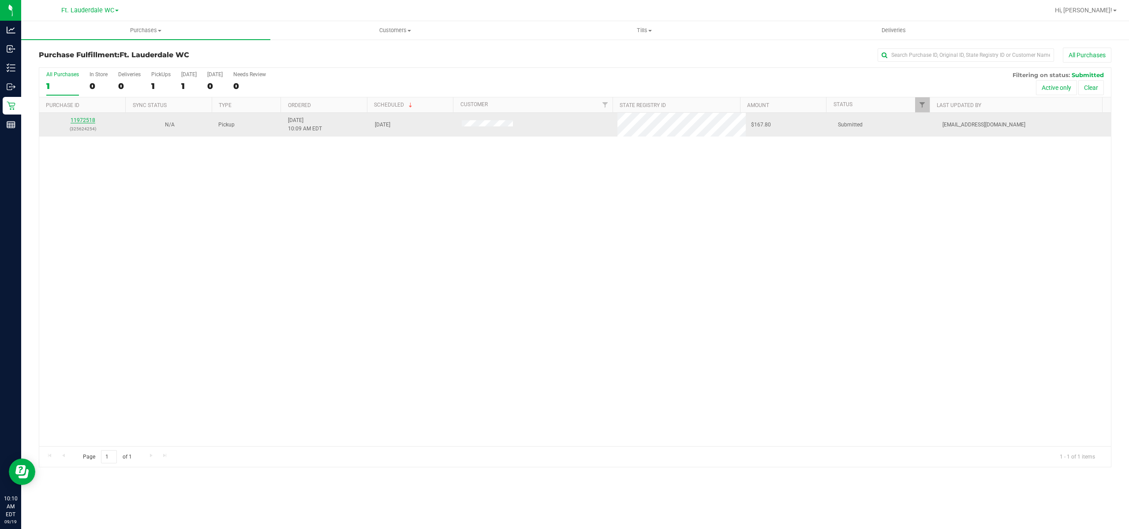
click at [86, 119] on link "11972518" at bounding box center [83, 120] width 25 height 6
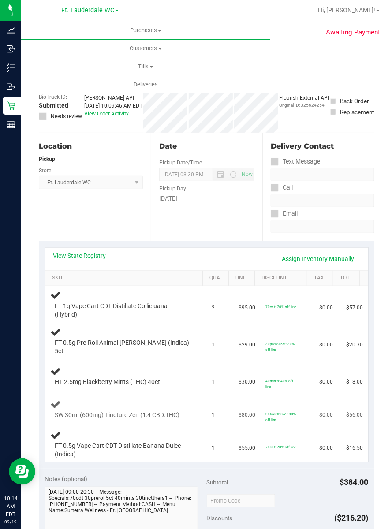
click at [234, 399] on td "$80.00" at bounding box center [247, 409] width 27 height 33
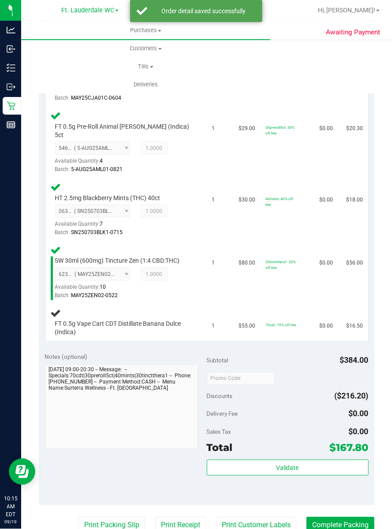
scroll to position [307, 0]
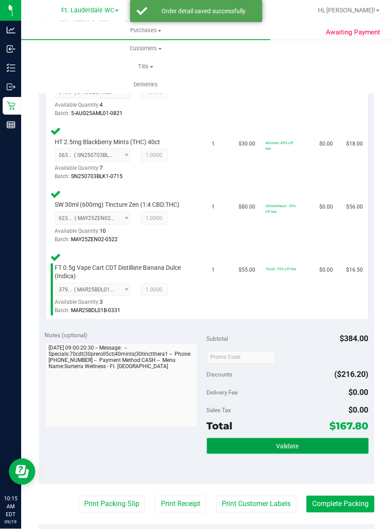
click at [242, 442] on button "Validate" at bounding box center [288, 446] width 162 height 16
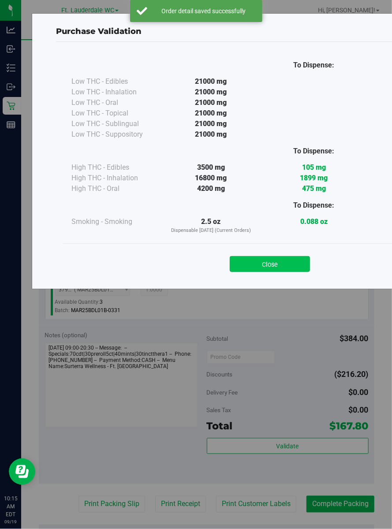
click at [264, 258] on button "Close" at bounding box center [270, 264] width 80 height 16
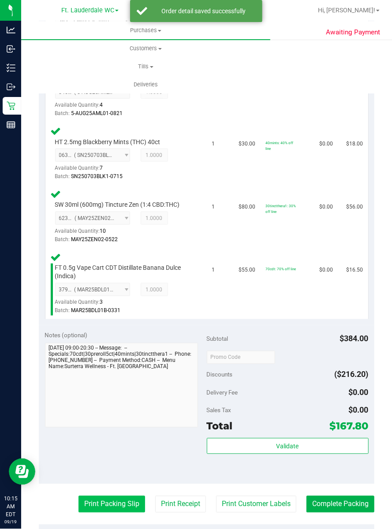
click at [114, 496] on button "Print Packing Slip" at bounding box center [111, 504] width 67 height 17
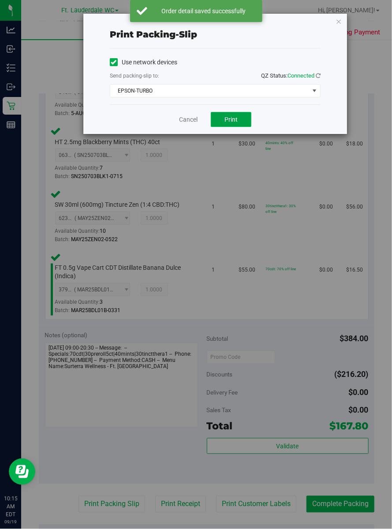
click at [220, 115] on button "Print" at bounding box center [231, 119] width 41 height 15
click at [177, 97] on span "EPSON-TURBO" at bounding box center [215, 90] width 211 height 13
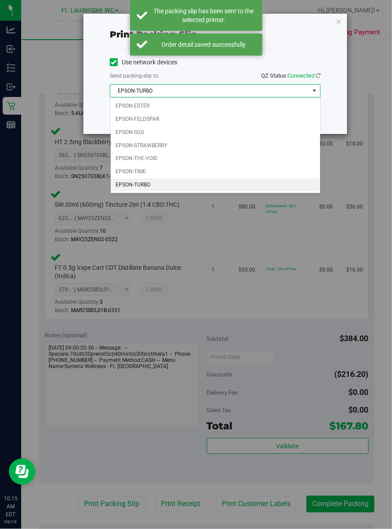
click at [293, 50] on div "Use network devices Send packing-slip to: QZ Status: Connected EPSON-TURBO Choo…" at bounding box center [215, 76] width 211 height 56
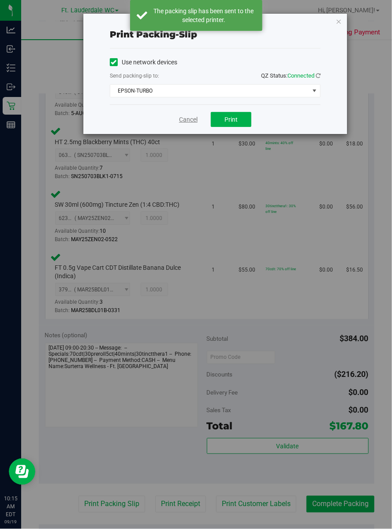
click at [186, 117] on link "Cancel" at bounding box center [188, 119] width 19 height 9
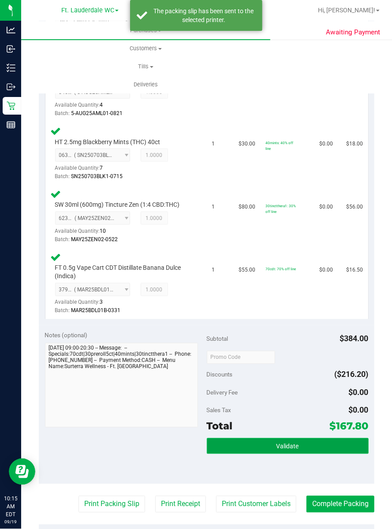
click at [277, 443] on span "Validate" at bounding box center [287, 446] width 22 height 7
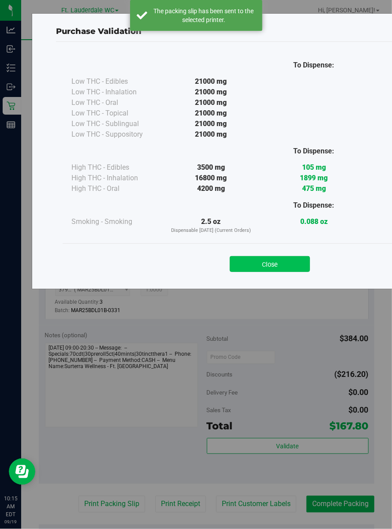
click at [277, 272] on button "Close" at bounding box center [270, 264] width 80 height 16
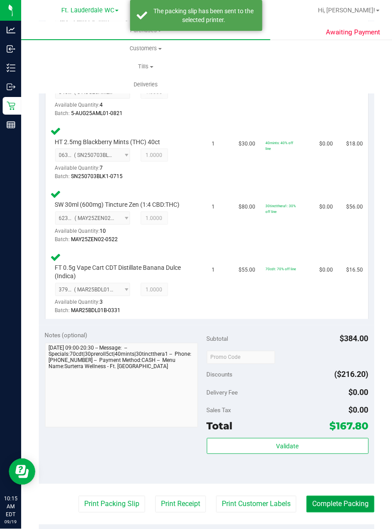
click at [343, 502] on button "Complete Packing" at bounding box center [340, 504] width 68 height 17
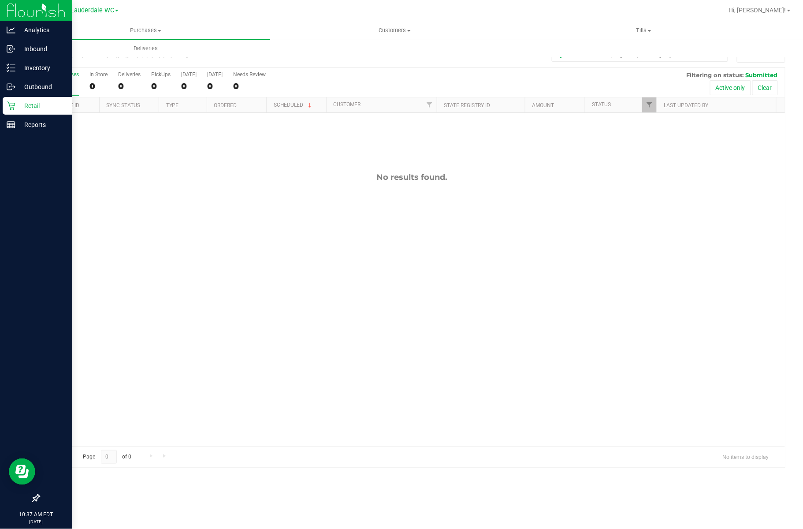
click at [23, 109] on p "Retail" at bounding box center [41, 106] width 53 height 11
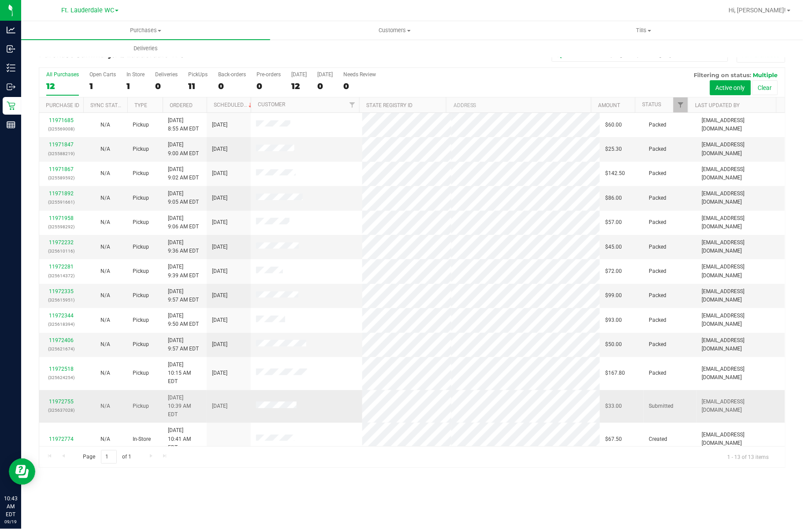
click at [65, 398] on div "11972755 (325637028)" at bounding box center [62, 406] width 34 height 17
click at [60, 399] on link "11972755" at bounding box center [61, 402] width 25 height 6
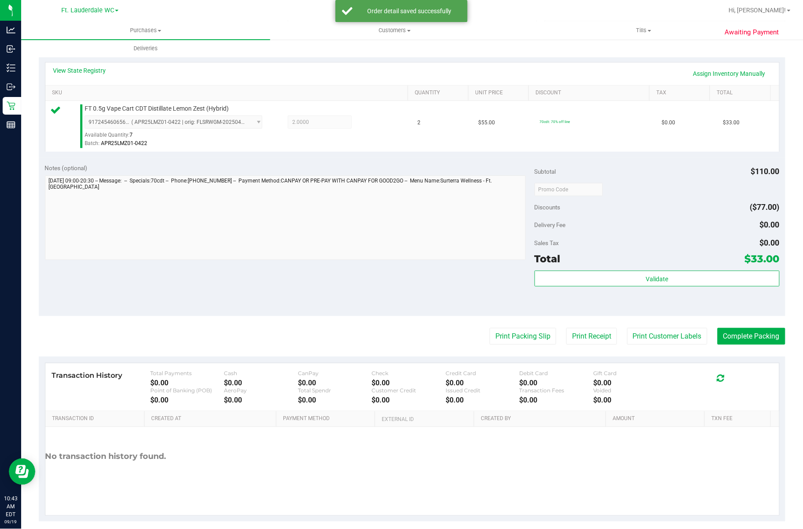
scroll to position [182, 0]
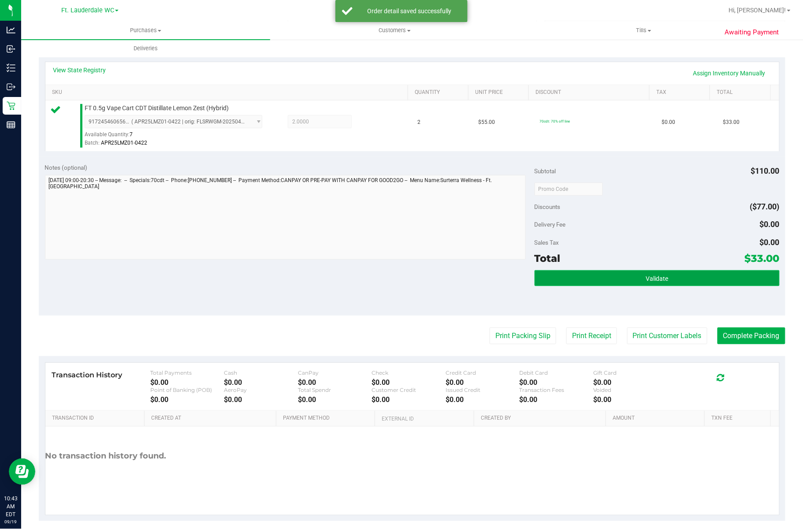
click at [655, 273] on button "Validate" at bounding box center [657, 278] width 245 height 16
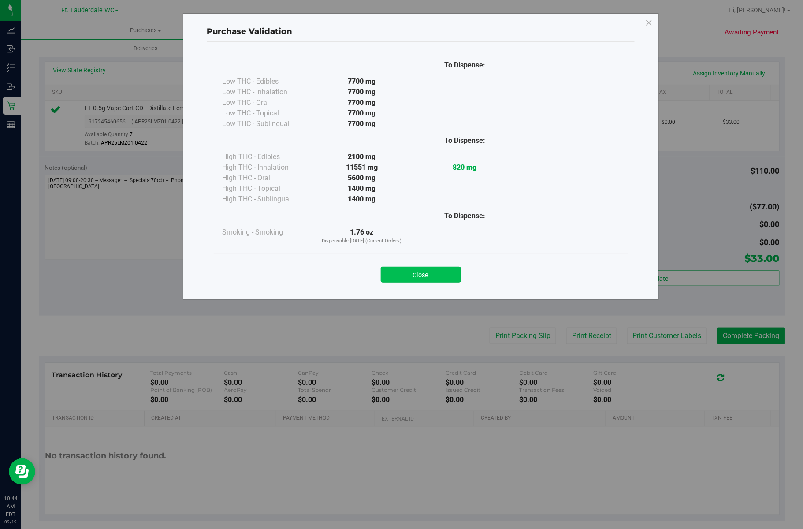
click at [417, 281] on button "Close" at bounding box center [421, 275] width 80 height 16
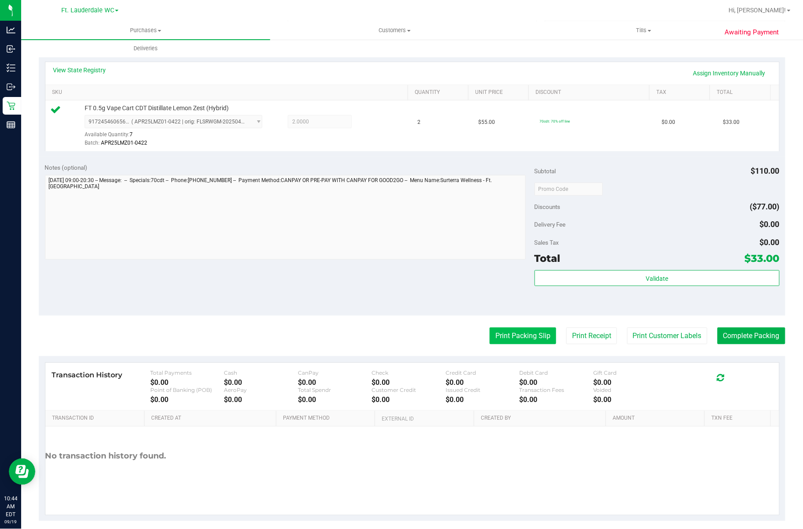
click at [501, 334] on button "Print Packing Slip" at bounding box center [523, 336] width 67 height 17
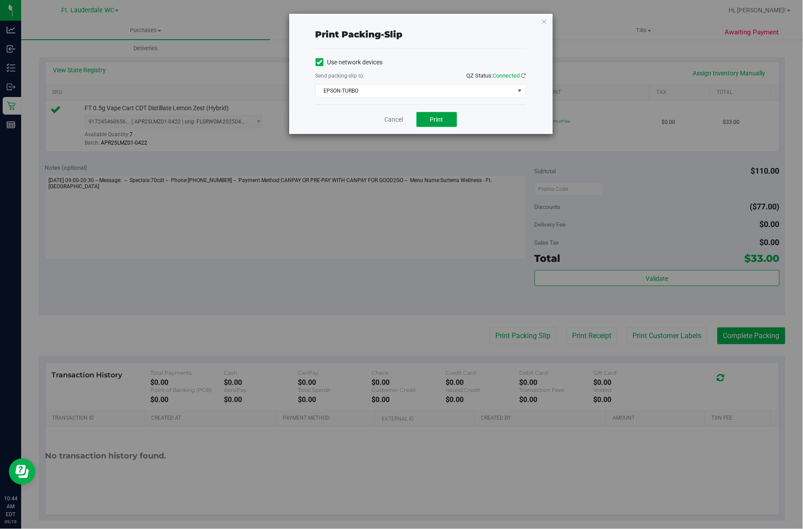
click at [443, 119] on span "Print" at bounding box center [436, 119] width 13 height 7
click at [393, 122] on link "Cancel" at bounding box center [390, 119] width 19 height 9
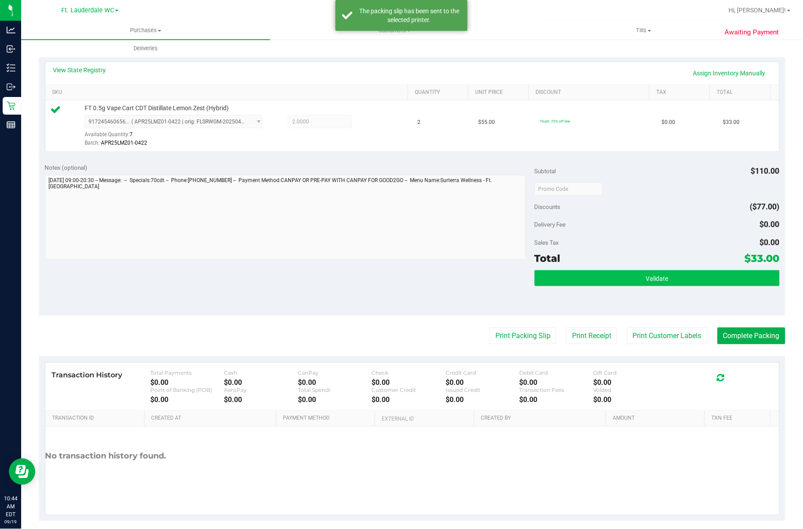
click at [607, 283] on button "Validate" at bounding box center [657, 278] width 245 height 16
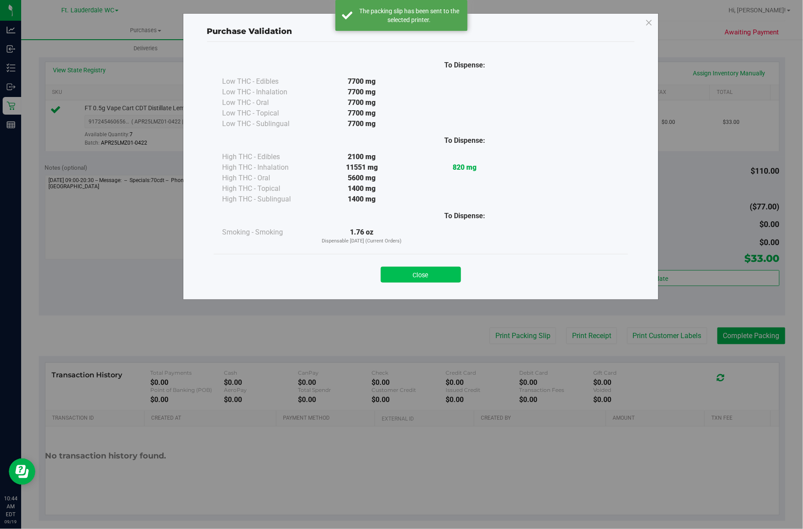
click at [451, 269] on button "Close" at bounding box center [421, 275] width 80 height 16
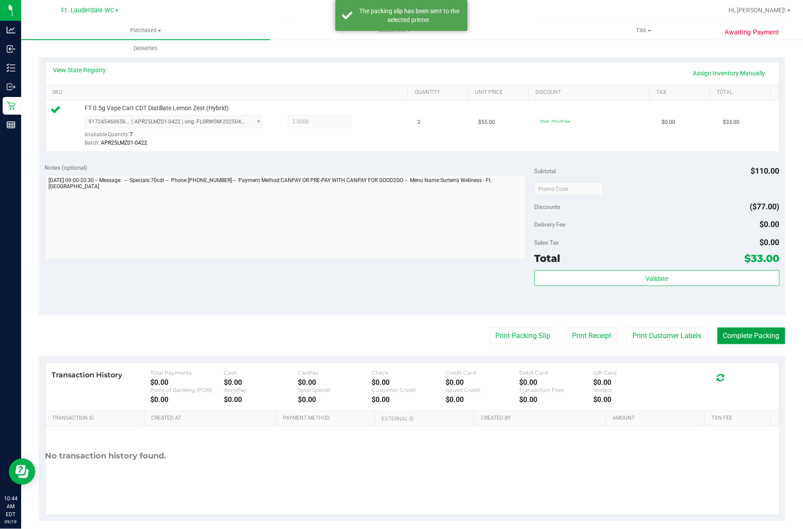
click at [734, 334] on button "Complete Packing" at bounding box center [752, 336] width 68 height 17
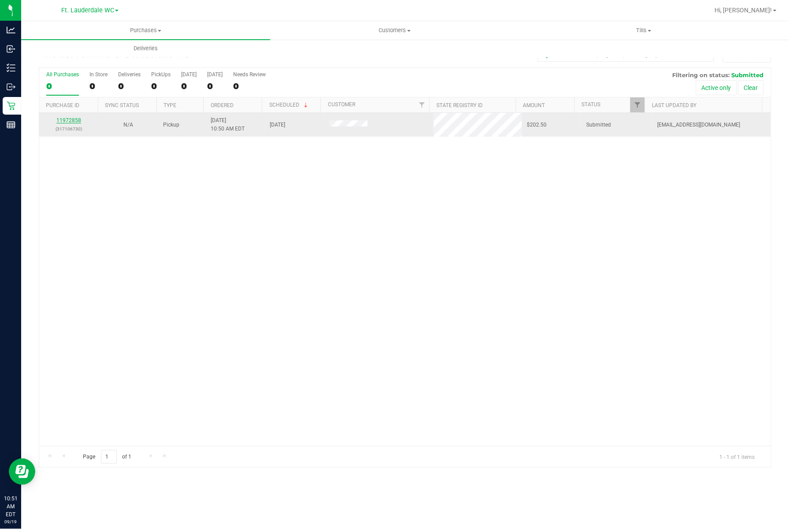
click at [61, 123] on link "11972858" at bounding box center [68, 120] width 25 height 6
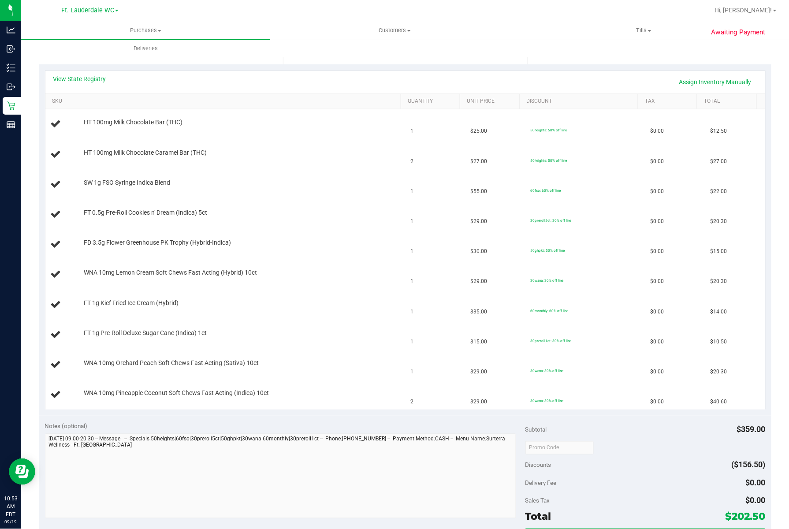
scroll to position [294, 0]
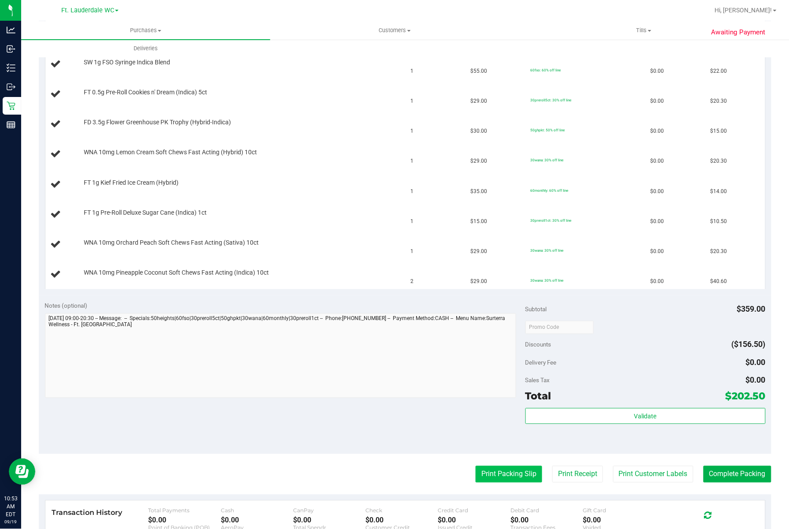
click at [496, 474] on button "Print Packing Slip" at bounding box center [509, 474] width 67 height 17
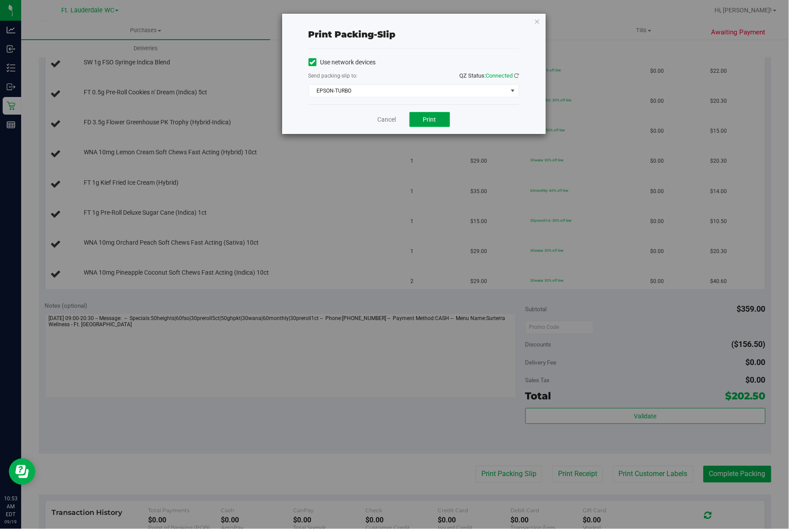
click at [427, 119] on span "Print" at bounding box center [429, 119] width 13 height 7
click at [380, 123] on link "Cancel" at bounding box center [383, 119] width 19 height 9
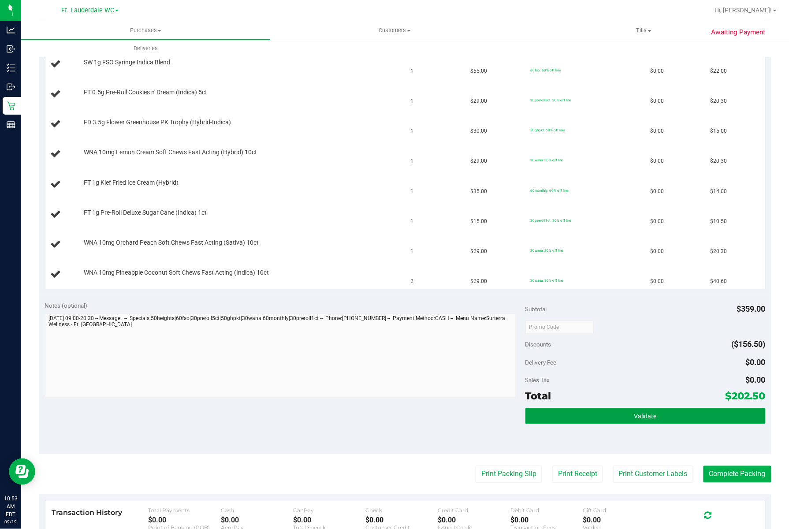
click at [573, 417] on button "Validate" at bounding box center [645, 416] width 240 height 16
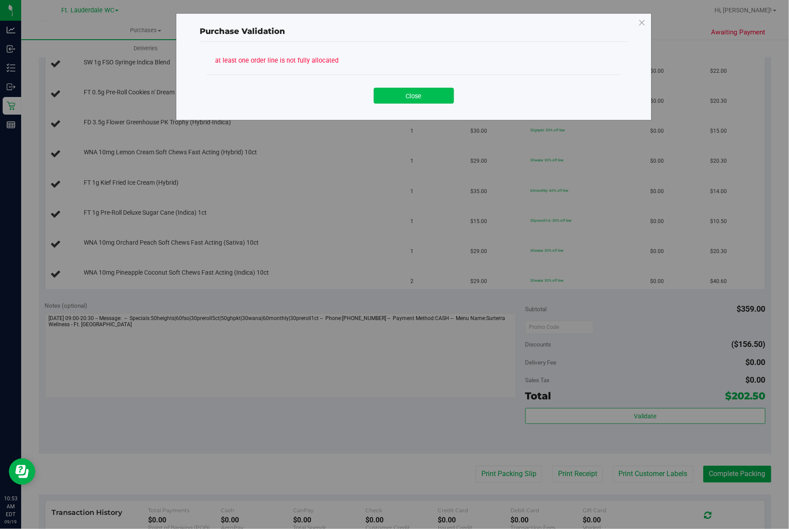
click at [418, 89] on button "Close" at bounding box center [414, 96] width 80 height 16
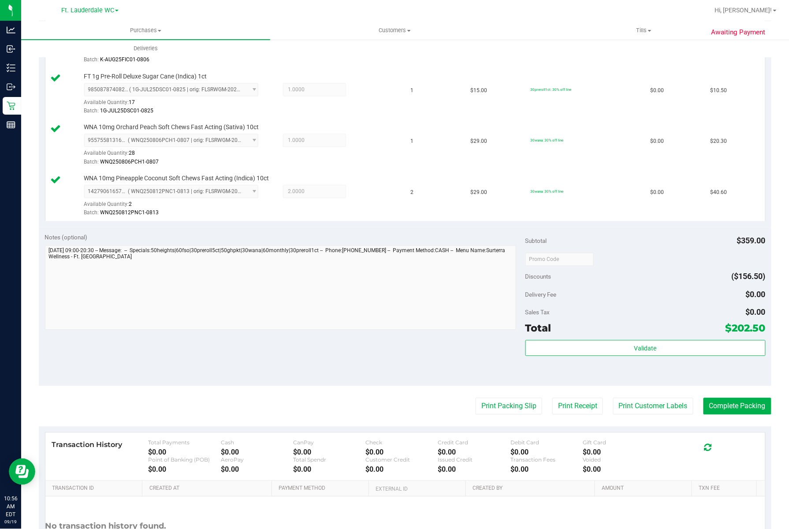
scroll to position [592, 0]
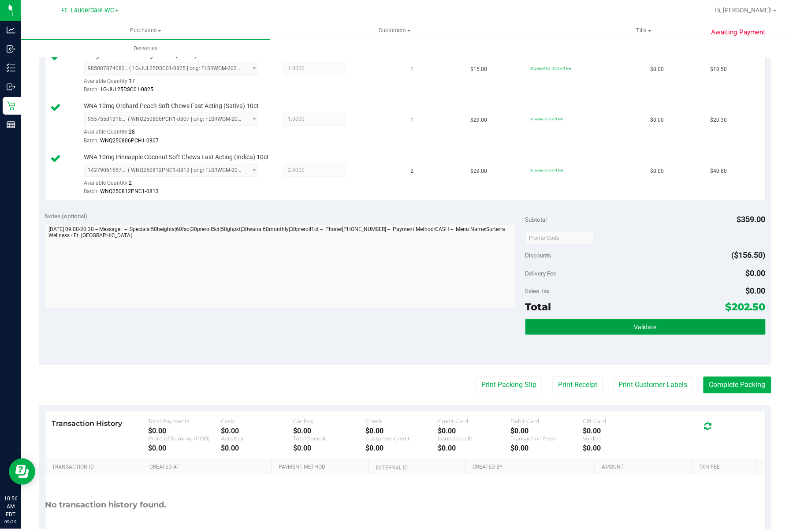
click at [609, 333] on button "Validate" at bounding box center [645, 327] width 240 height 16
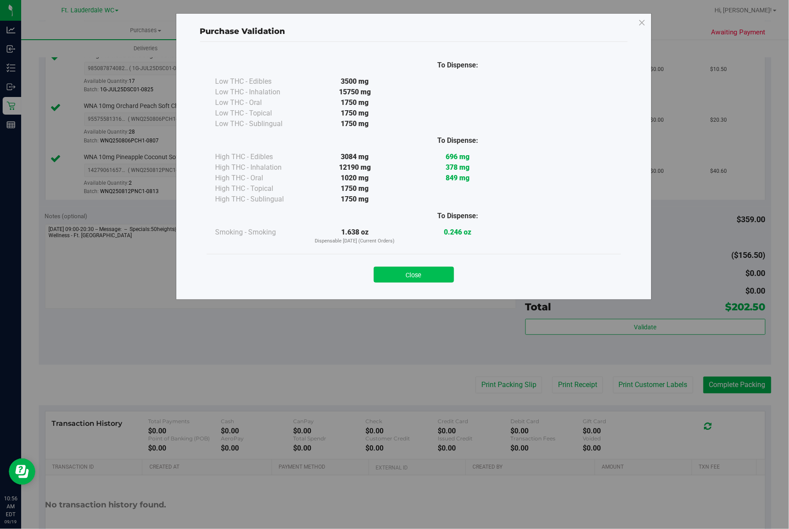
click at [414, 277] on button "Close" at bounding box center [414, 275] width 80 height 16
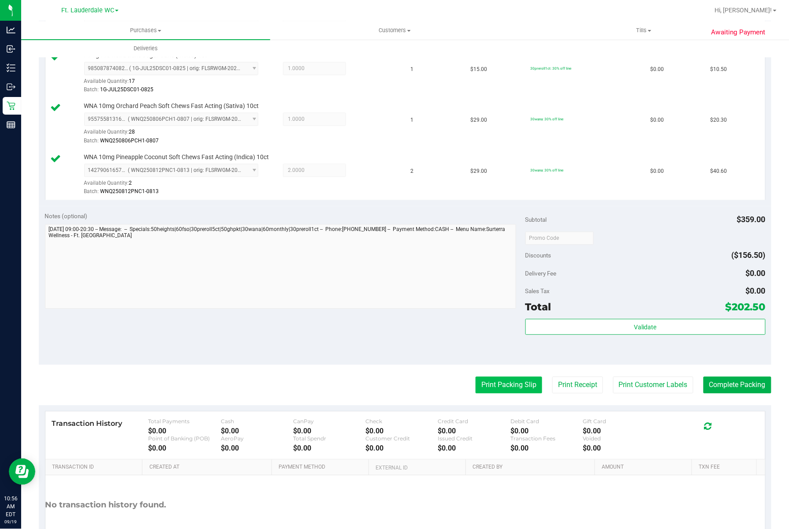
click at [493, 390] on button "Print Packing Slip" at bounding box center [509, 385] width 67 height 17
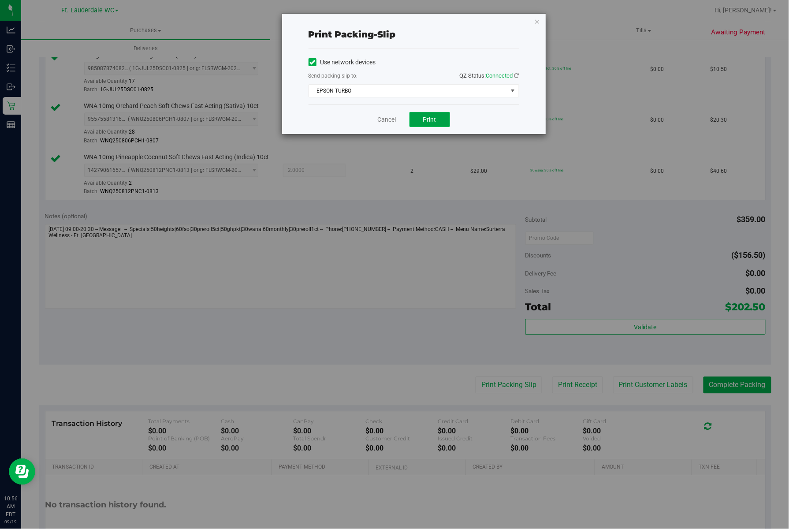
click at [425, 116] on span "Print" at bounding box center [429, 119] width 13 height 7
click at [381, 116] on link "Cancel" at bounding box center [387, 119] width 19 height 9
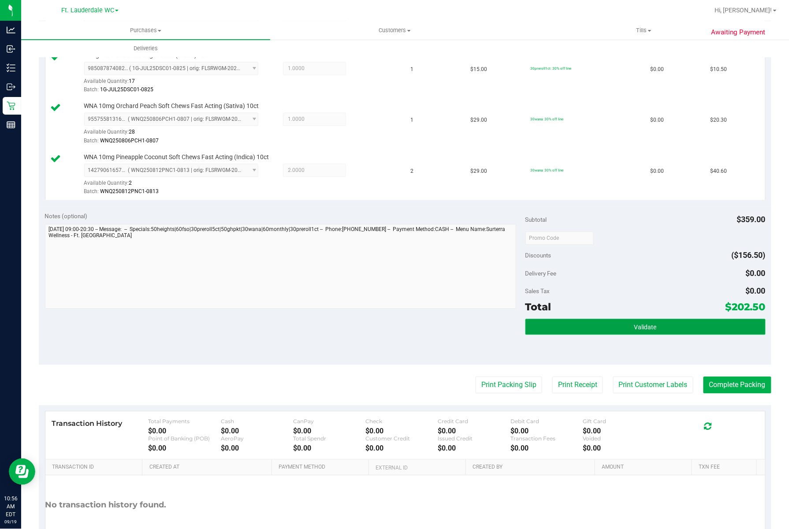
click at [582, 328] on button "Validate" at bounding box center [645, 327] width 240 height 16
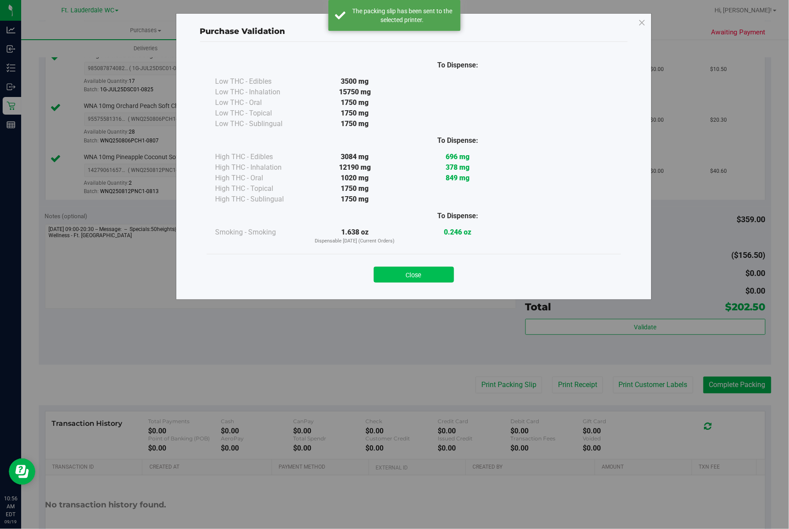
click at [414, 280] on button "Close" at bounding box center [414, 275] width 80 height 16
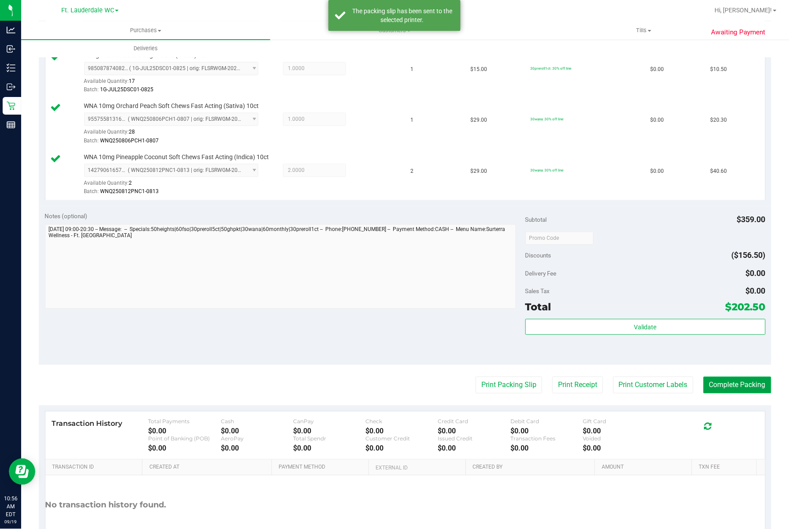
click at [736, 383] on button "Complete Packing" at bounding box center [738, 385] width 68 height 17
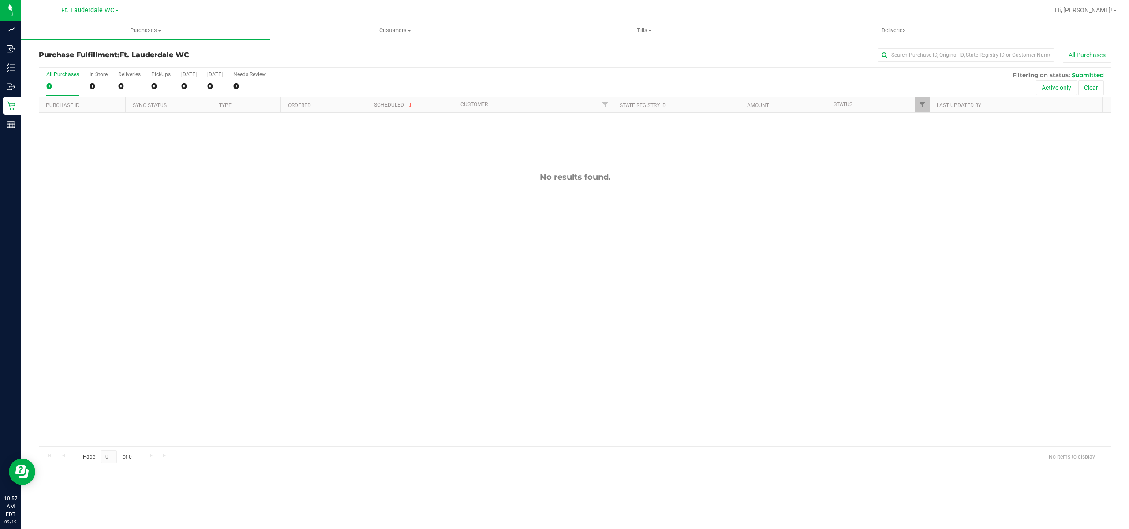
click at [60, 78] on div "All Purchases" at bounding box center [62, 74] width 33 height 6
click at [0, 0] on input "All Purchases 0" at bounding box center [0, 0] width 0 height 0
click at [55, 87] on div "0" at bounding box center [62, 86] width 33 height 10
click at [0, 0] on input "All Purchases 0" at bounding box center [0, 0] width 0 height 0
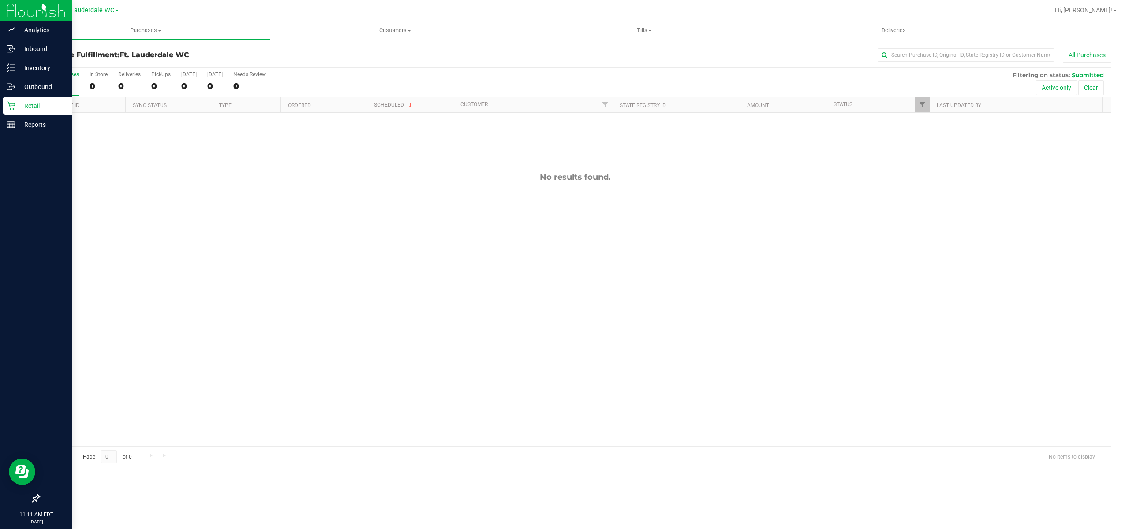
click at [4, 101] on div "Retail" at bounding box center [38, 106] width 70 height 18
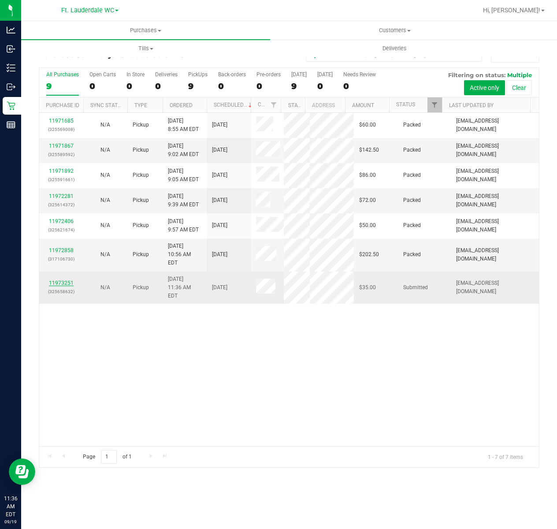
click at [62, 280] on link "11973251" at bounding box center [61, 283] width 25 height 6
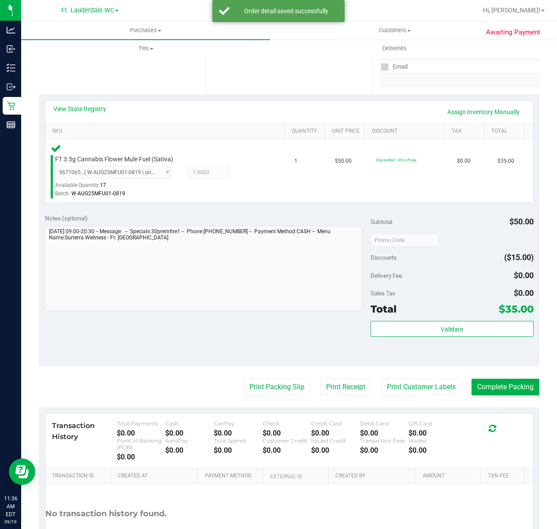
scroll to position [142, 0]
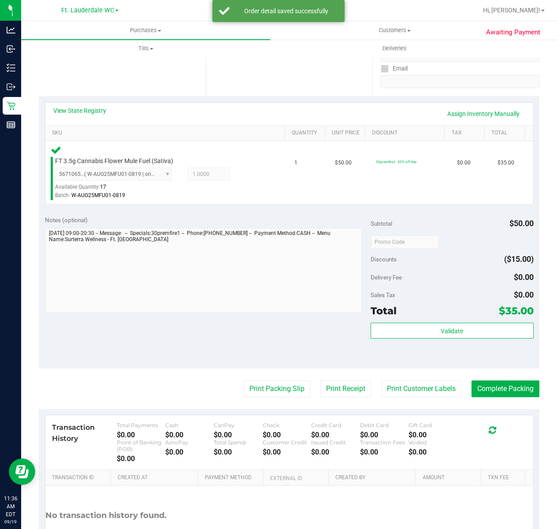
click at [401, 348] on div "Validate" at bounding box center [452, 343] width 163 height 40
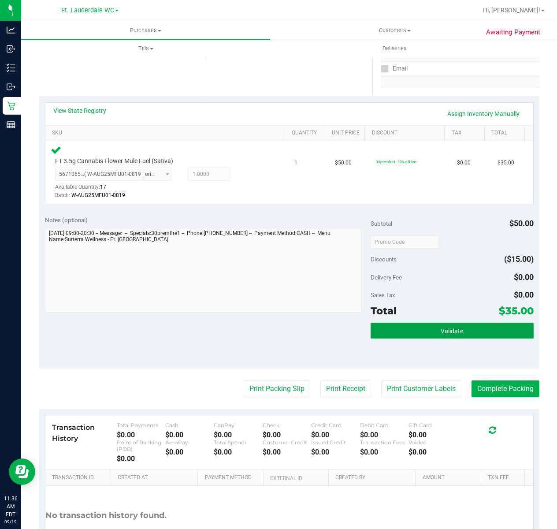
click at [395, 327] on button "Validate" at bounding box center [452, 331] width 163 height 16
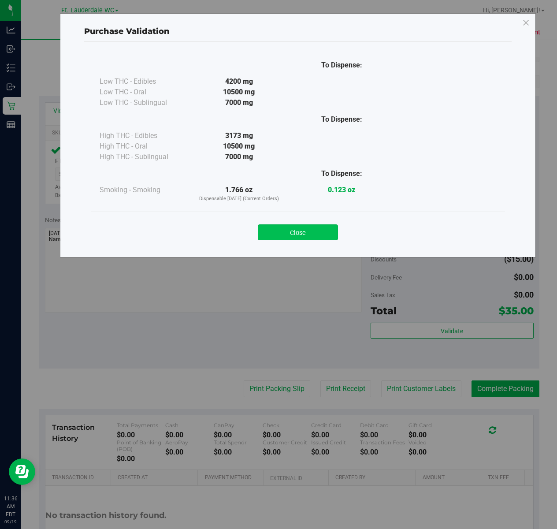
click at [285, 238] on button "Close" at bounding box center [298, 232] width 80 height 16
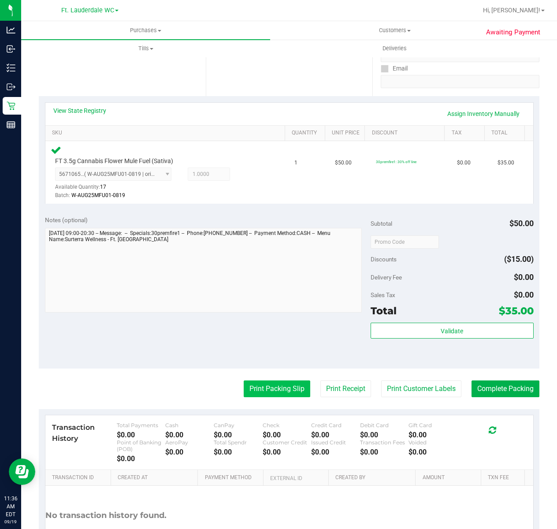
click at [269, 389] on button "Print Packing Slip" at bounding box center [277, 388] width 67 height 17
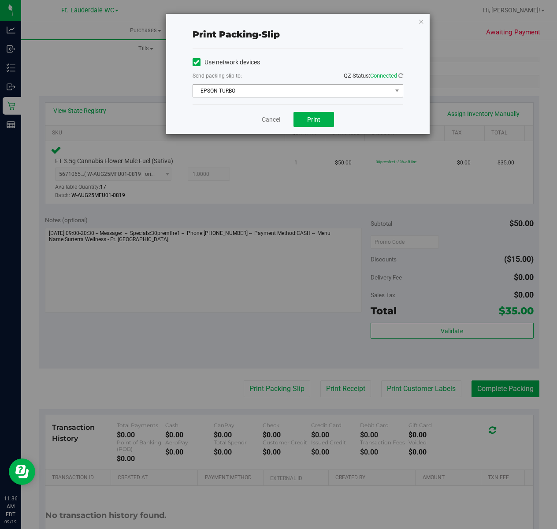
click at [296, 97] on span "EPSON-TURBO" at bounding box center [292, 91] width 199 height 12
click at [0, 0] on li "EPSON-G2G" at bounding box center [0, 0] width 0 height 0
click at [272, 89] on span "EPSON-G2G" at bounding box center [292, 91] width 199 height 12
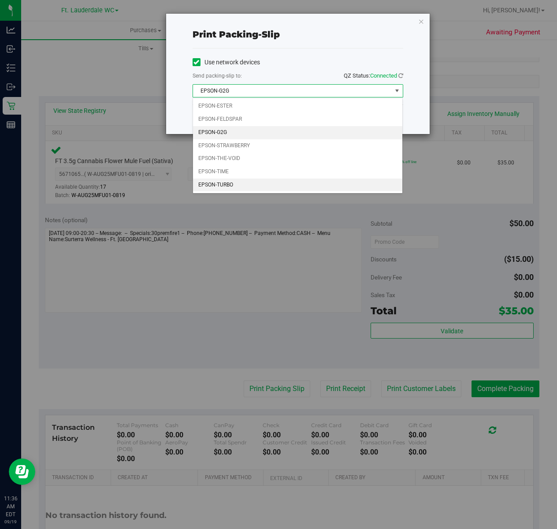
click at [246, 186] on li "EPSON-TURBO" at bounding box center [297, 185] width 209 height 13
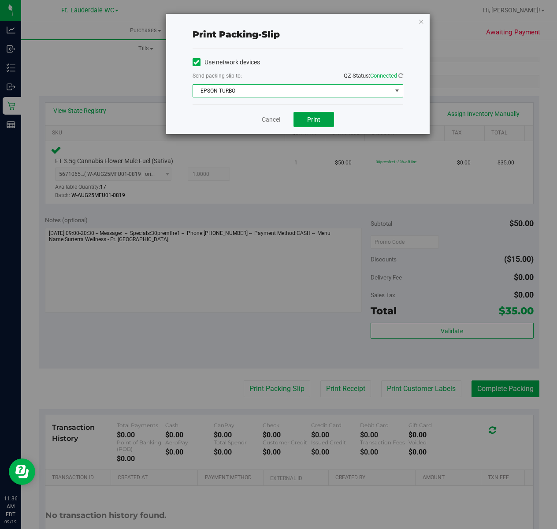
click at [307, 118] on span "Print" at bounding box center [313, 119] width 13 height 7
click at [260, 120] on link "Cancel" at bounding box center [267, 119] width 19 height 9
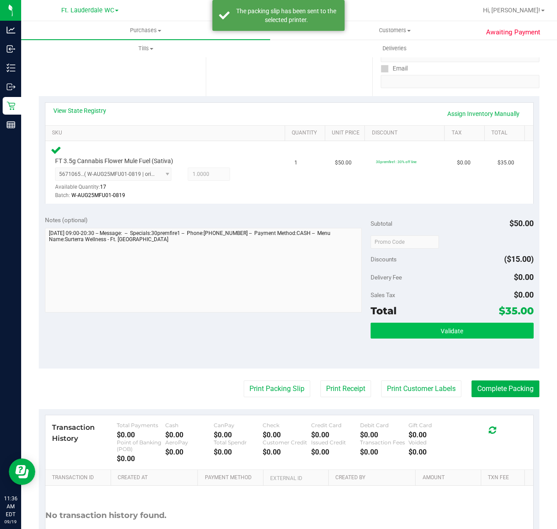
click at [452, 334] on span "Validate" at bounding box center [452, 331] width 22 height 7
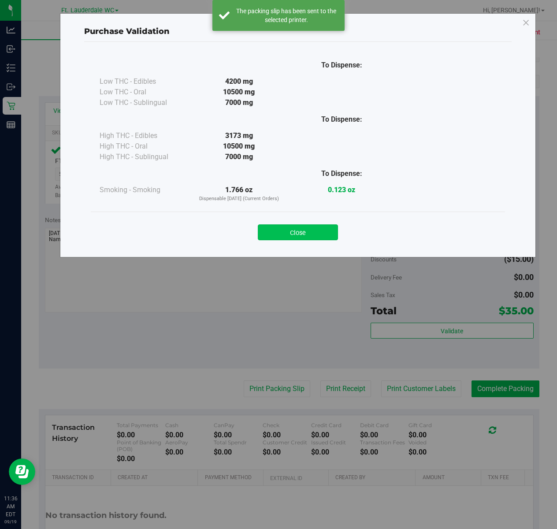
click at [306, 228] on button "Close" at bounding box center [298, 232] width 80 height 16
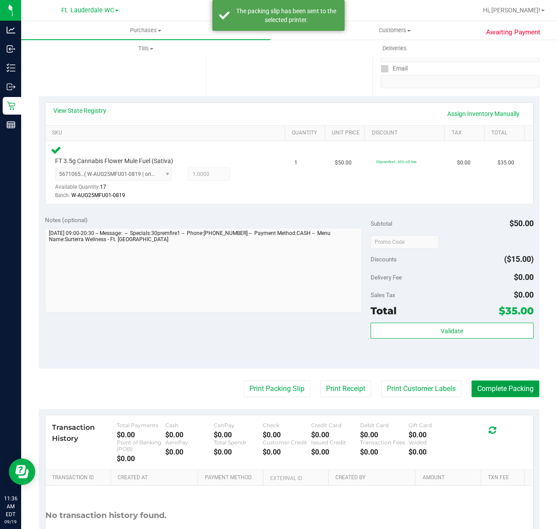
click at [506, 389] on button "Complete Packing" at bounding box center [506, 388] width 68 height 17
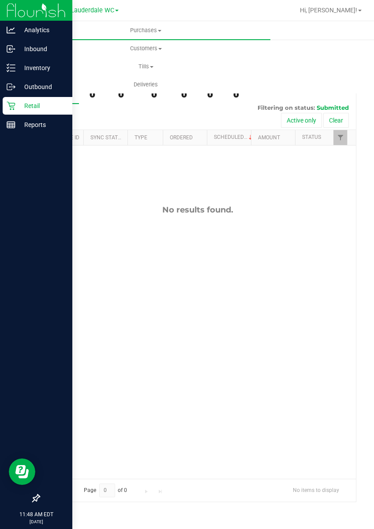
click at [9, 108] on icon at bounding box center [11, 105] width 9 height 9
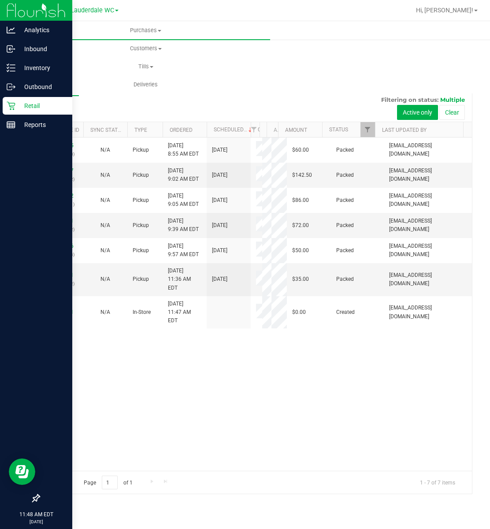
click at [15, 110] on p "Retail" at bounding box center [41, 106] width 53 height 11
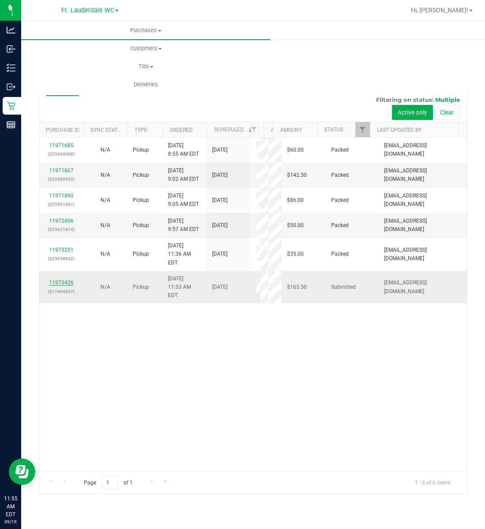
click at [72, 279] on link "11973426" at bounding box center [61, 282] width 25 height 6
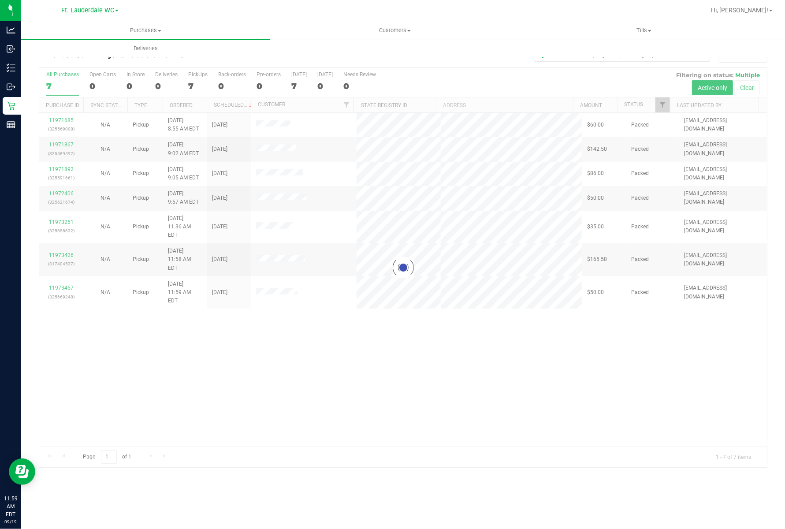
click at [503, 403] on div at bounding box center [403, 267] width 728 height 399
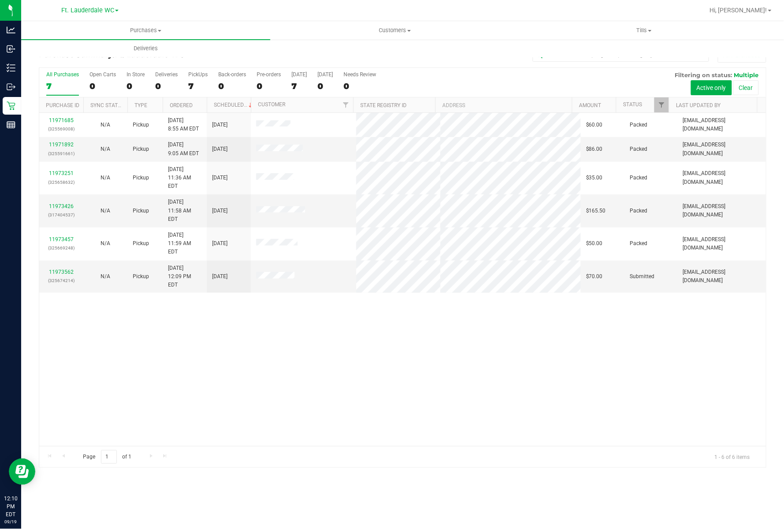
click at [424, 332] on div "11971685 (325569008) N/A Pickup 9/19/2025 8:55 AM EDT 9/19/2025 $60.00 Packed d…" at bounding box center [402, 279] width 727 height 333
